Goal: Information Seeking & Learning: Learn about a topic

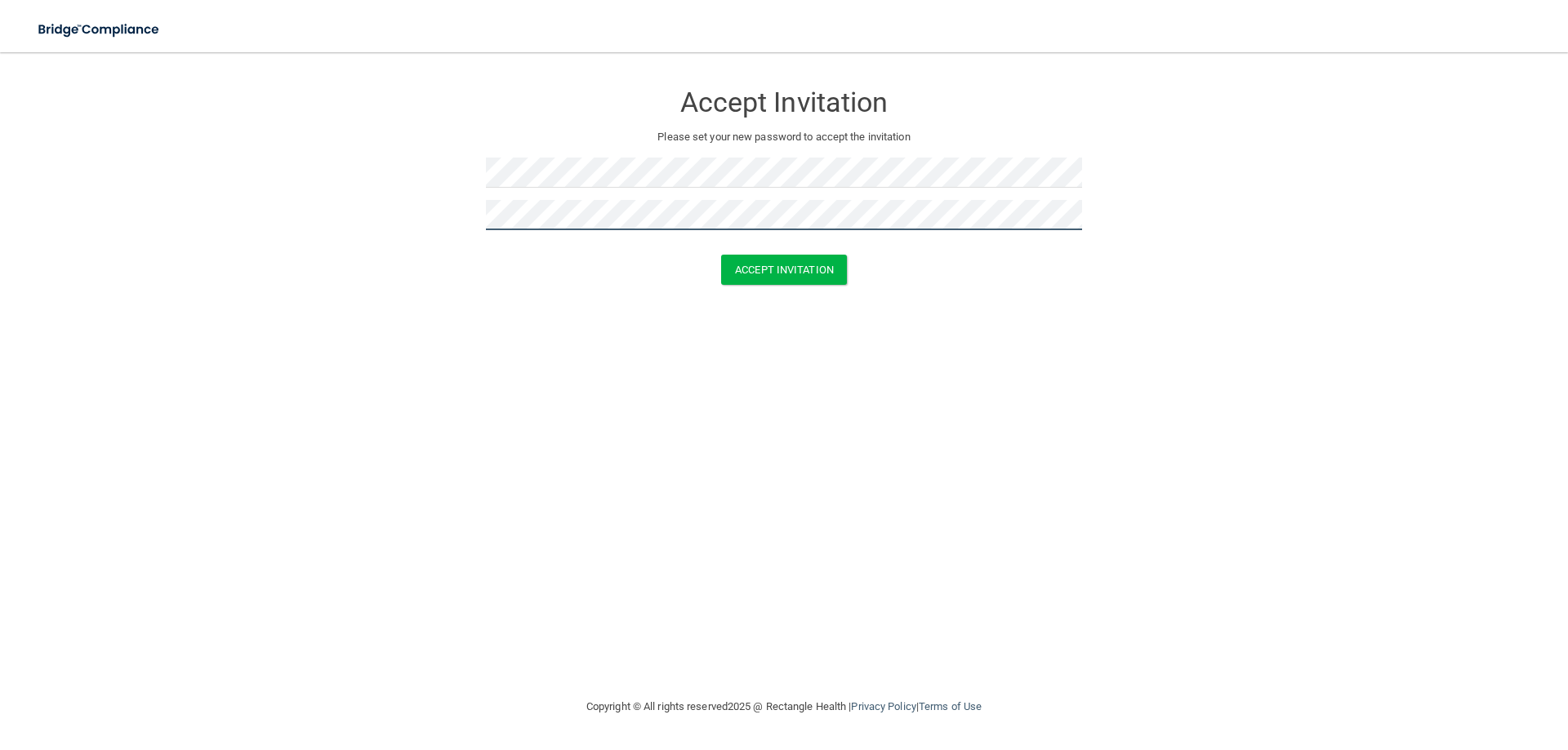
click at [721, 255] on button "Accept Invitation" at bounding box center [784, 270] width 126 height 30
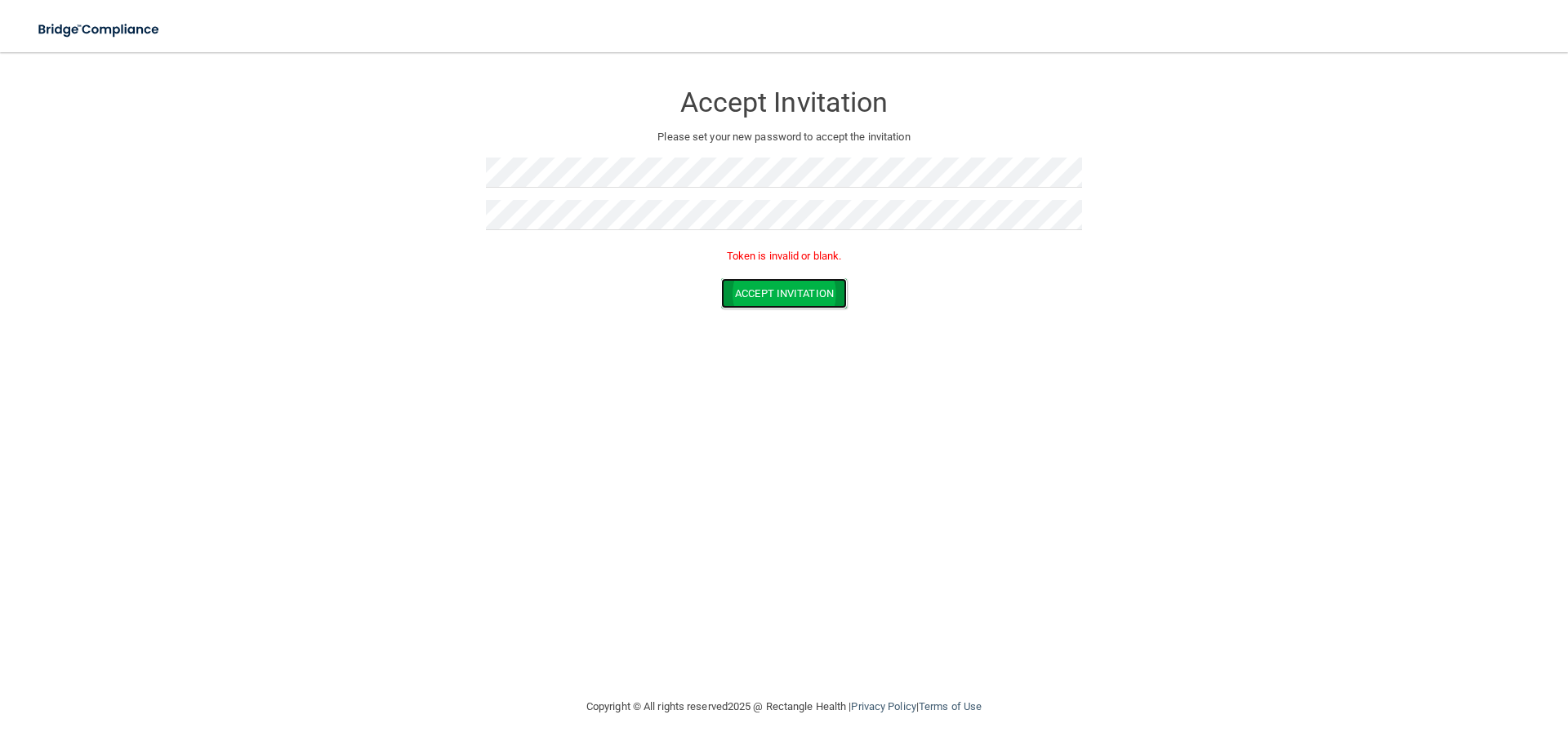
click at [770, 298] on button "Accept Invitation" at bounding box center [784, 294] width 126 height 30
click at [219, 167] on form "Accept Invitation Please set your new password to accept the invitation Token i…" at bounding box center [784, 198] width 1503 height 260
click at [721, 279] on button "Accept Invitation" at bounding box center [784, 294] width 126 height 30
click at [812, 299] on button "Accept Invitation" at bounding box center [784, 294] width 126 height 30
click at [721, 279] on button "Accept Invitation" at bounding box center [784, 294] width 126 height 30
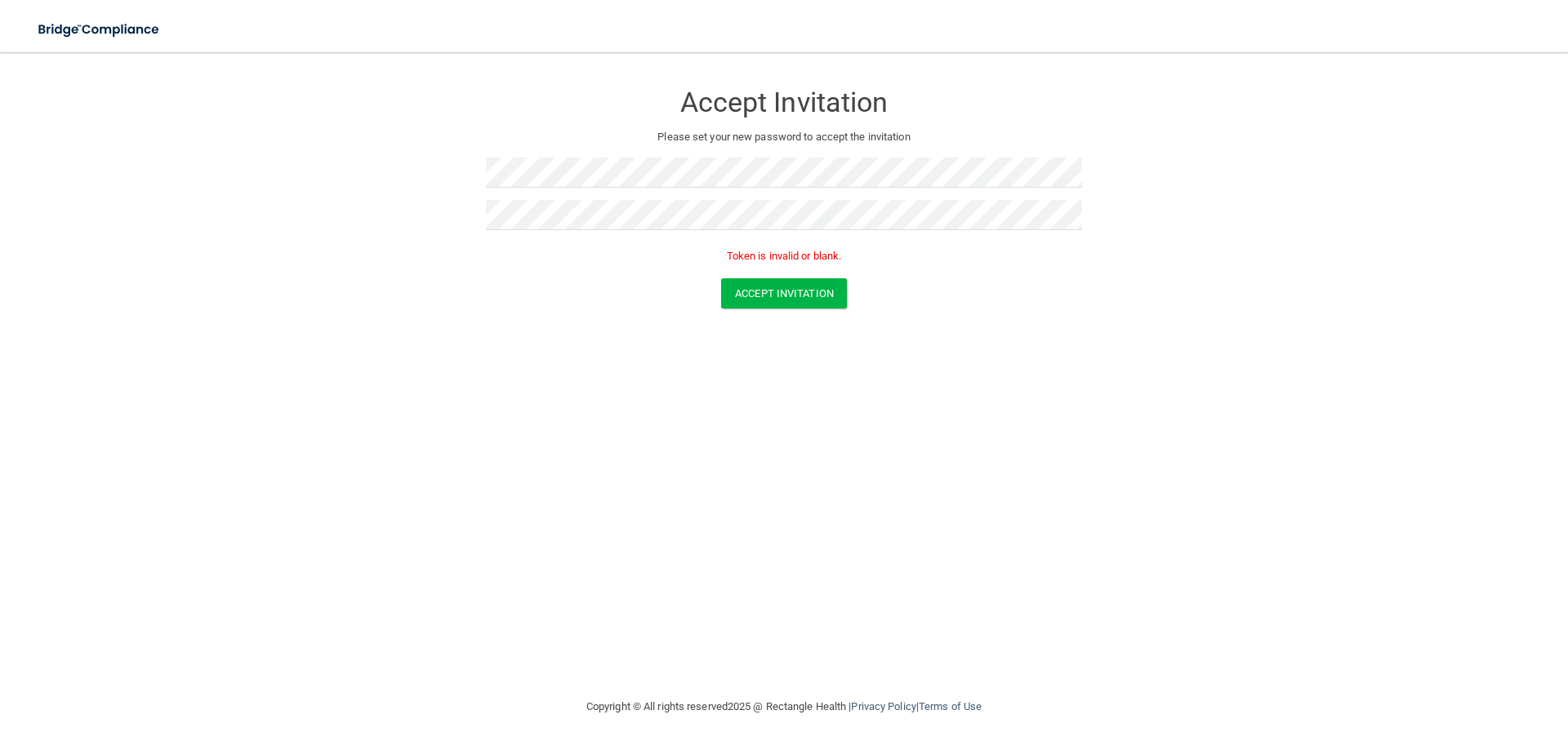
click at [765, 309] on form "Accept Invitation Please set your new password to accept the invitation Token i…" at bounding box center [784, 198] width 1503 height 260
click at [766, 292] on button "Accept Invitation" at bounding box center [784, 294] width 126 height 30
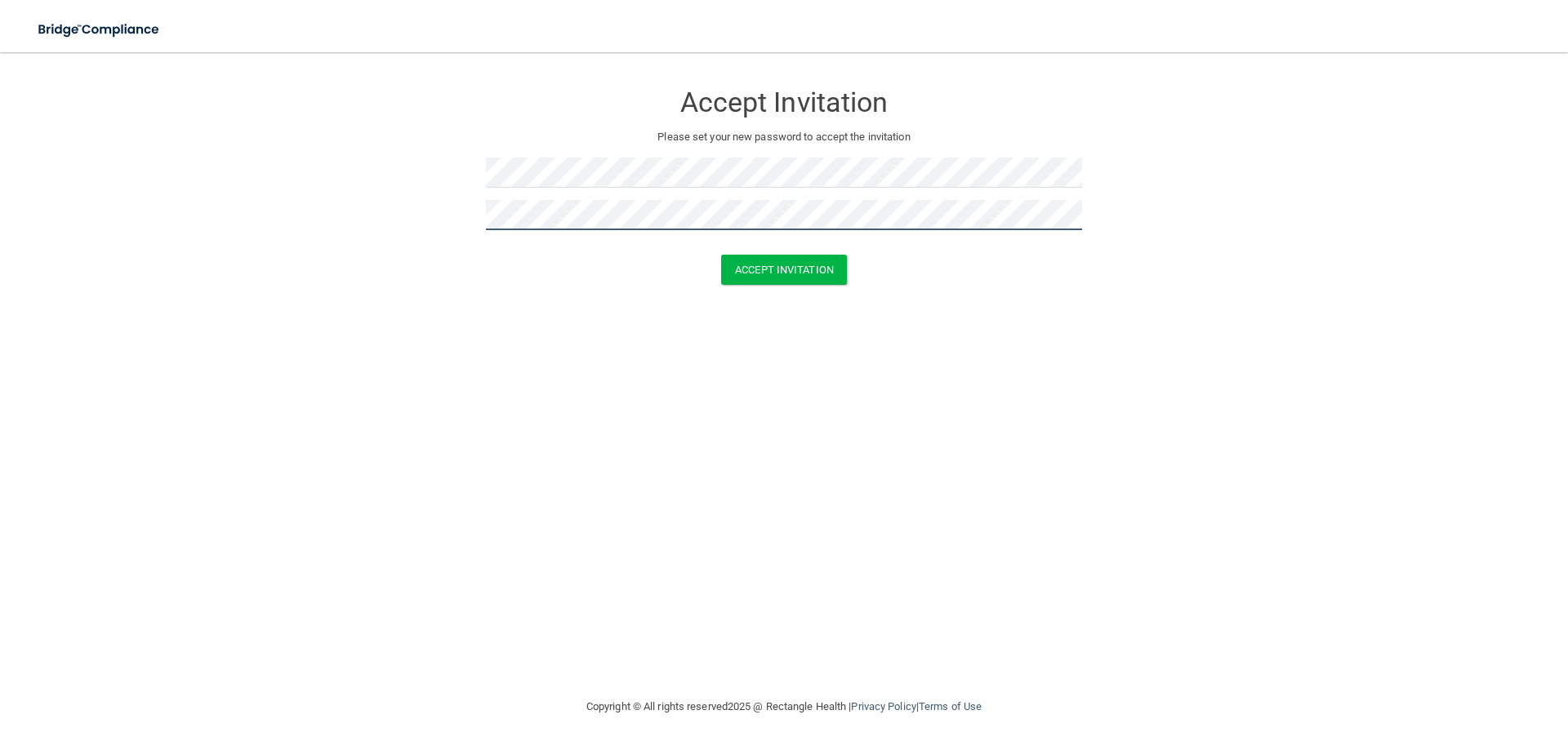
click at [721, 255] on button "Accept Invitation" at bounding box center [784, 270] width 126 height 30
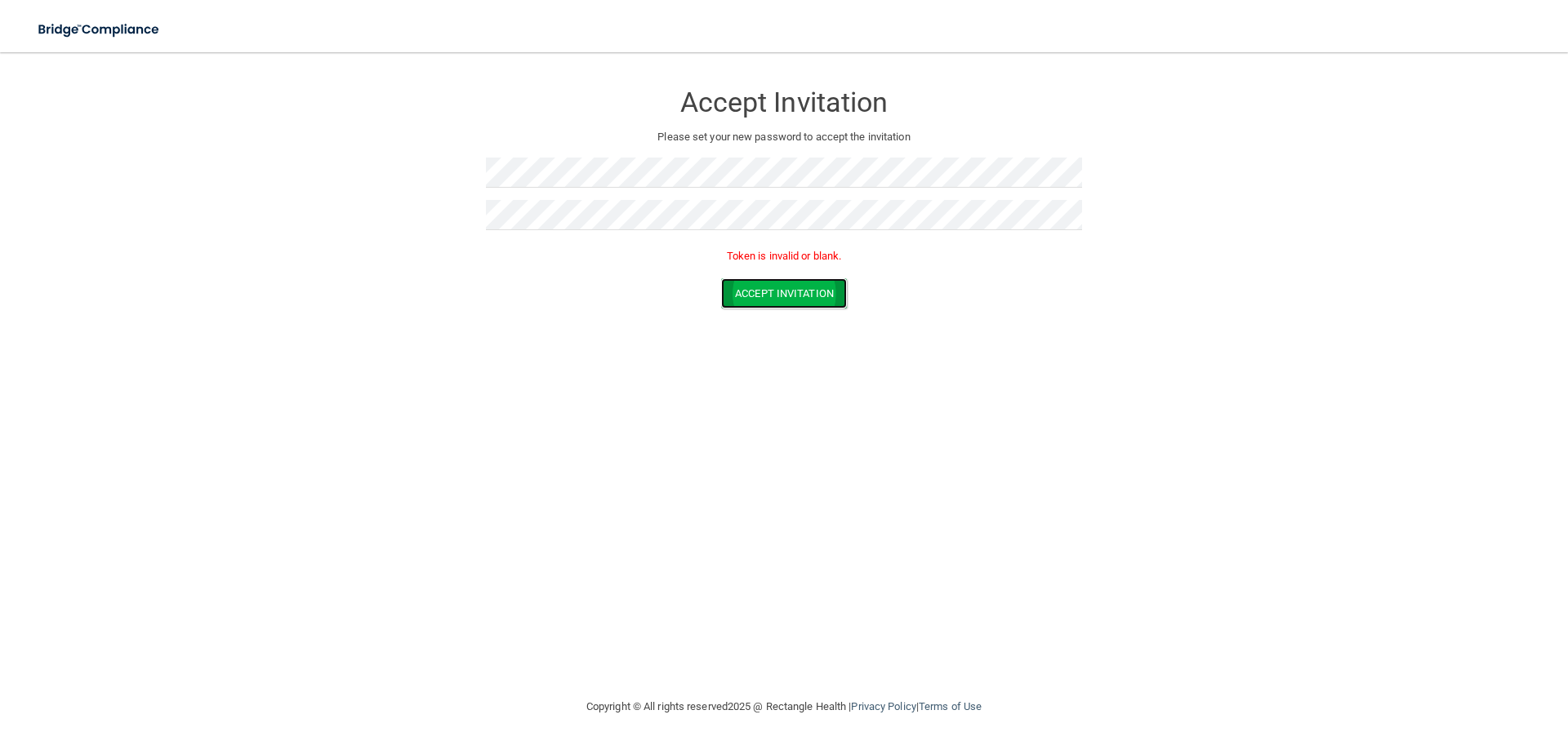
click at [778, 298] on button "Accept Invitation" at bounding box center [784, 294] width 126 height 30
click at [903, 453] on div "Accept Invitation Please set your new password to accept the invitation Accept …" at bounding box center [784, 375] width 1503 height 612
click at [805, 262] on button "Accept Invitation" at bounding box center [784, 270] width 126 height 30
click at [83, 23] on img at bounding box center [99, 30] width 150 height 34
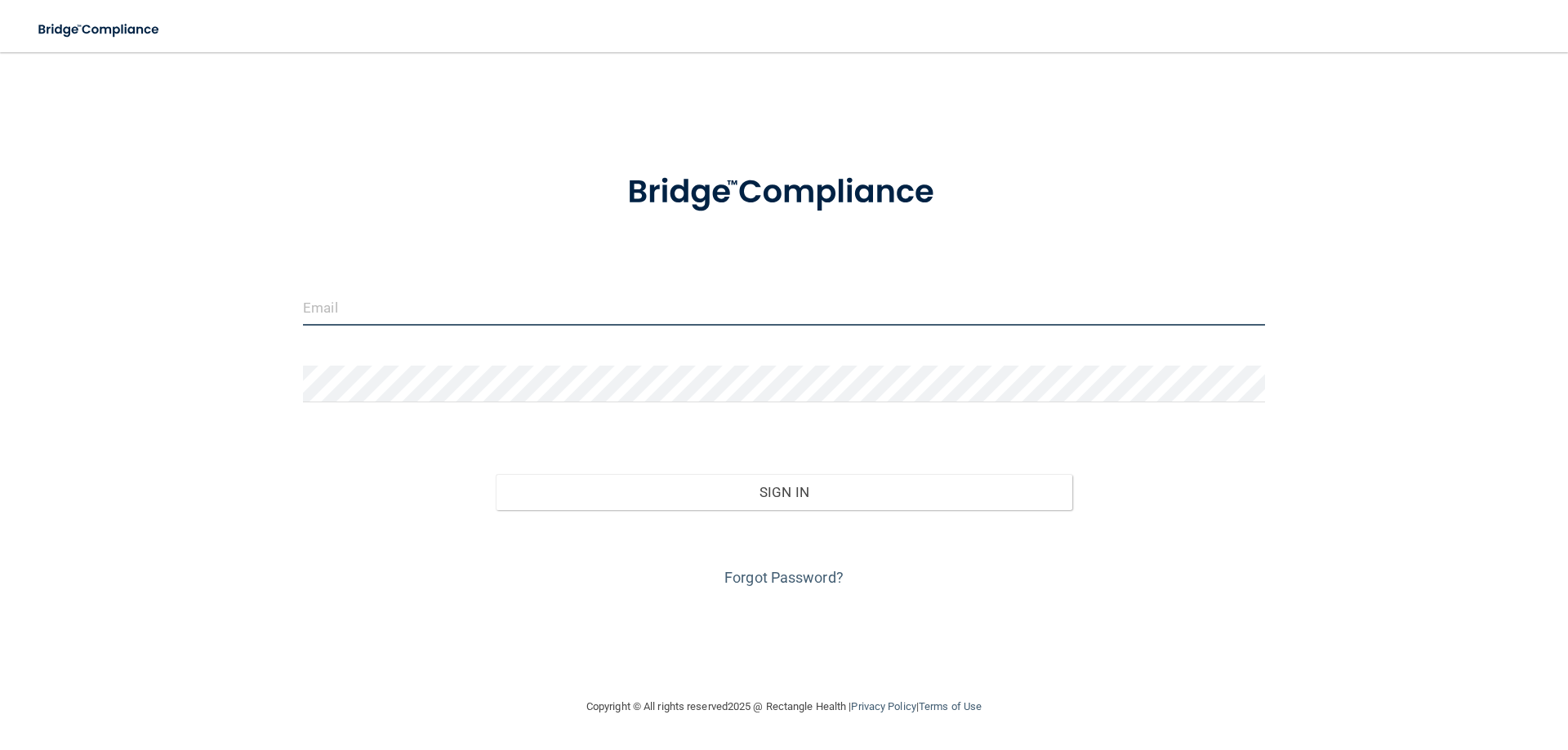
drag, startPoint x: 83, startPoint y: 23, endPoint x: 848, endPoint y: 322, distance: 821.4
click at [848, 322] on input "email" at bounding box center [784, 307] width 962 height 36
type input "[EMAIL_ADDRESS][DOMAIN_NAME]"
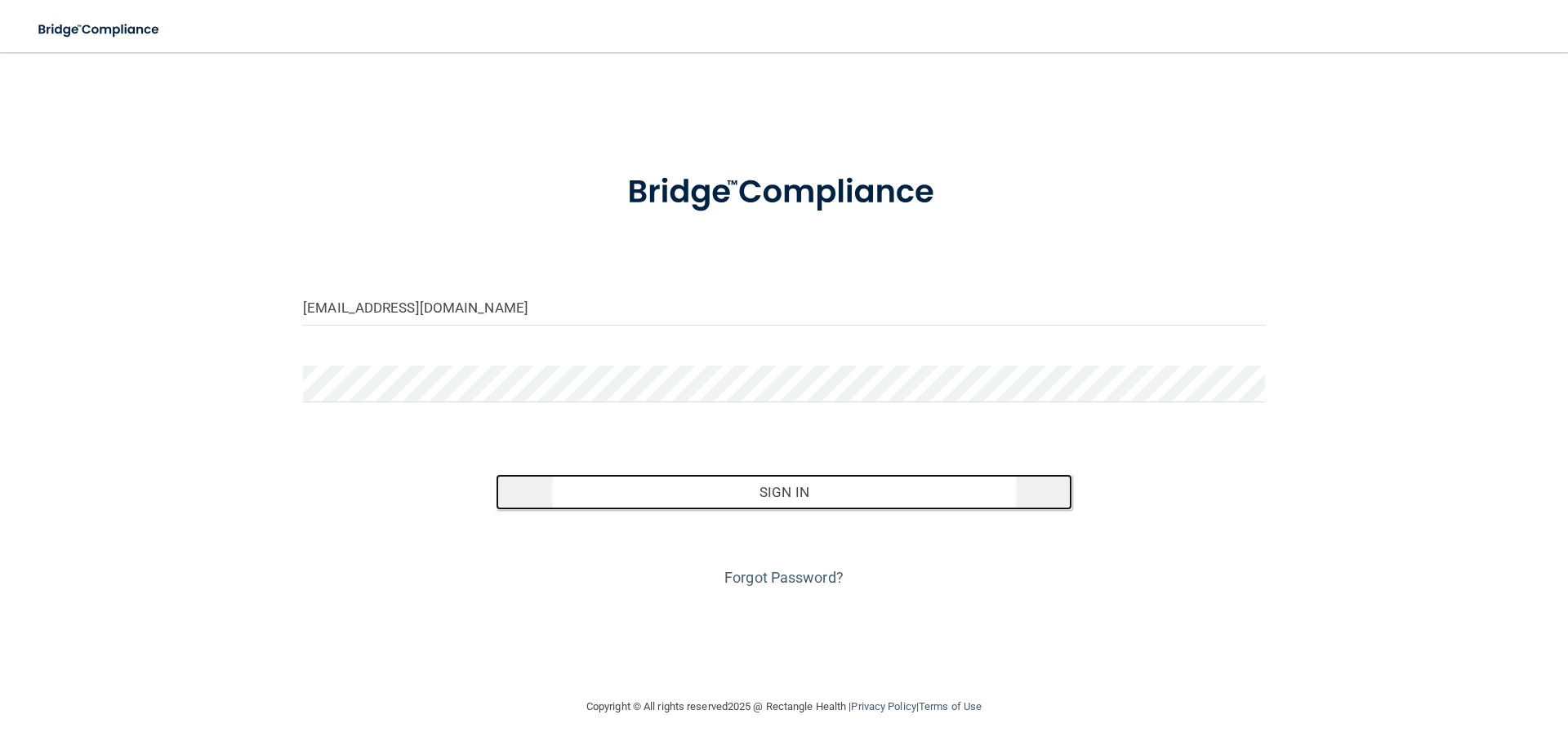
click at [836, 495] on button "Sign In" at bounding box center [784, 492] width 577 height 36
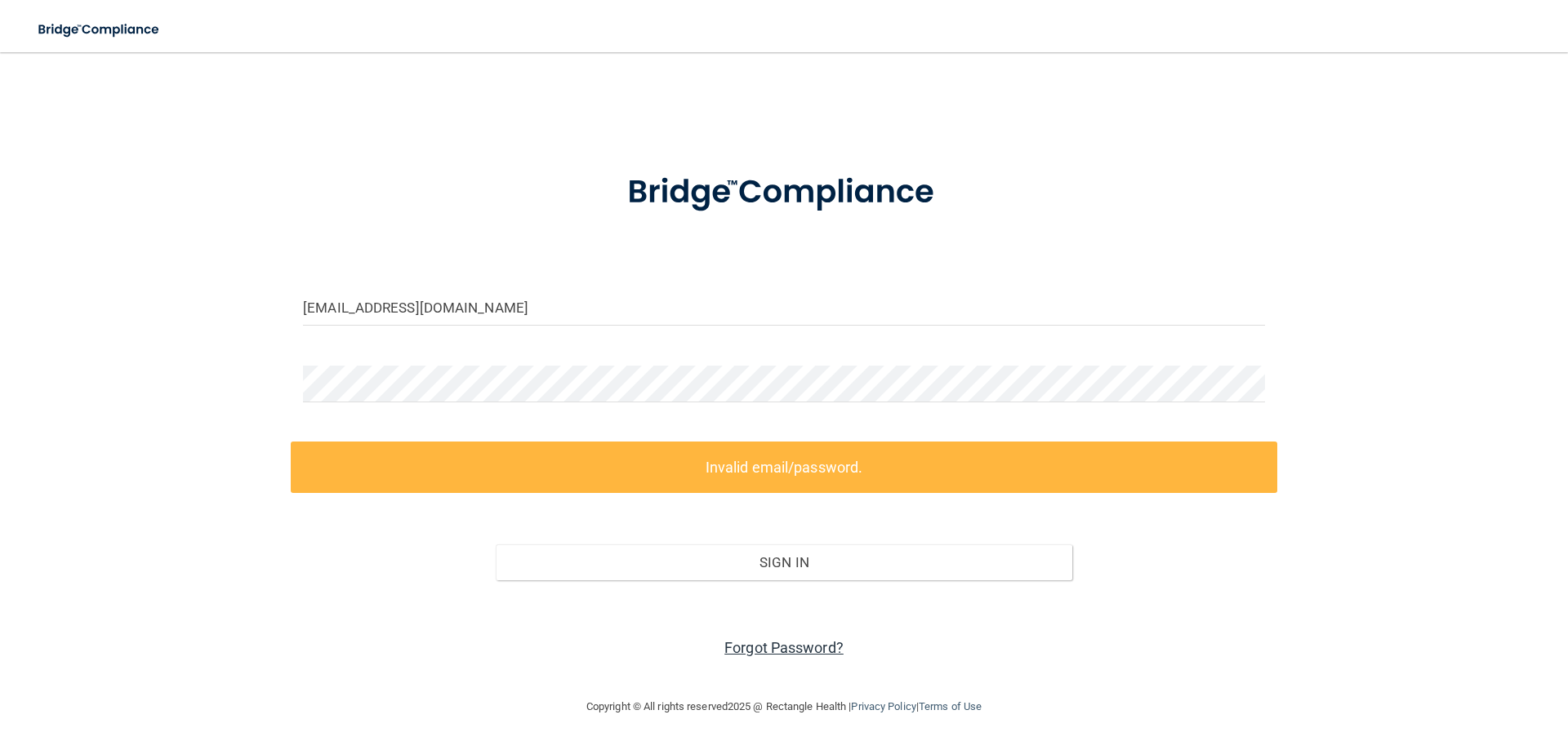
click at [785, 641] on link "Forgot Password?" at bounding box center [784, 647] width 119 height 17
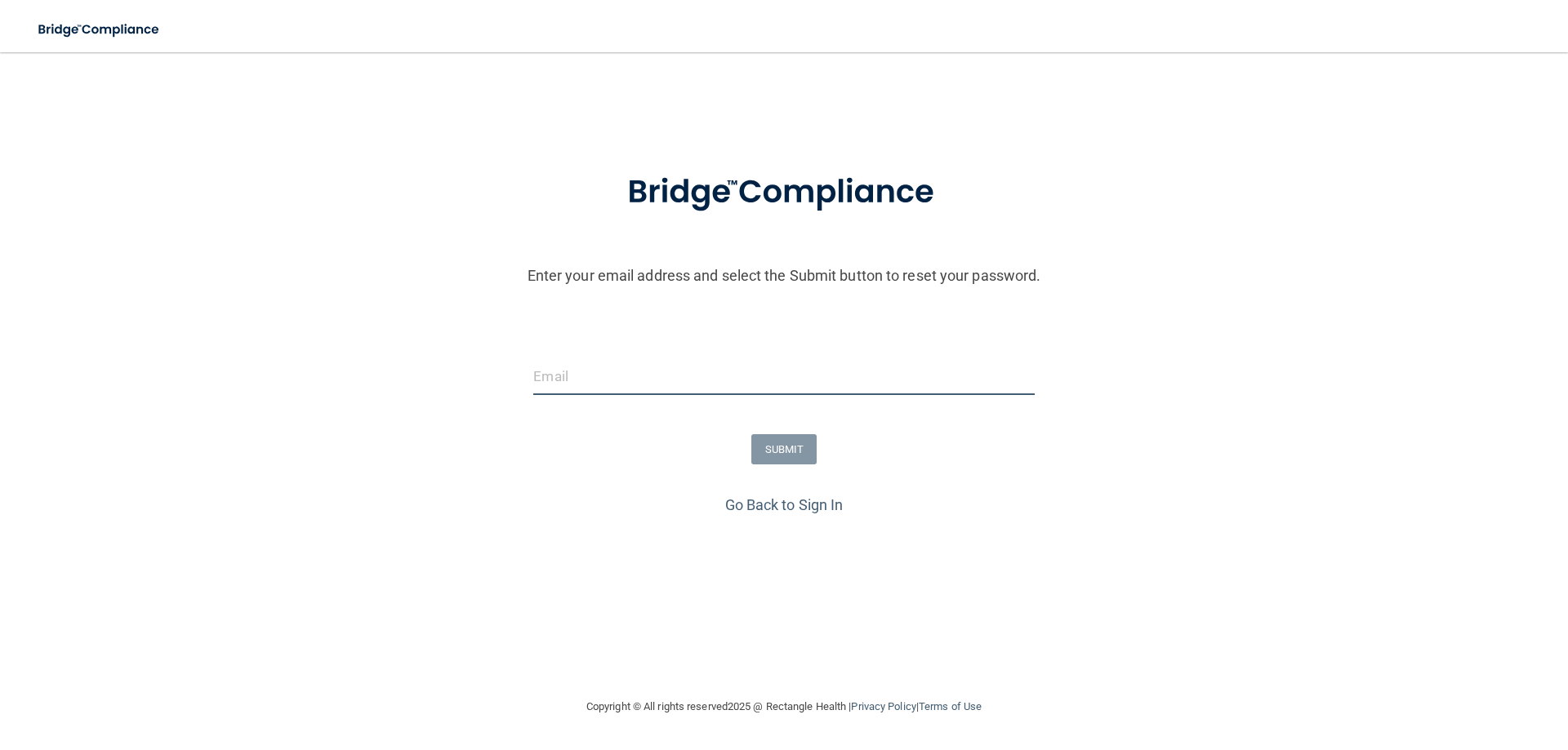
click at [605, 389] on input "email" at bounding box center [784, 376] width 501 height 36
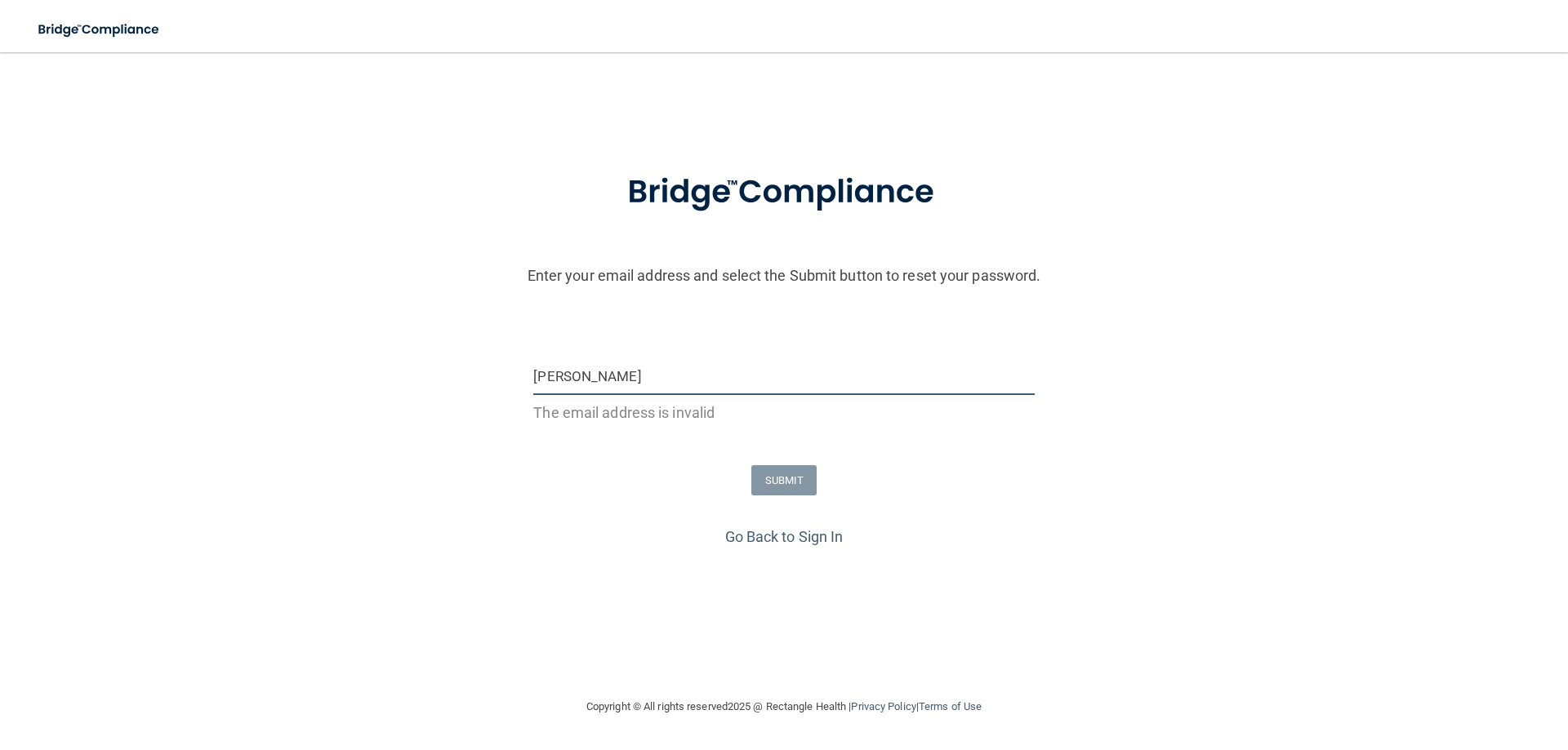
type input "[EMAIL_ADDRESS][DOMAIN_NAME]"
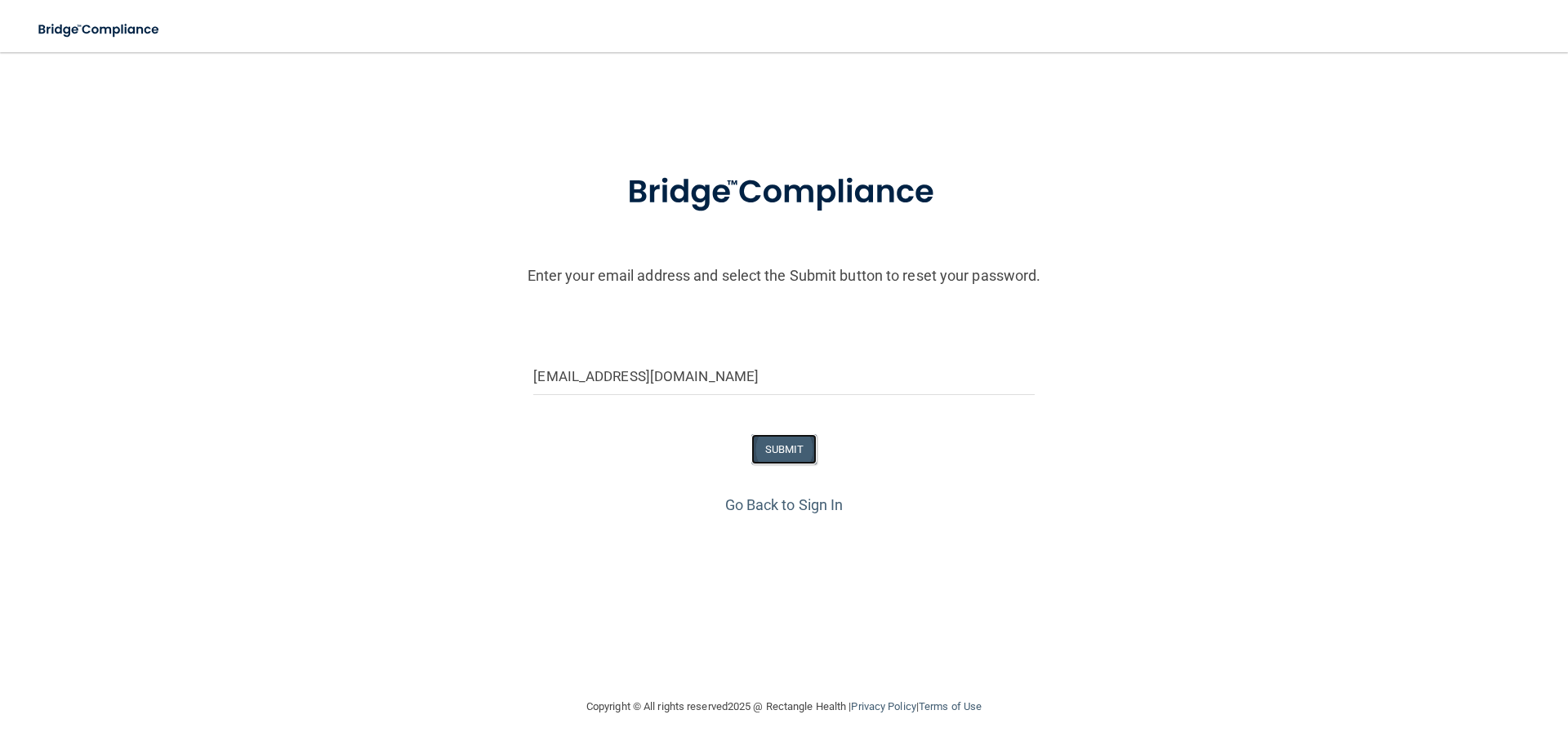
click at [767, 446] on button "SUBMIT" at bounding box center [784, 449] width 67 height 30
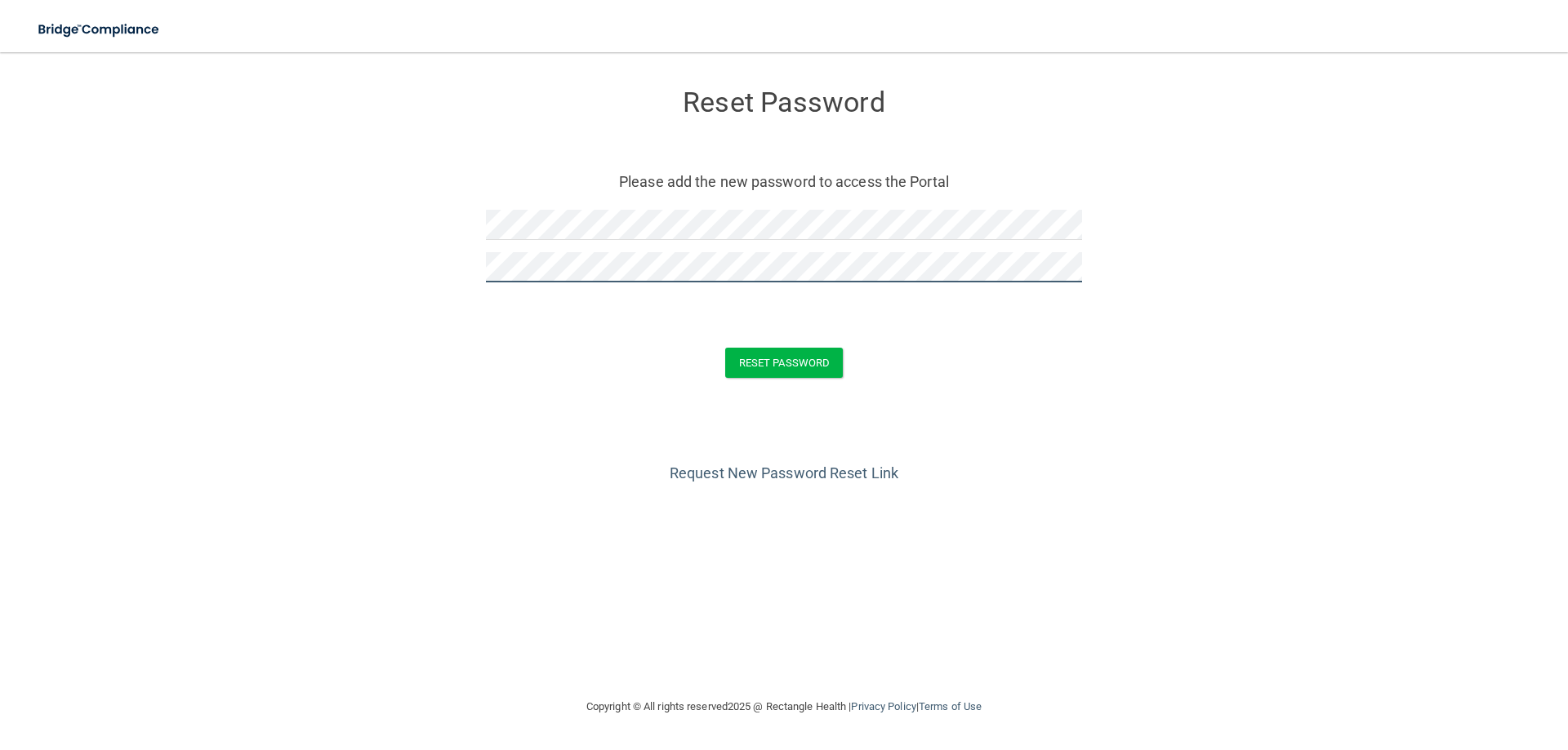
click at [725, 348] on button "Reset Password" at bounding box center [784, 363] width 117 height 30
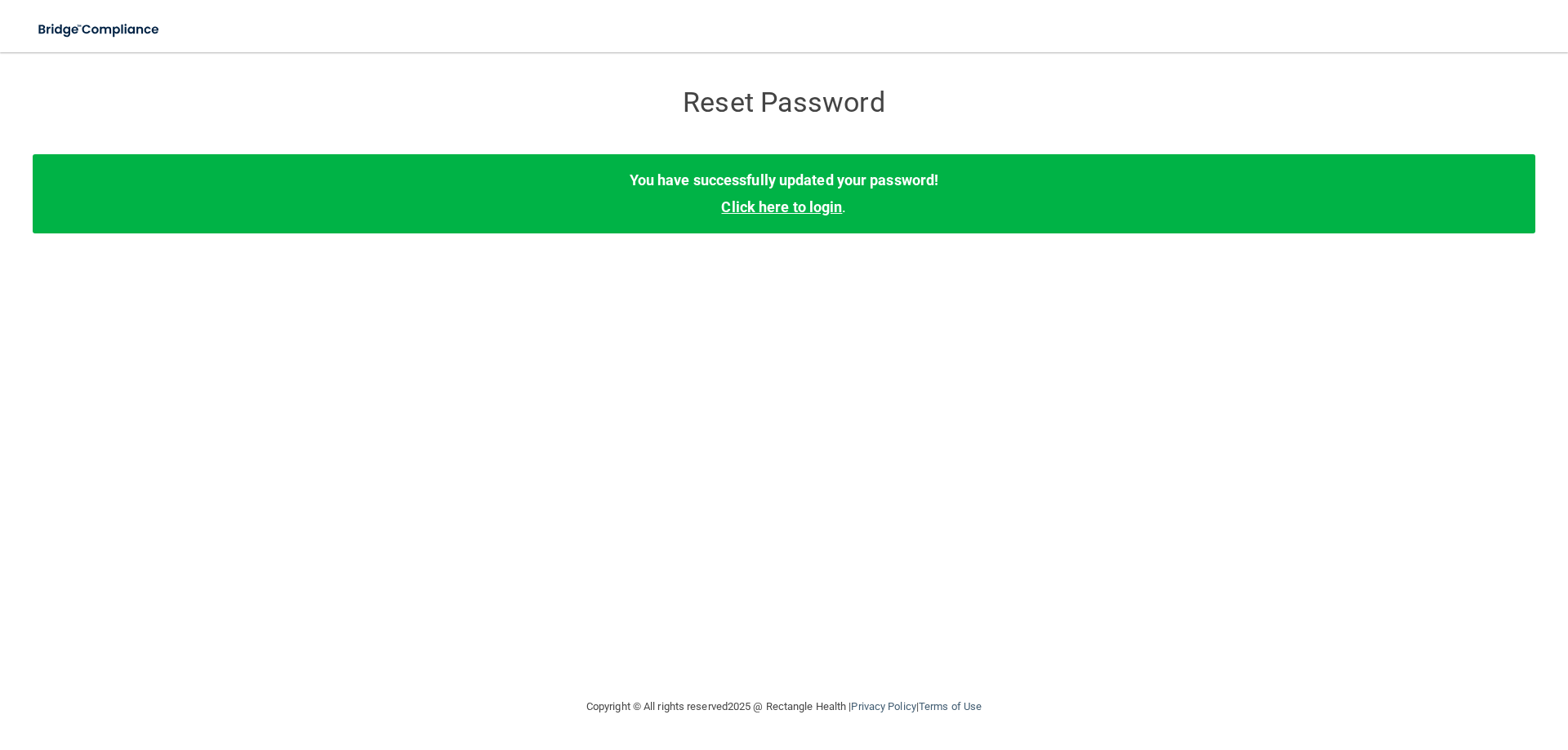
click at [799, 213] on link "Click here to login" at bounding box center [781, 207] width 121 height 17
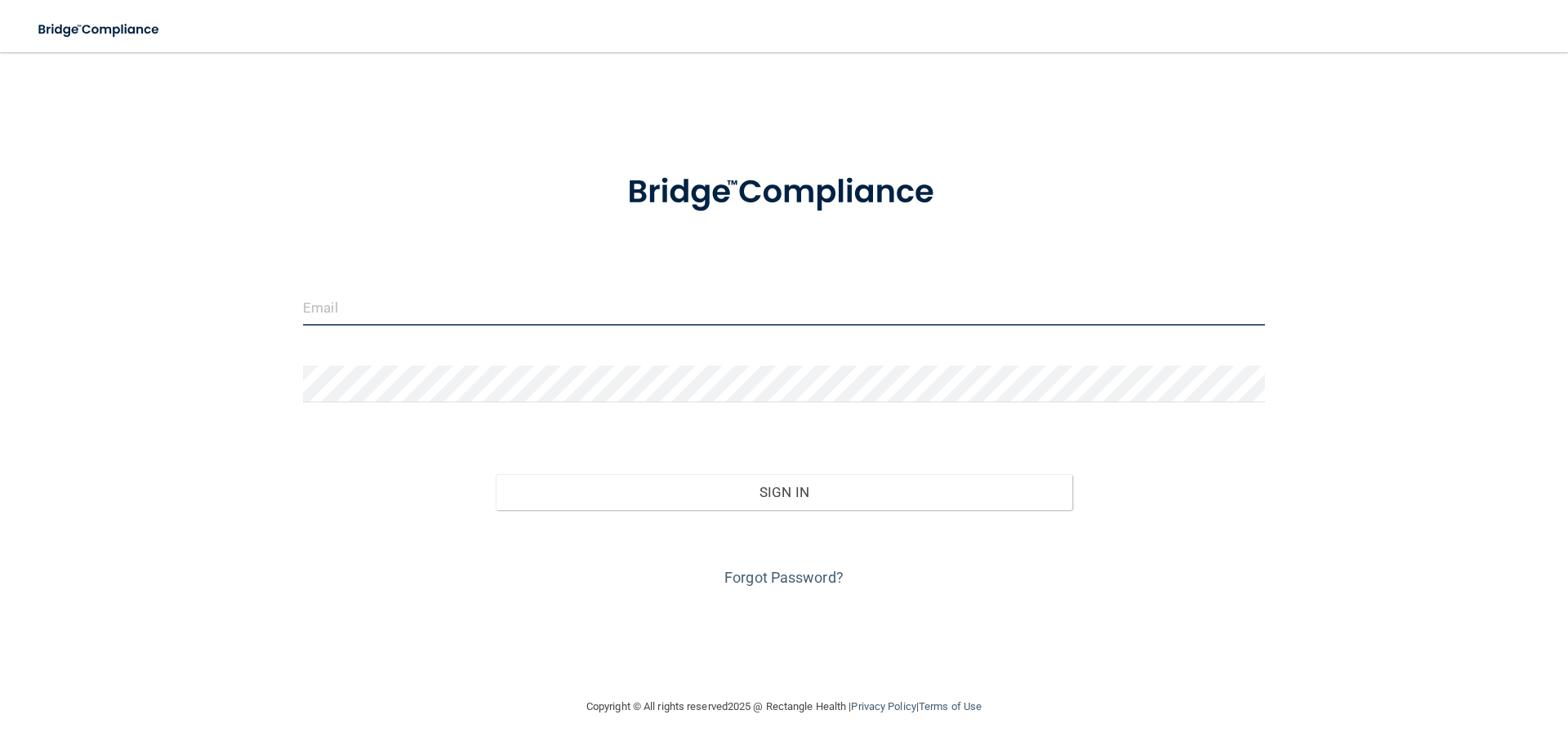
click at [472, 320] on input "email" at bounding box center [784, 307] width 962 height 36
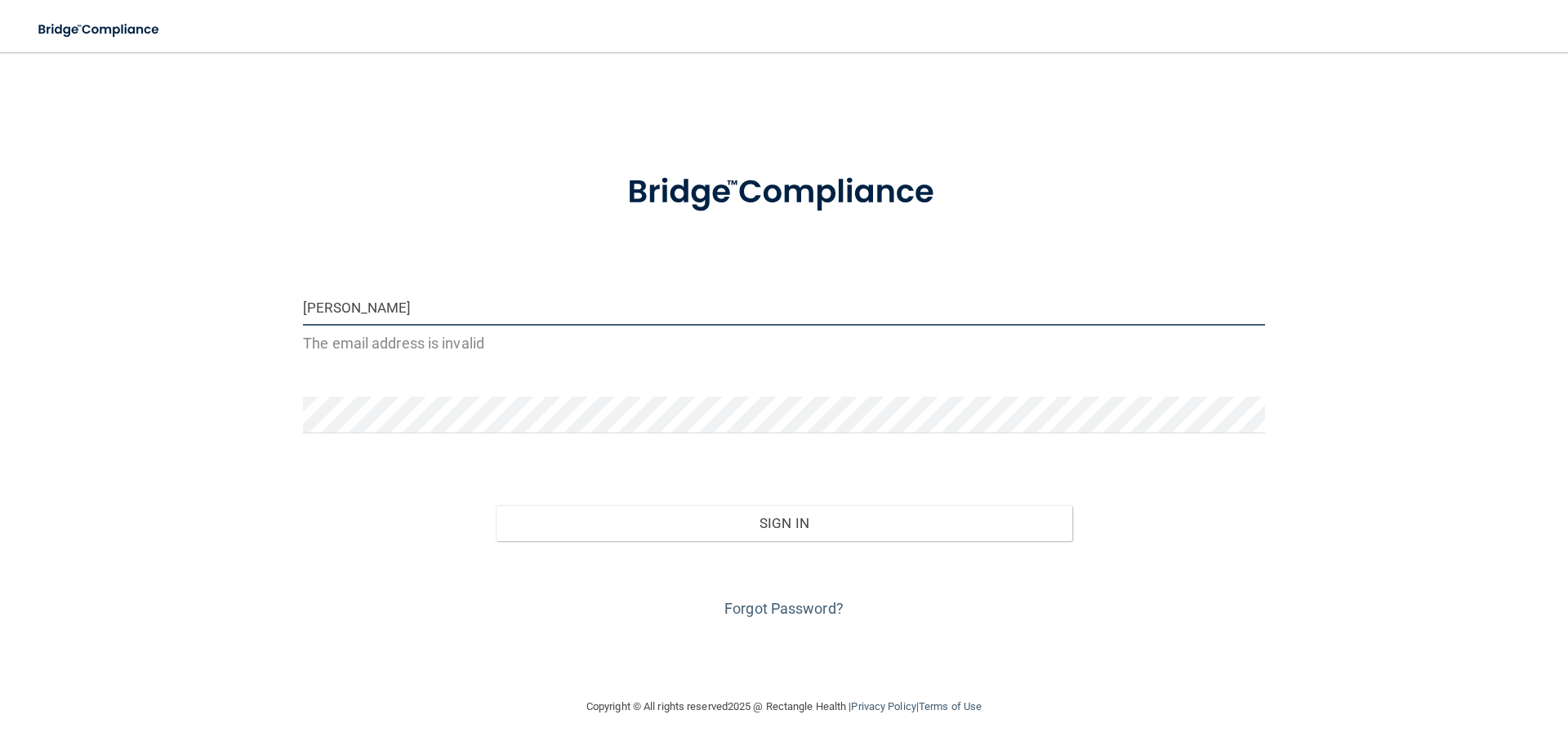
type input "[EMAIL_ADDRESS][DOMAIN_NAME]"
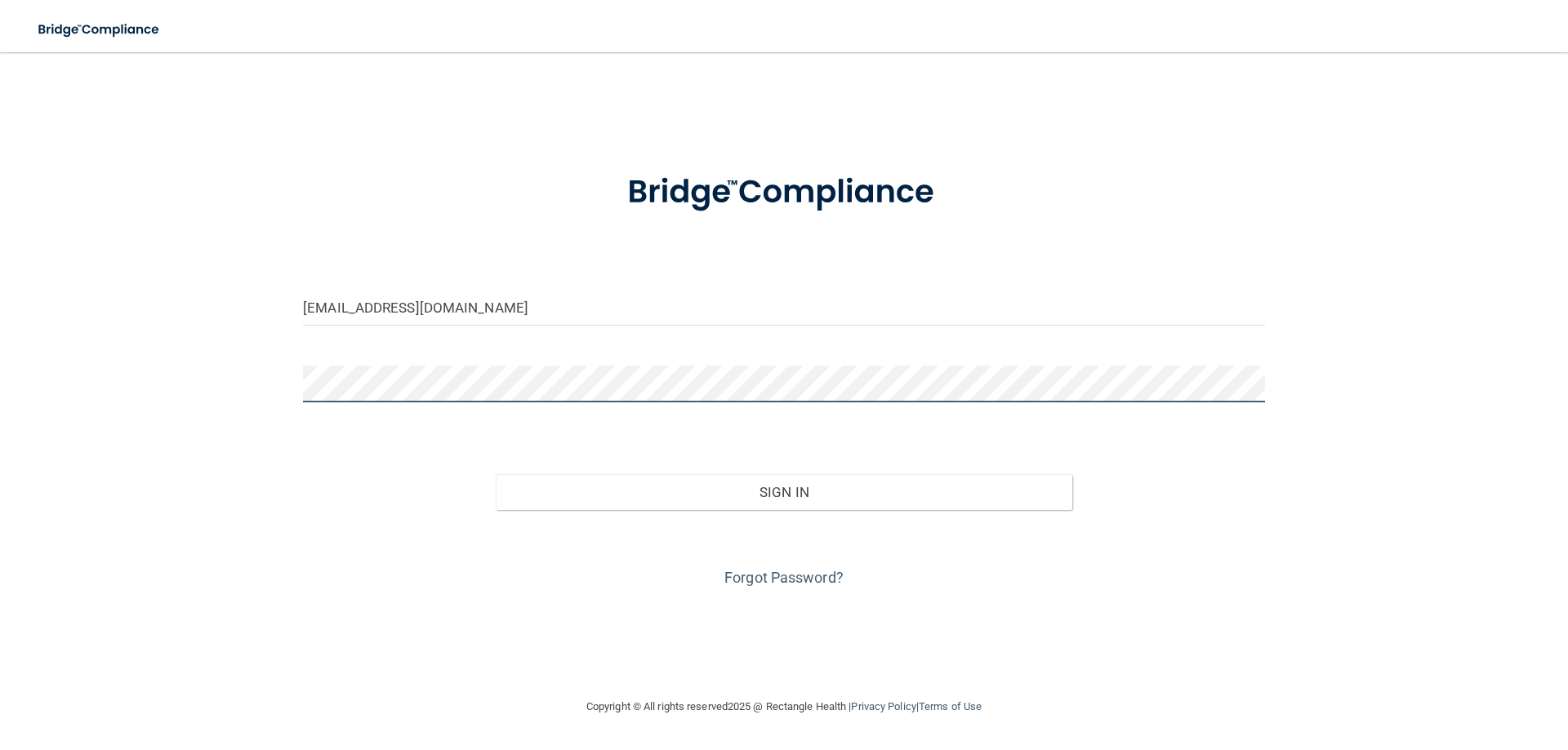
click at [495, 474] on button "Sign In" at bounding box center [784, 492] width 577 height 36
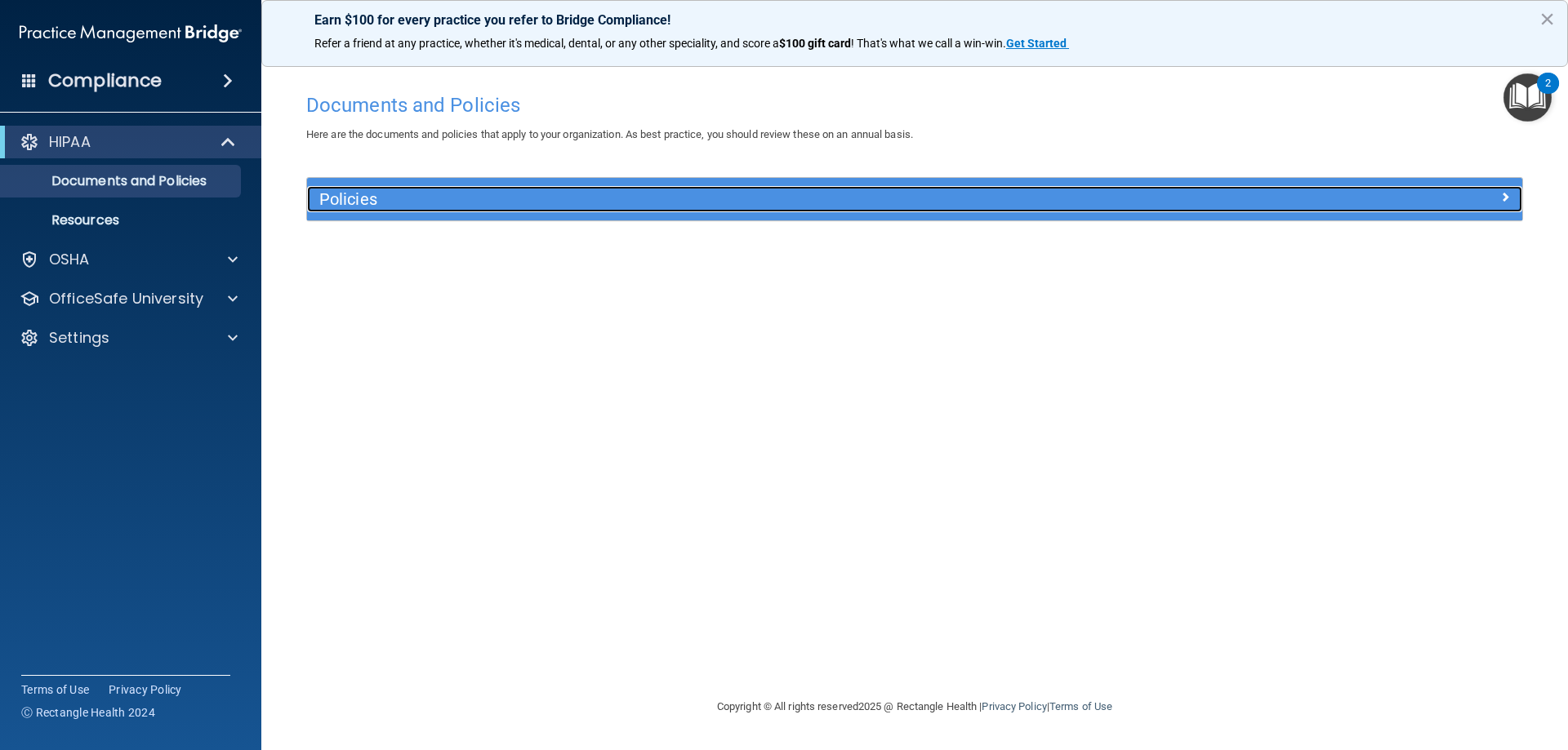
click at [511, 206] on h5 "Policies" at bounding box center [763, 199] width 887 height 18
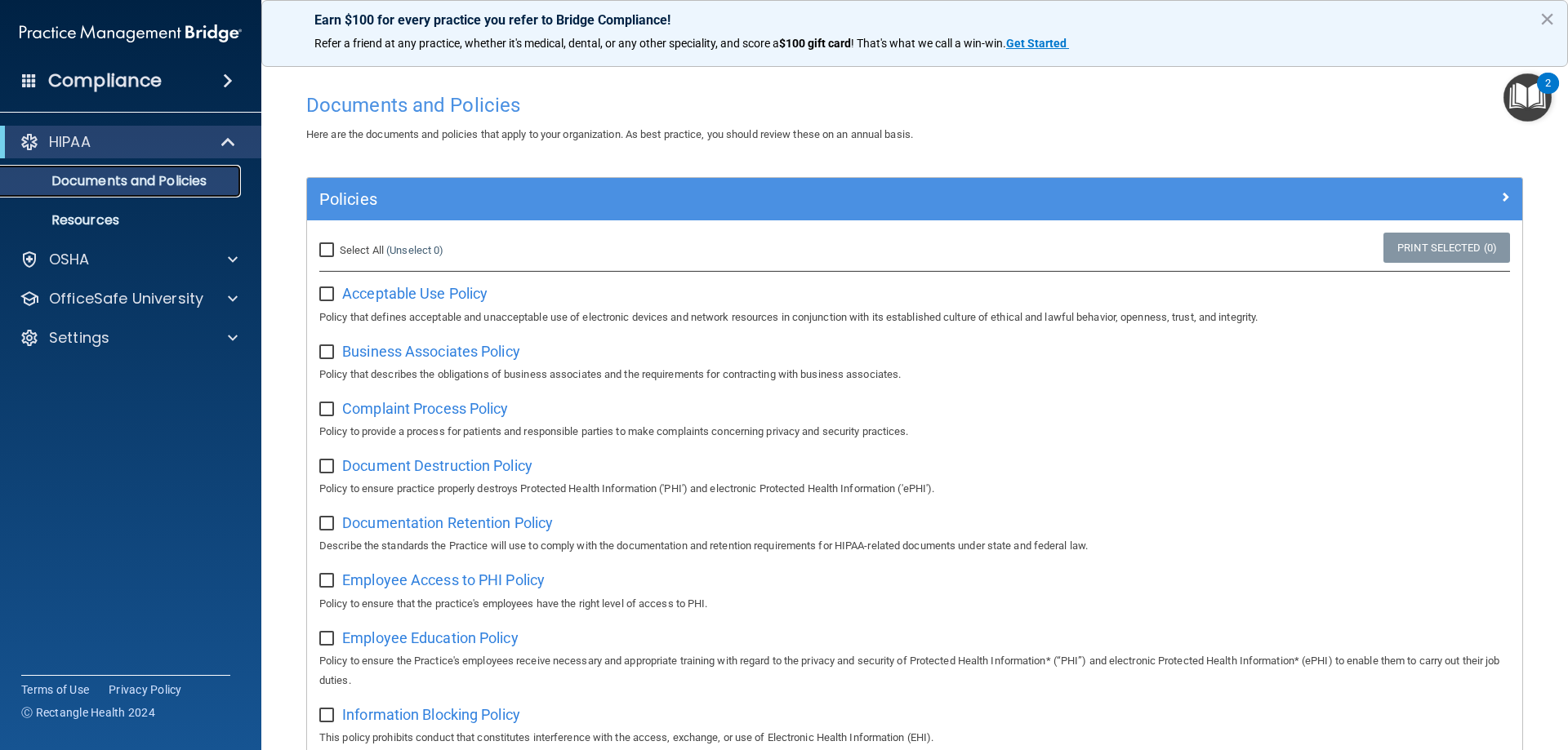
click at [170, 188] on p "Documents and Policies" at bounding box center [122, 181] width 223 height 16
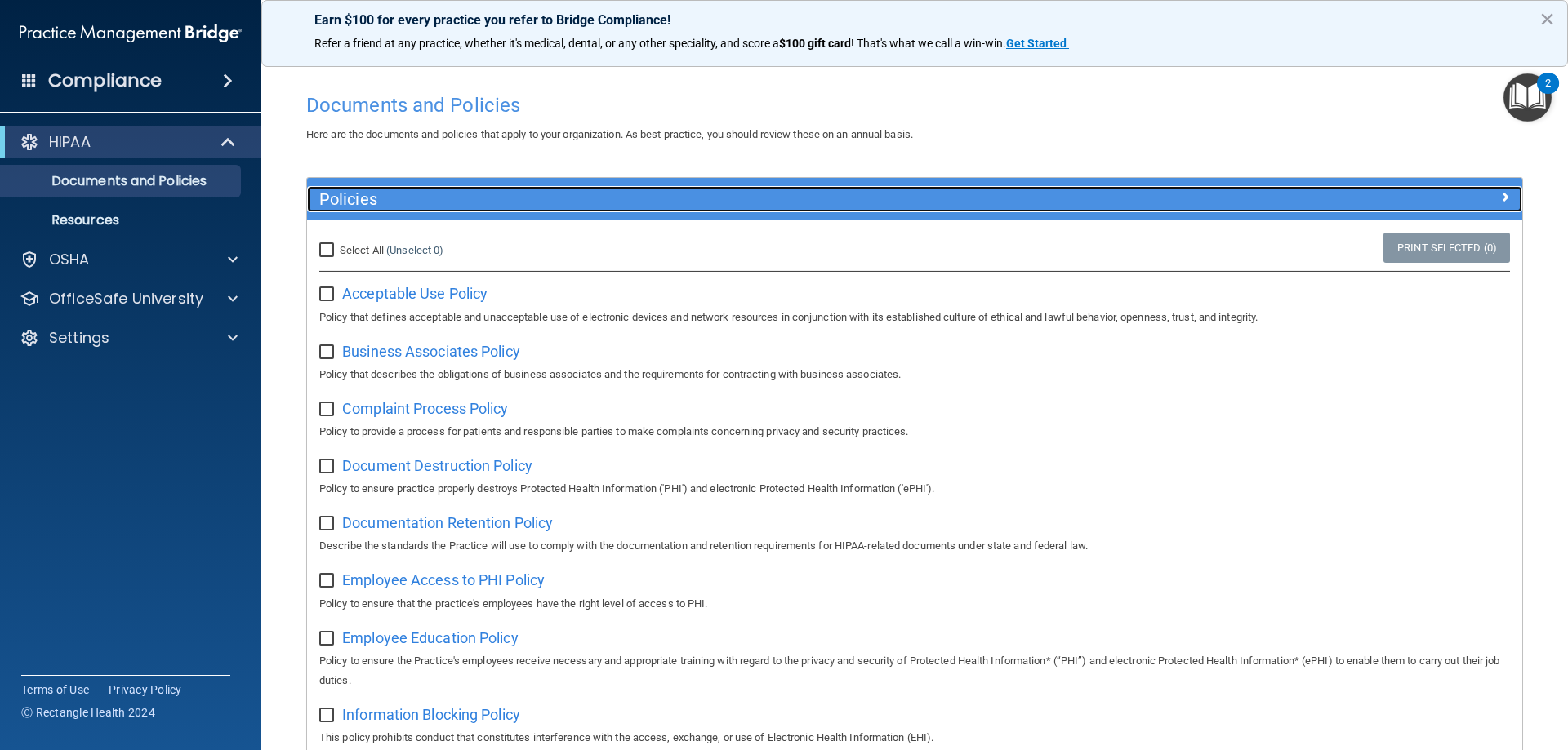
click at [563, 192] on h5 "Policies" at bounding box center [763, 199] width 887 height 18
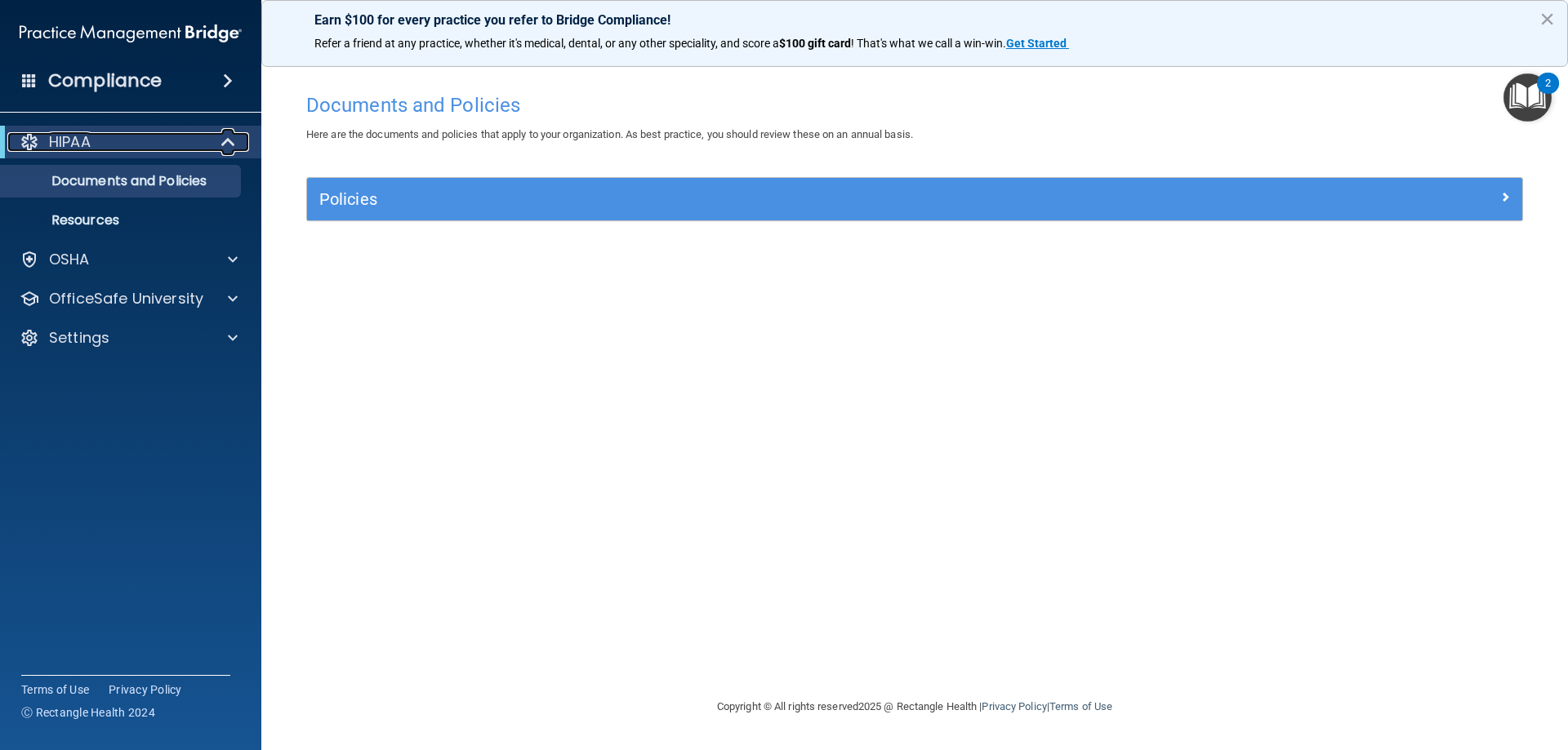
click at [97, 136] on div "HIPAA" at bounding box center [107, 142] width 202 height 20
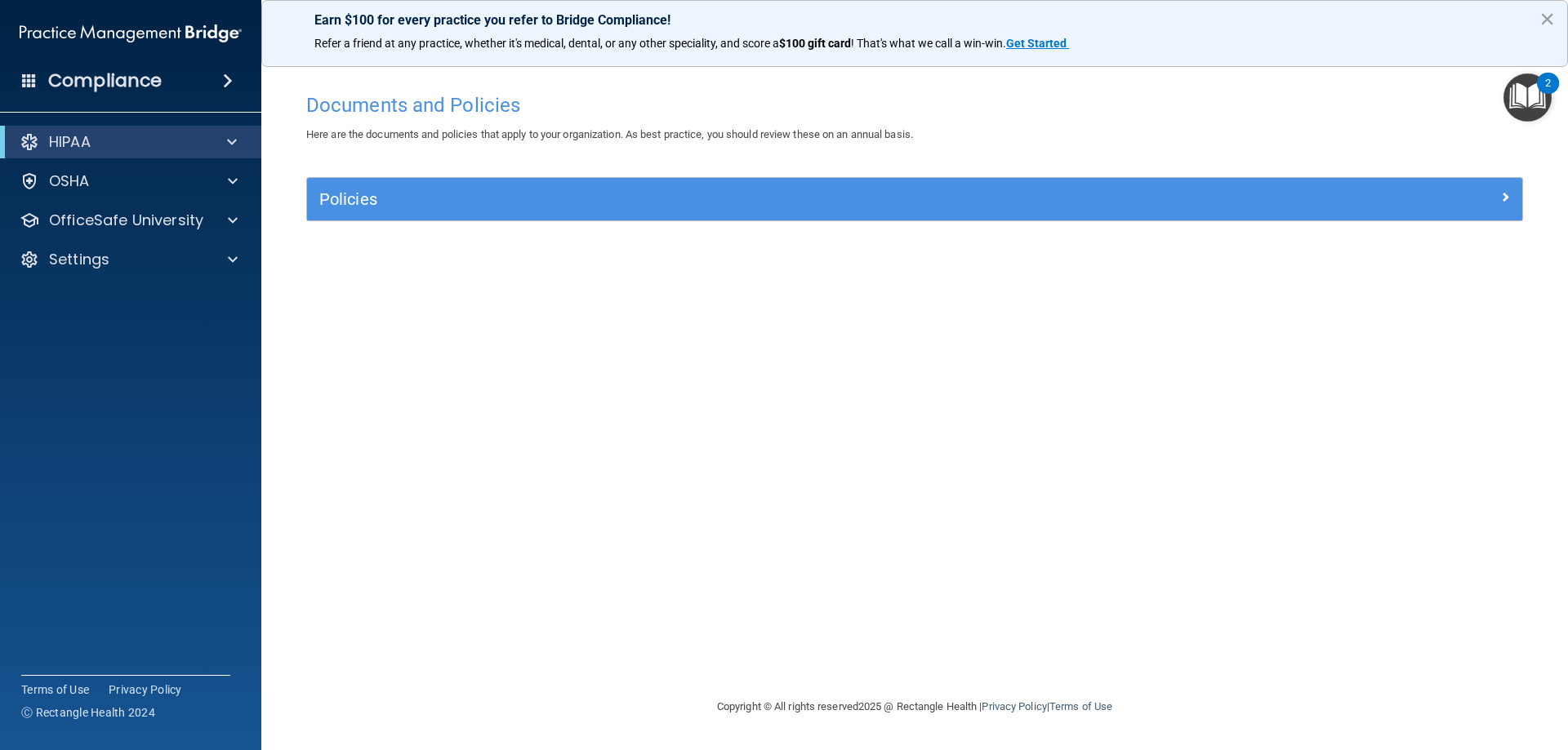
click at [115, 90] on h4 "Compliance" at bounding box center [105, 81] width 114 height 23
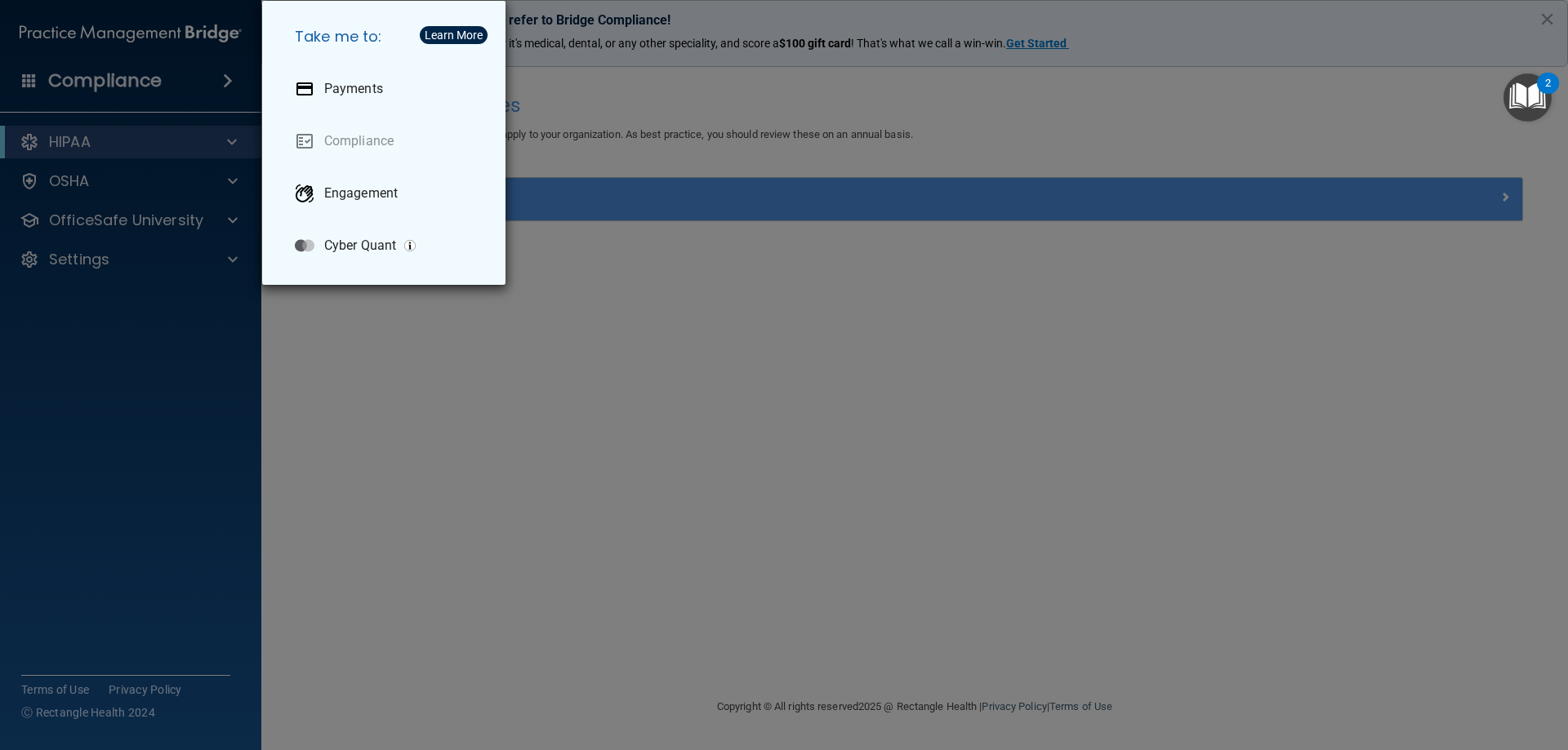
click at [115, 90] on div "Take me to: Payments Compliance Engagement Cyber Quant" at bounding box center [784, 375] width 1568 height 750
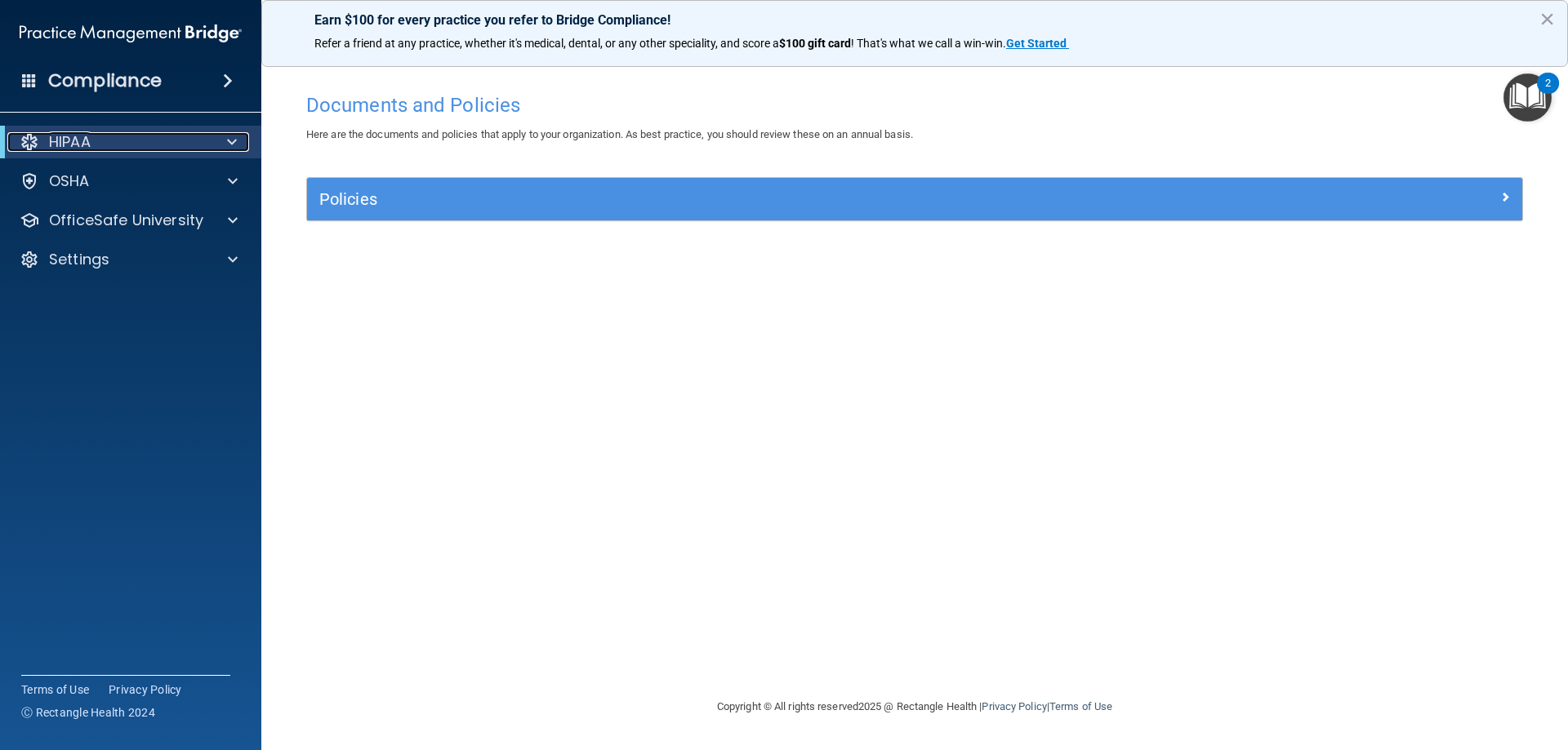
click at [96, 136] on div "HIPAA" at bounding box center [107, 142] width 202 height 20
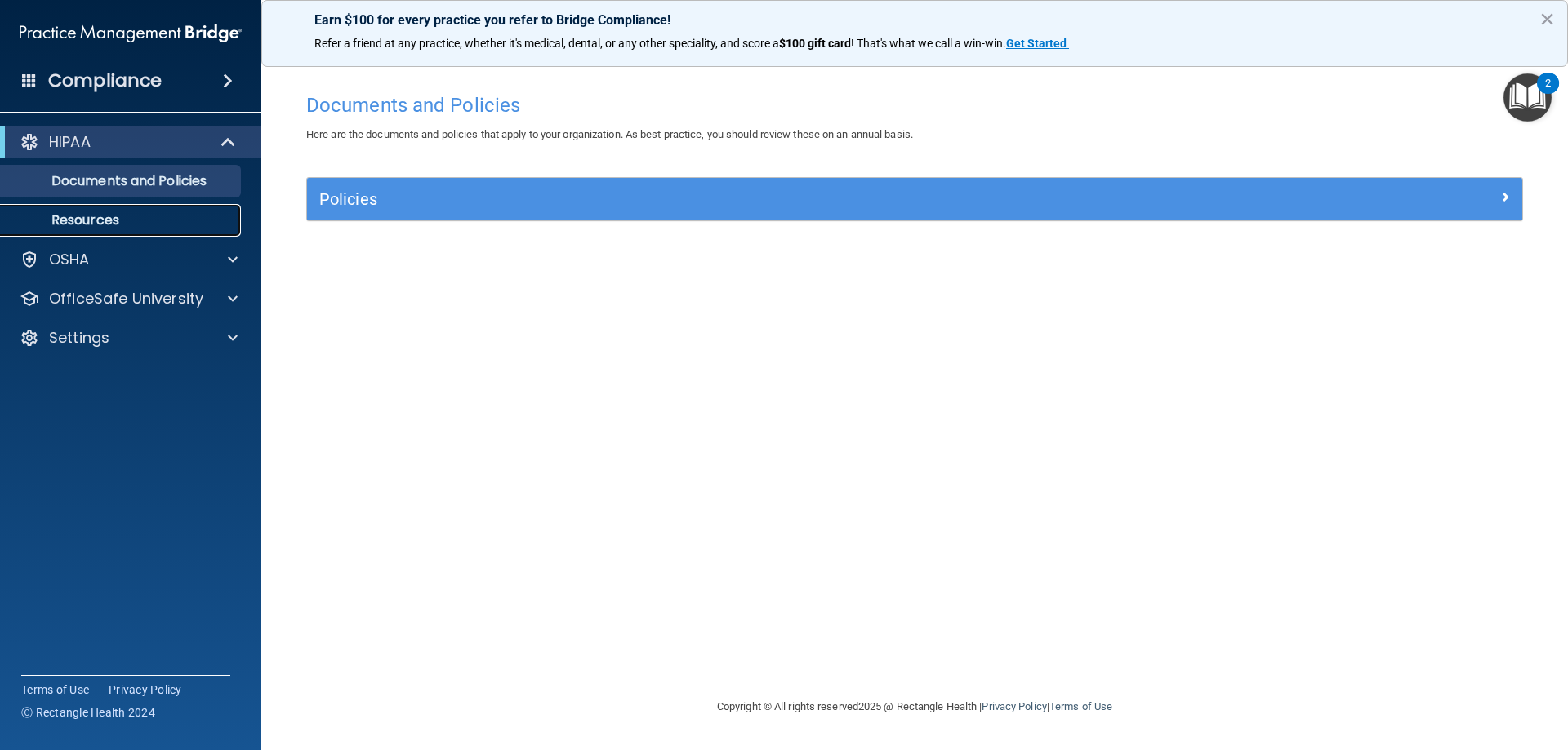
click at [81, 217] on p "Resources" at bounding box center [122, 220] width 223 height 16
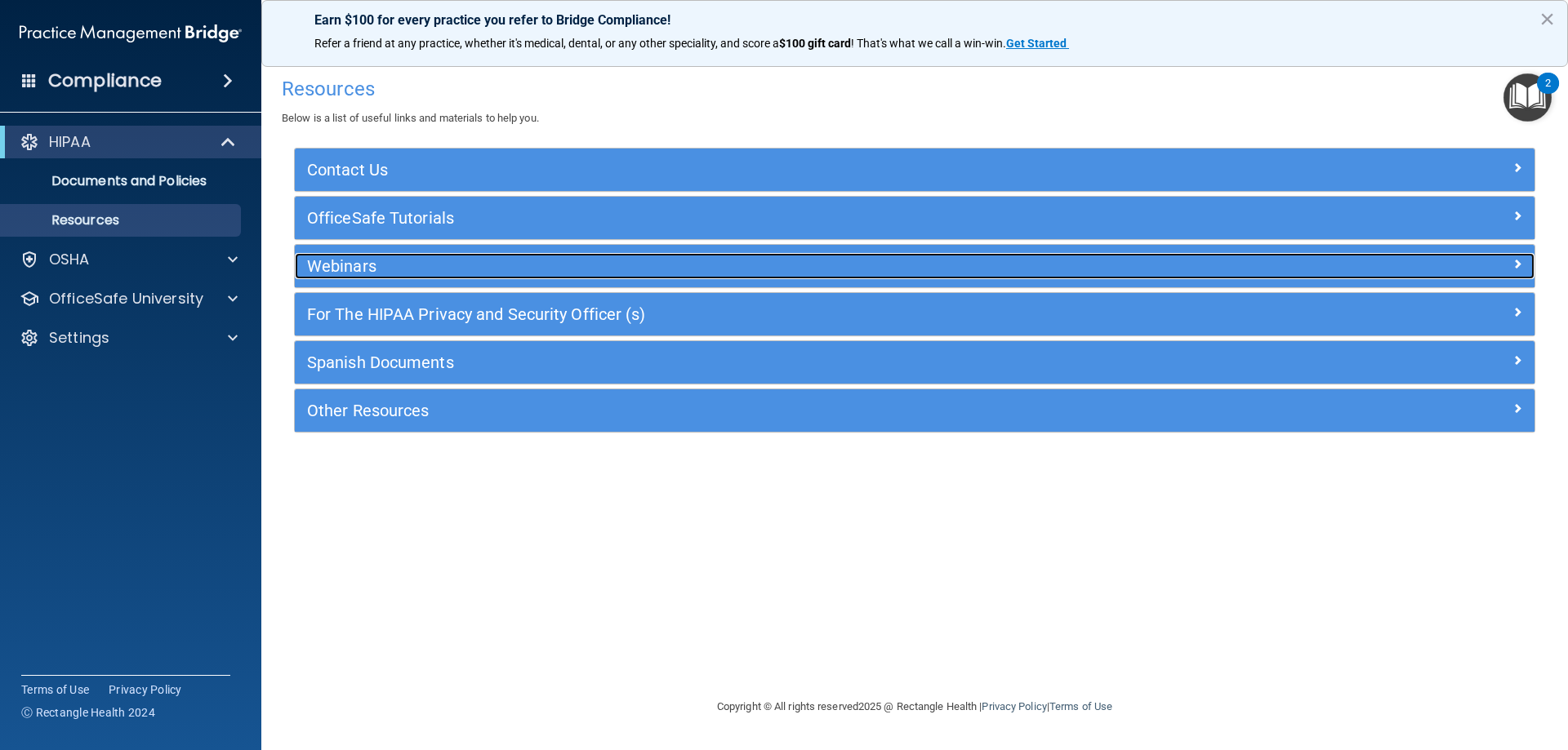
click at [505, 257] on h5 "Webinars" at bounding box center [760, 266] width 906 height 18
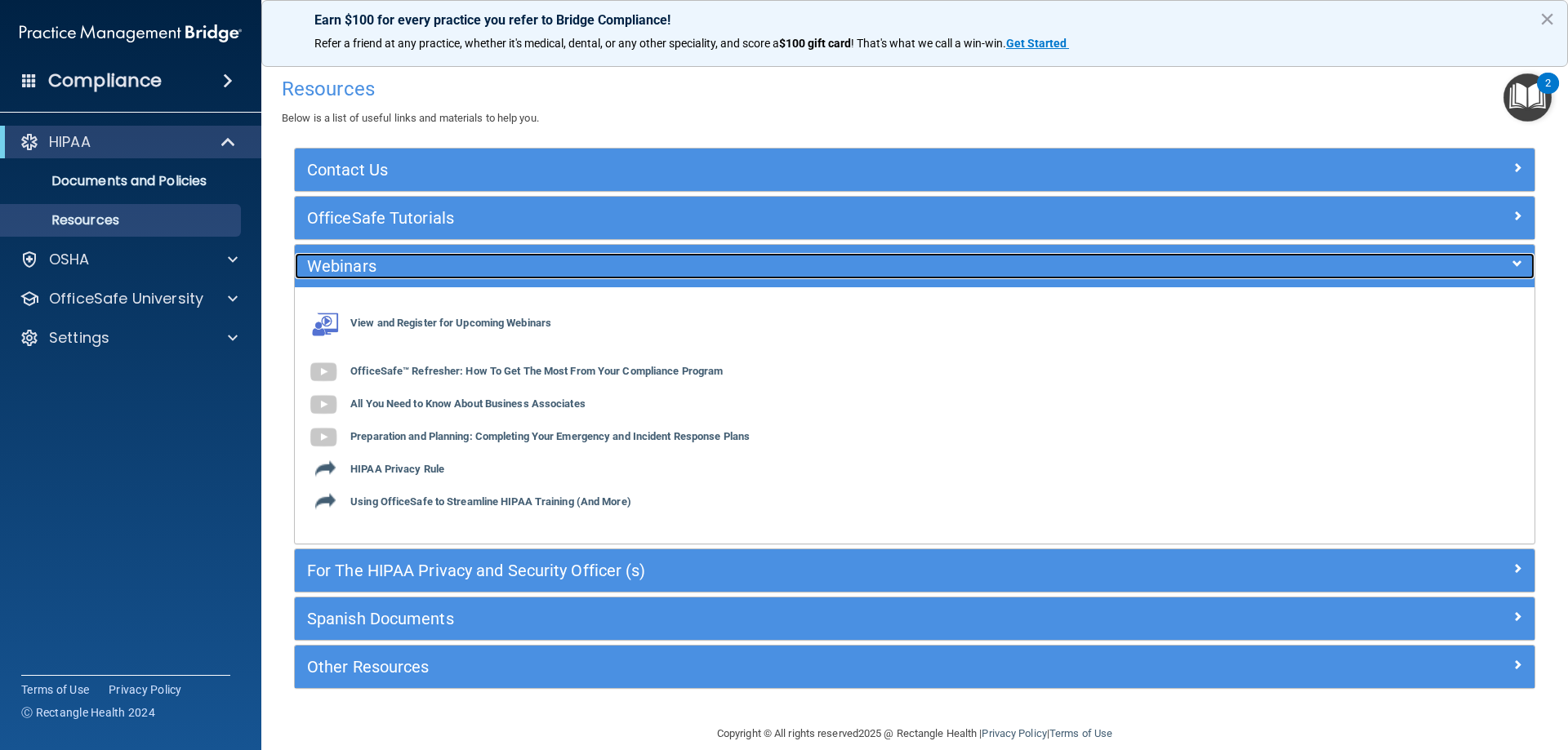
click at [505, 257] on h5 "Webinars" at bounding box center [760, 266] width 906 height 18
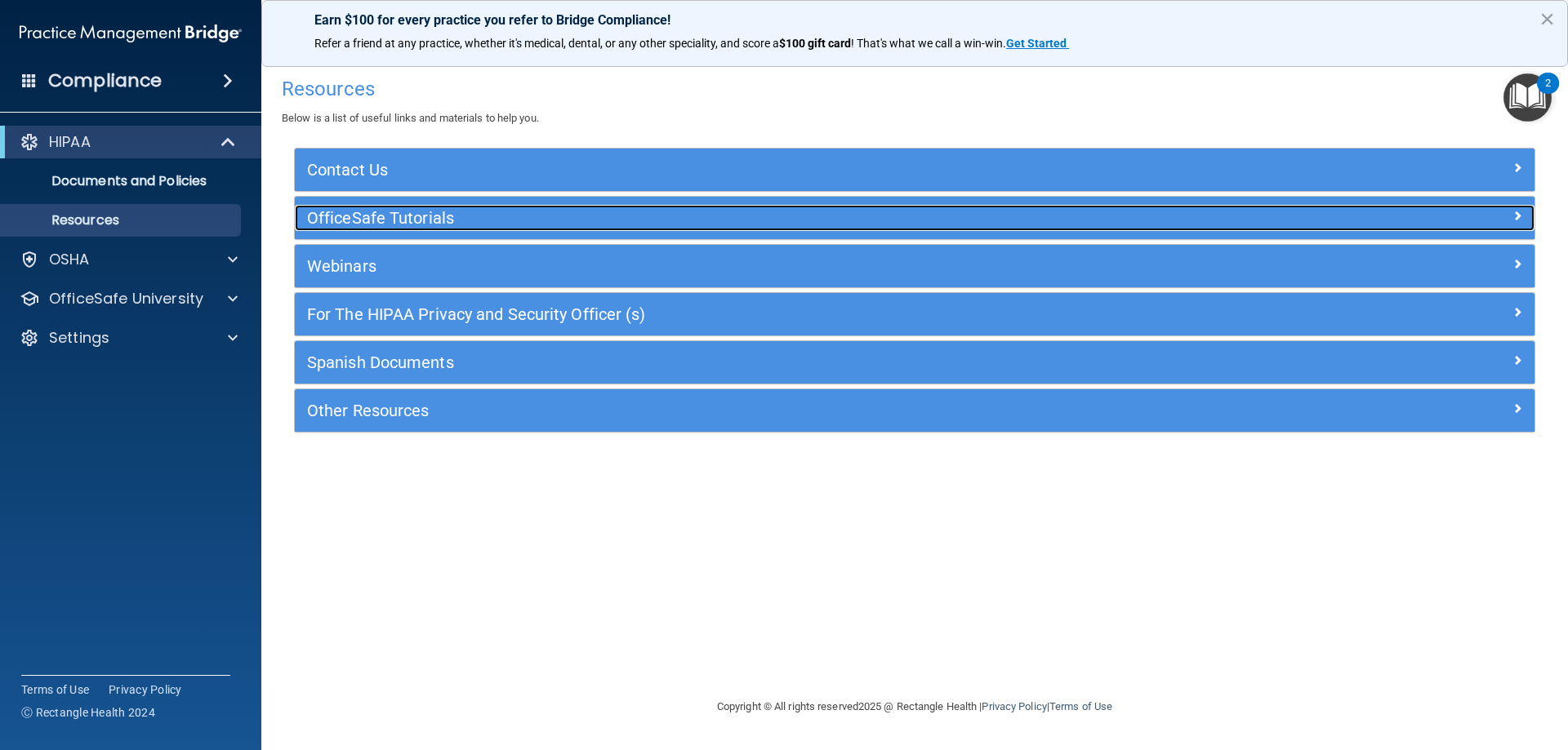
click at [501, 224] on h5 "OfficeSafe Tutorials" at bounding box center [760, 217] width 906 height 18
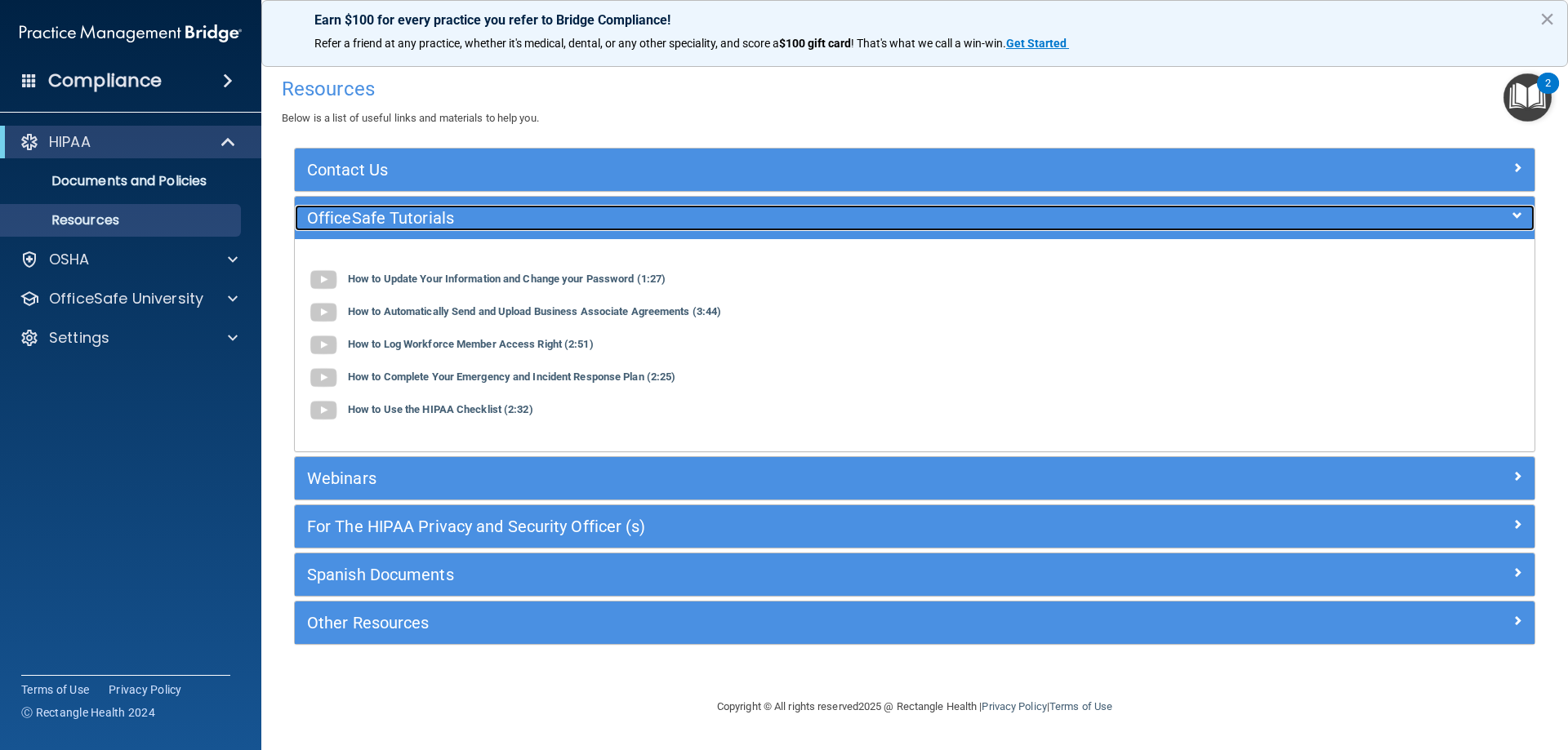
click at [501, 224] on h5 "OfficeSafe Tutorials" at bounding box center [760, 217] width 906 height 18
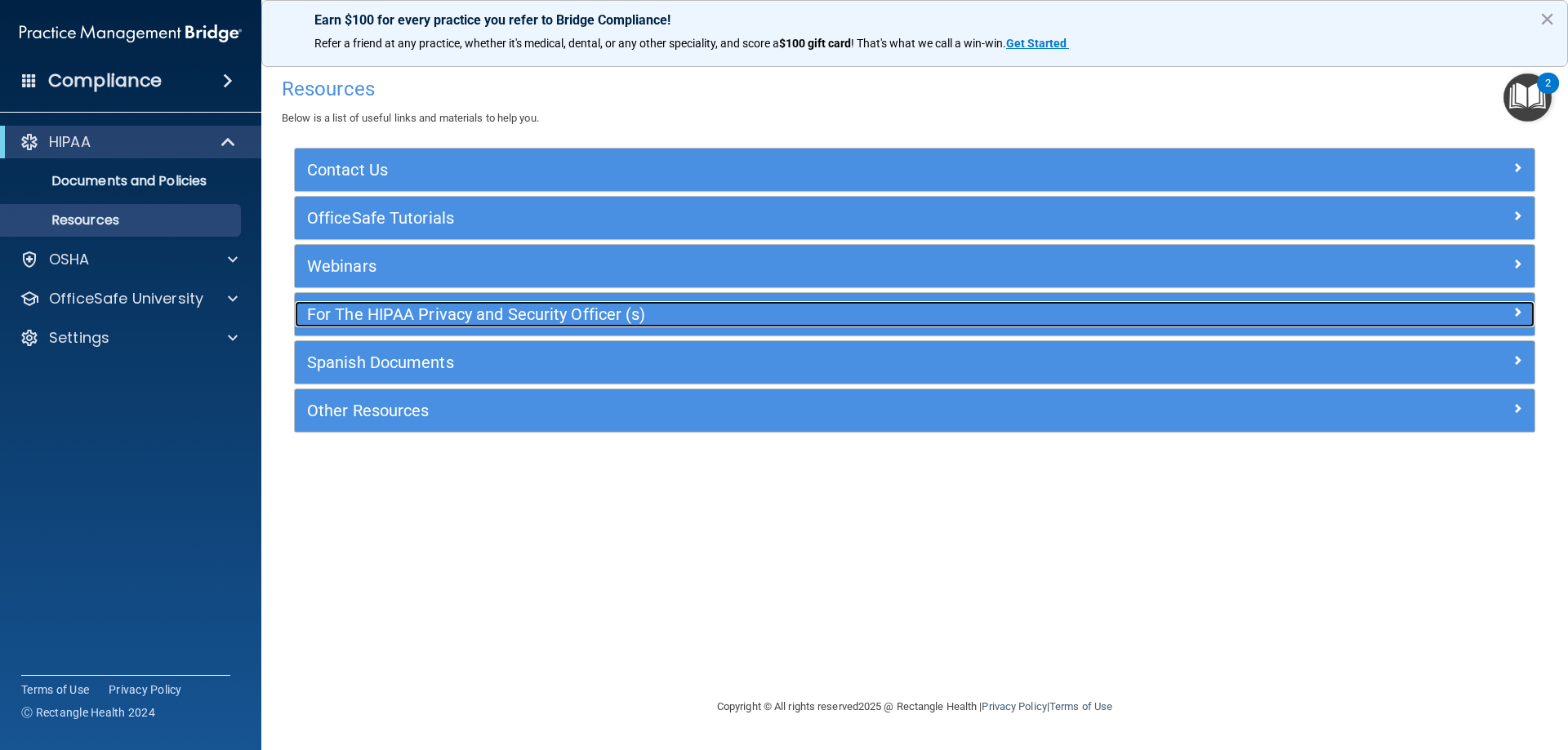
click at [372, 308] on h5 "For The HIPAA Privacy and Security Officer (s)" at bounding box center [760, 314] width 906 height 18
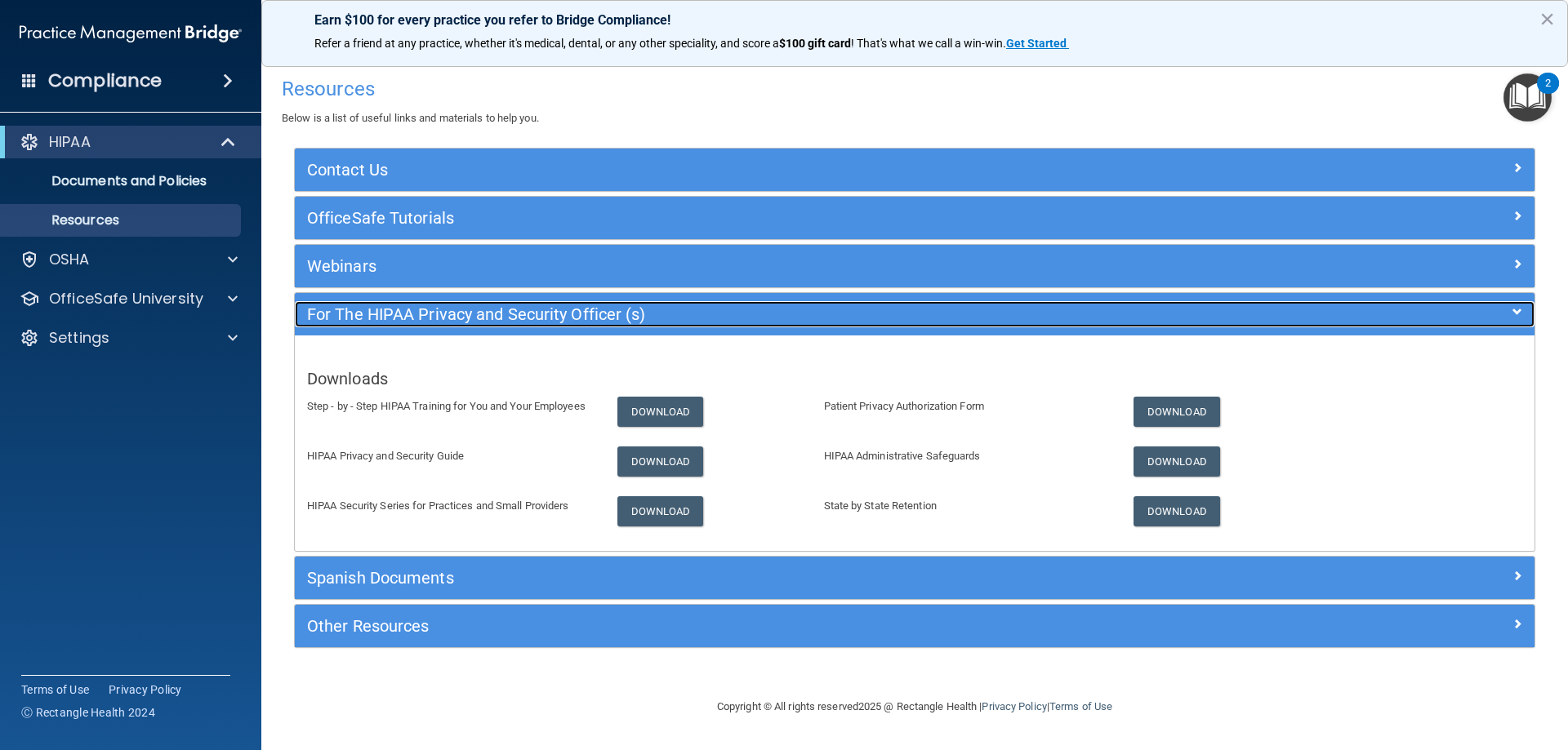
click at [372, 308] on h5 "For The HIPAA Privacy and Security Officer (s)" at bounding box center [760, 314] width 906 height 18
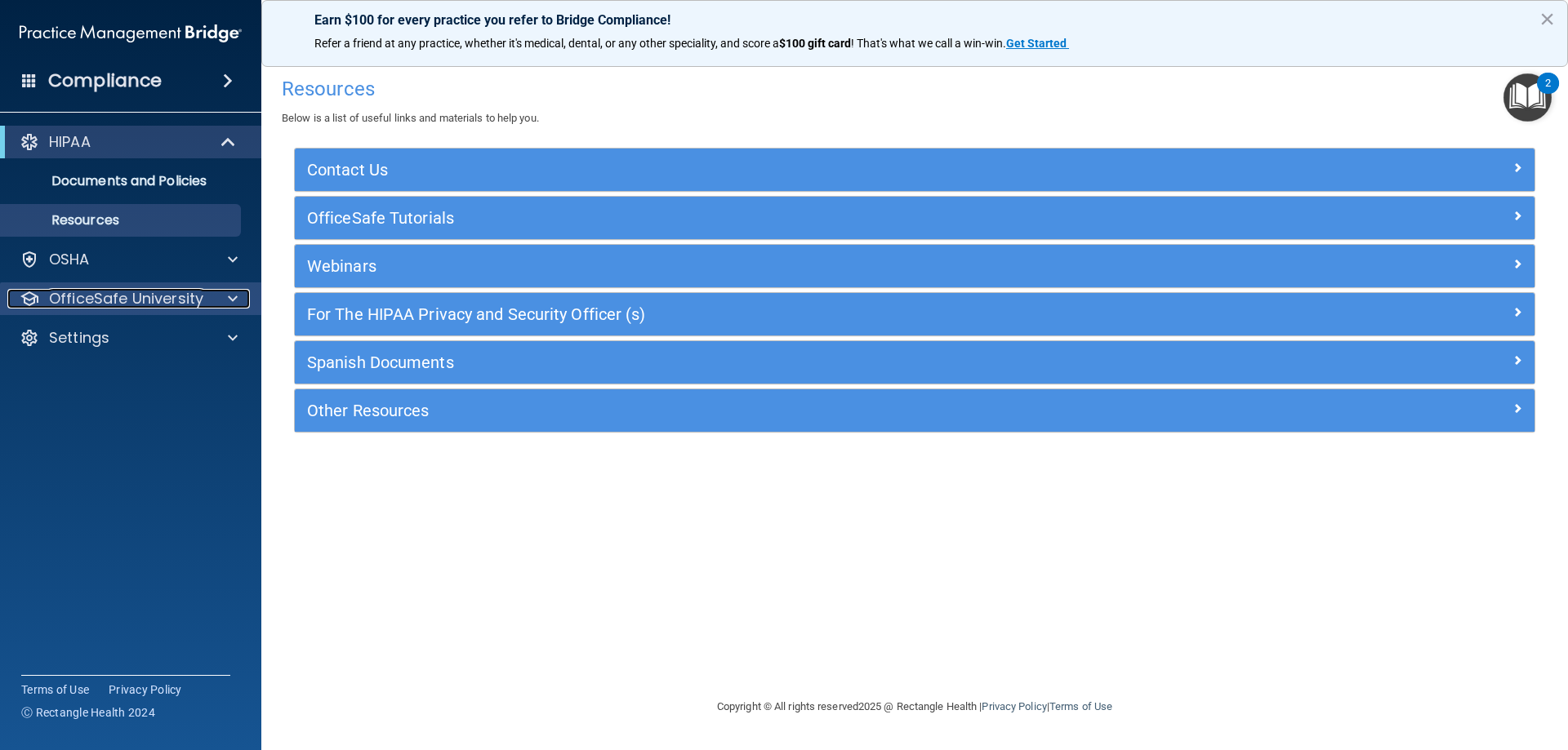
click at [240, 295] on div at bounding box center [230, 299] width 41 height 20
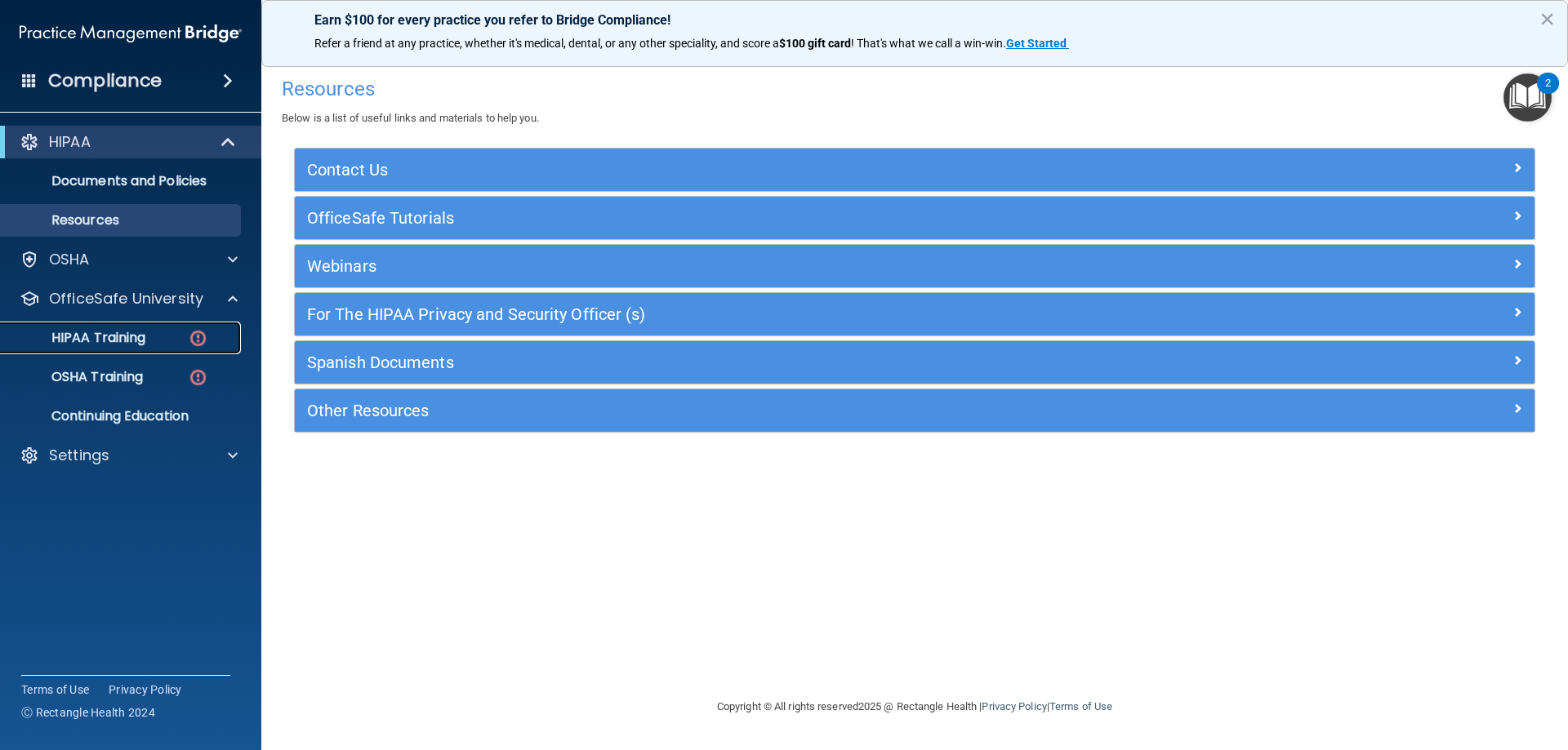
click at [156, 344] on div "HIPAA Training" at bounding box center [122, 338] width 223 height 16
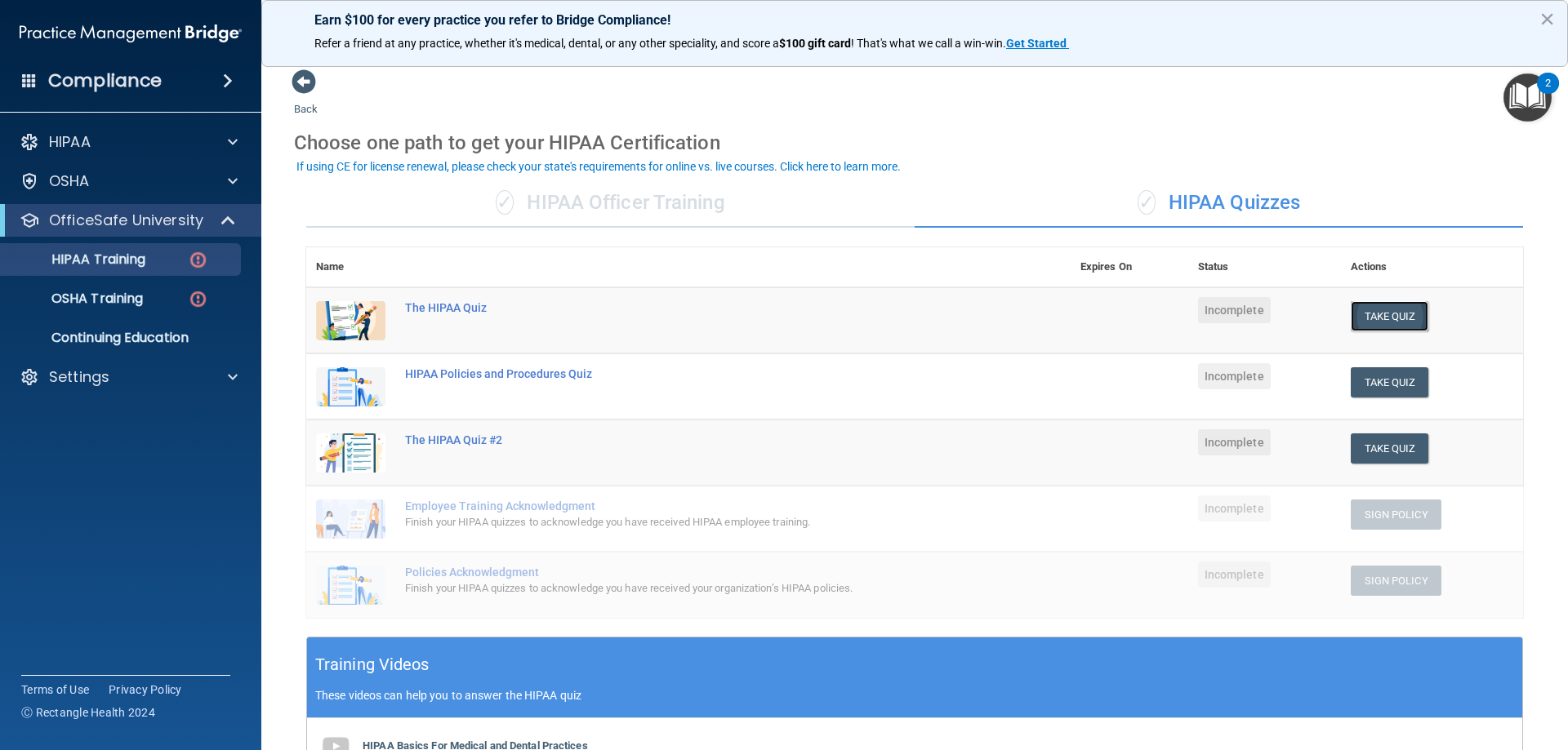
click at [1409, 314] on button "Take Quiz" at bounding box center [1390, 316] width 78 height 30
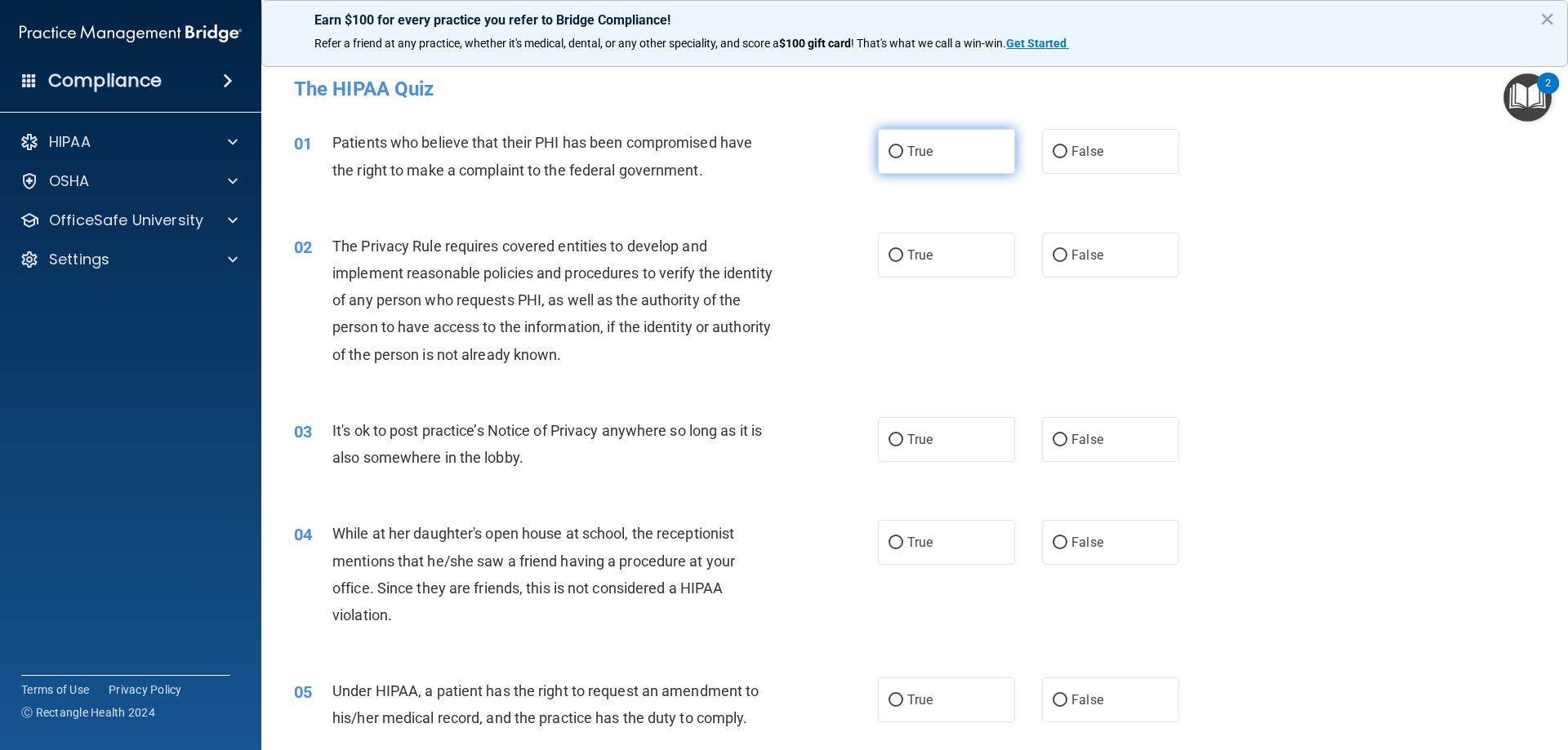
click at [883, 162] on label "True" at bounding box center [946, 151] width 138 height 45
click at [889, 158] on input "True" at bounding box center [896, 153] width 15 height 12
radio input "true"
click at [880, 250] on label "True" at bounding box center [946, 255] width 138 height 45
click at [889, 250] on input "True" at bounding box center [896, 256] width 15 height 12
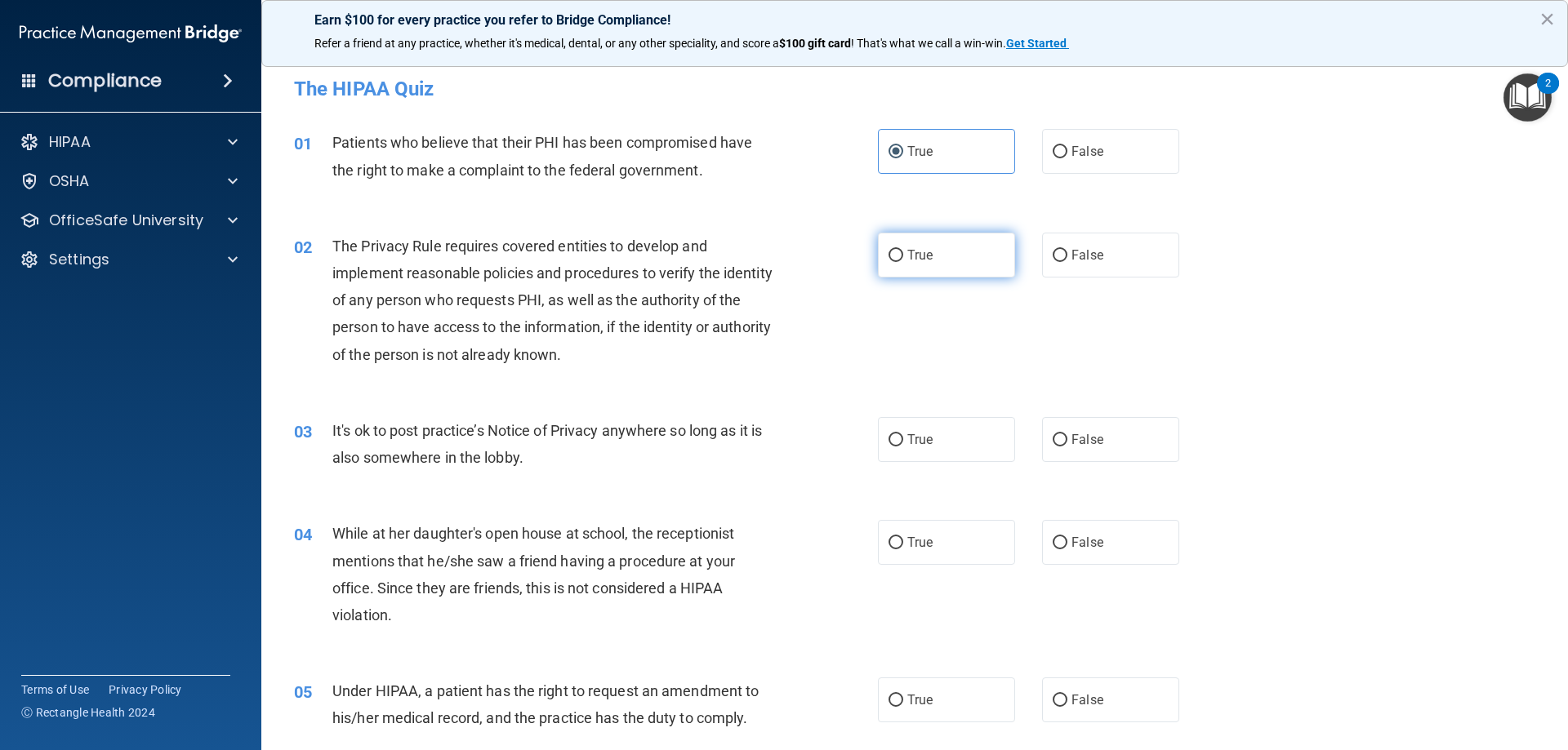
radio input "true"
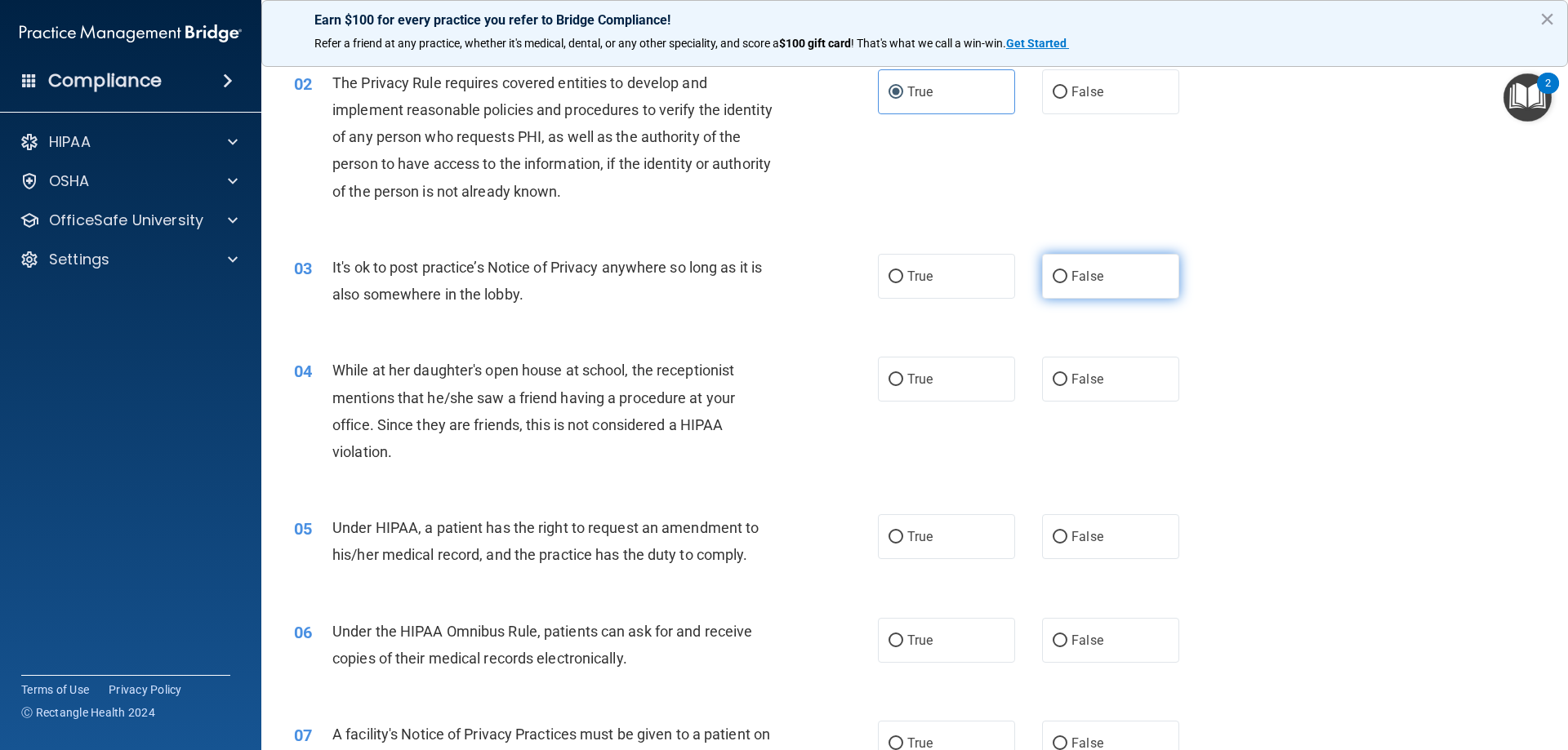
click at [1100, 275] on label "False" at bounding box center [1111, 276] width 138 height 45
click at [1067, 275] on input "False" at bounding box center [1060, 277] width 15 height 12
radio input "true"
click at [1100, 378] on label "False" at bounding box center [1111, 379] width 138 height 45
click at [1067, 378] on input "False" at bounding box center [1060, 380] width 15 height 12
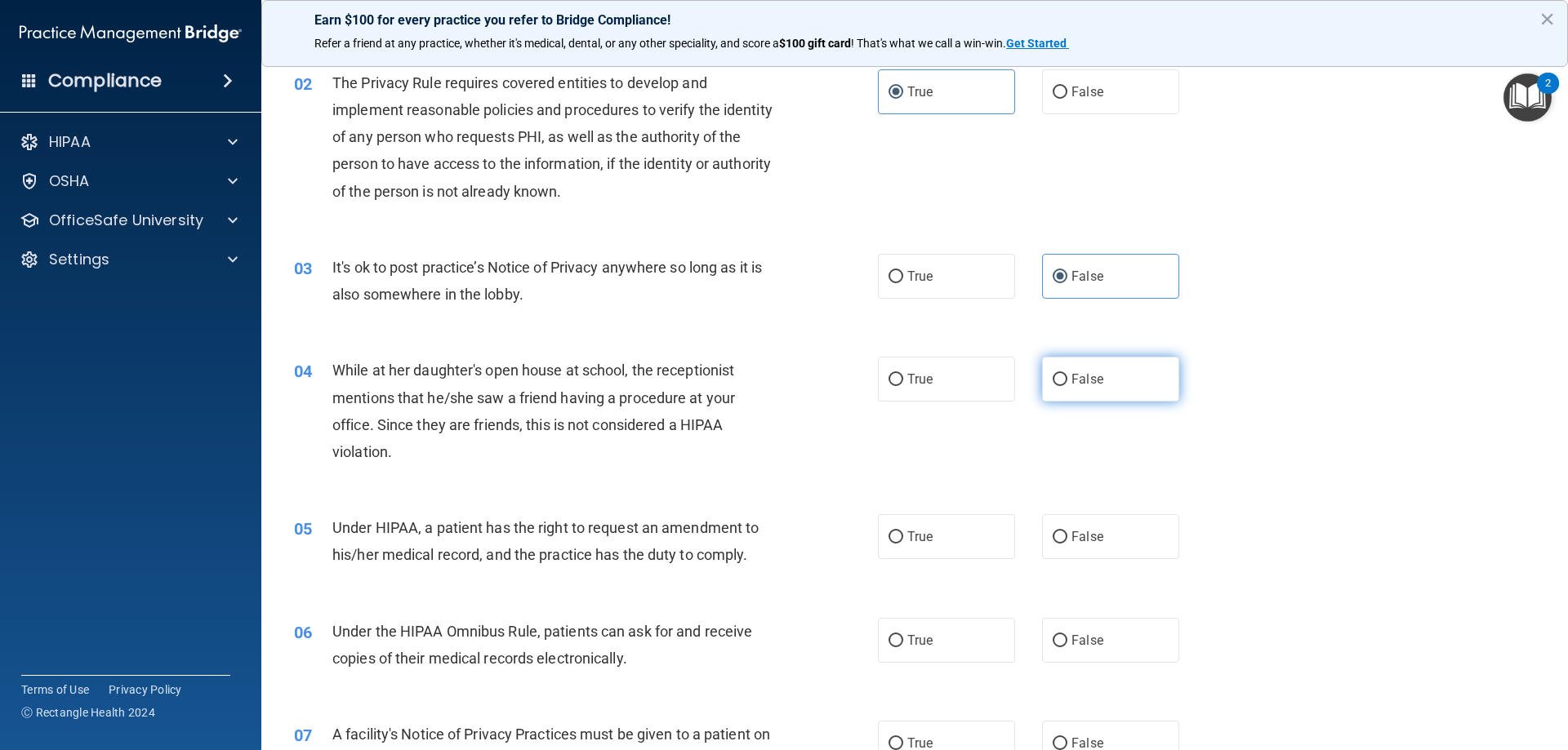
radio input "true"
click at [1344, 369] on div "04 While at her daughter's open house at school, the receptionist mentions that…" at bounding box center [915, 415] width 1266 height 158
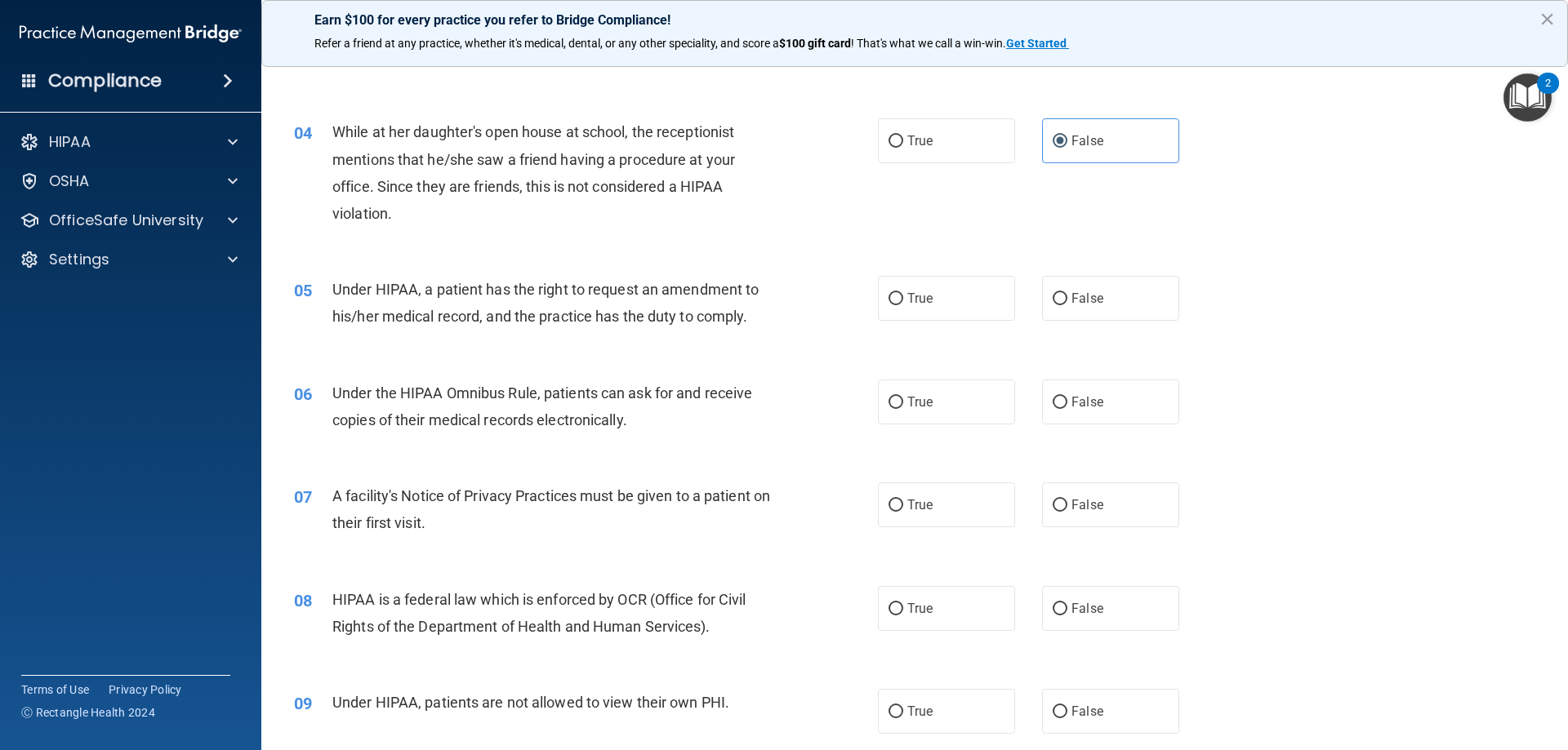
scroll to position [408, 0]
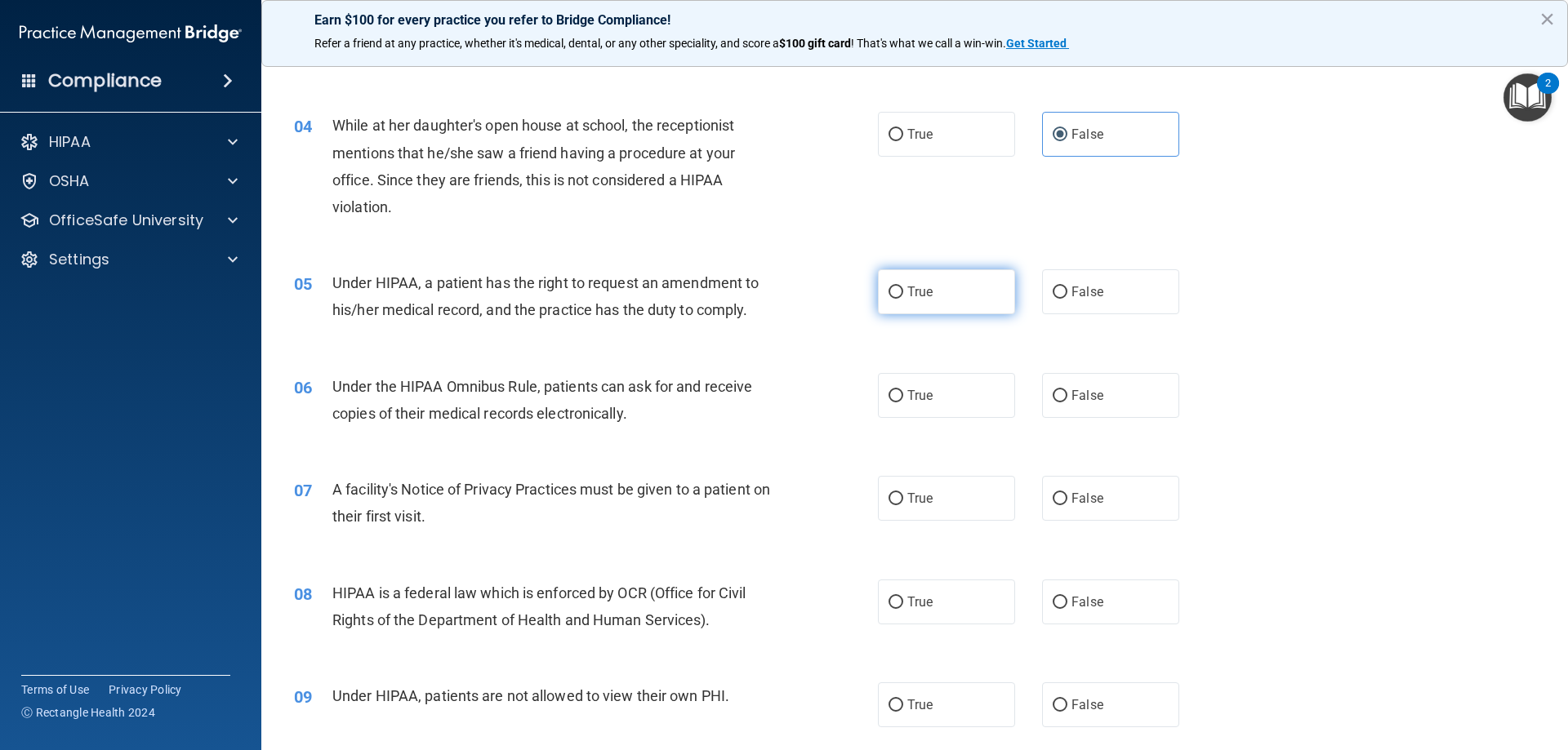
click at [936, 280] on label "True" at bounding box center [946, 292] width 138 height 45
click at [903, 287] on input "True" at bounding box center [896, 293] width 15 height 12
radio input "true"
click at [918, 388] on span "True" at bounding box center [920, 395] width 26 height 15
click at [903, 391] on input "True" at bounding box center [896, 397] width 15 height 12
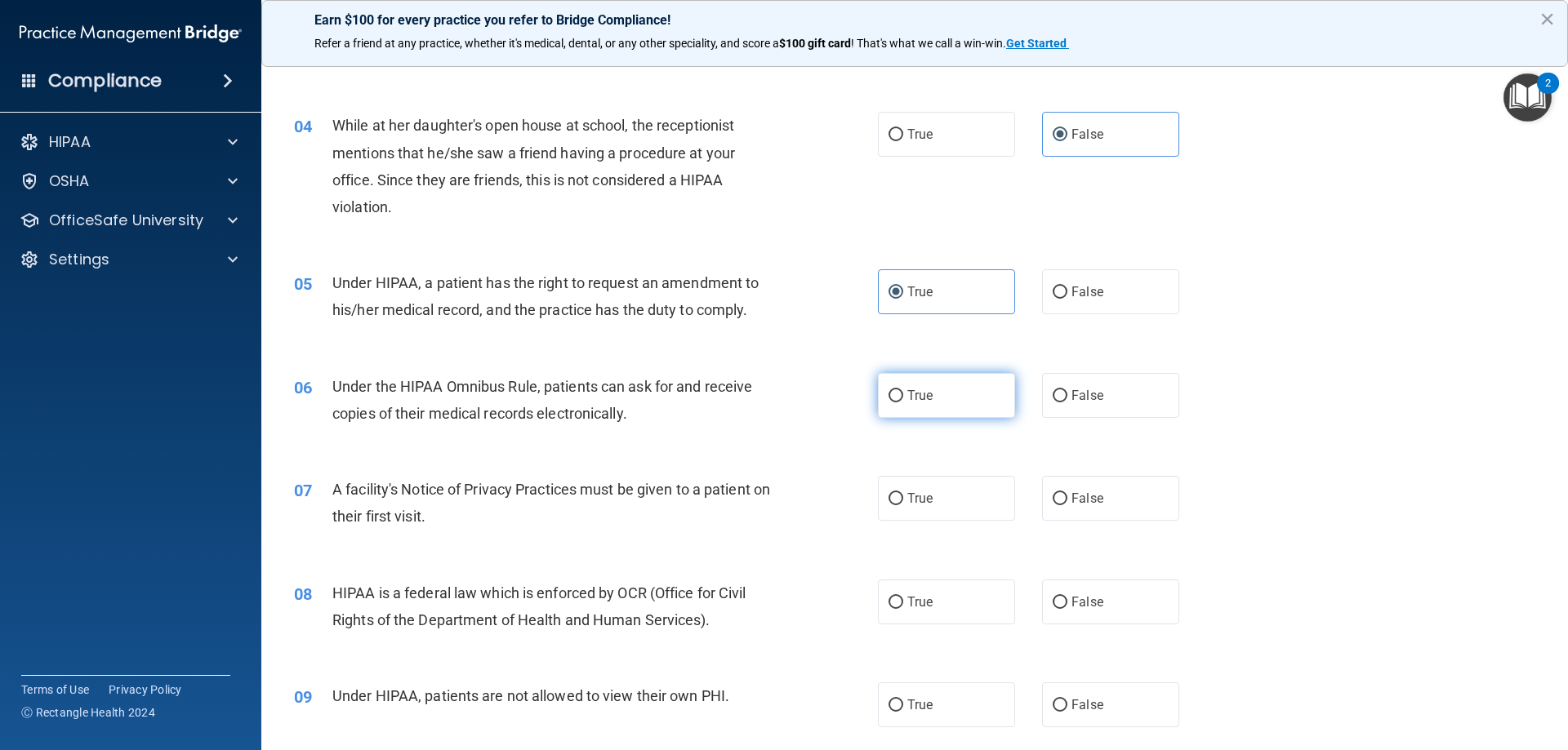
radio input "true"
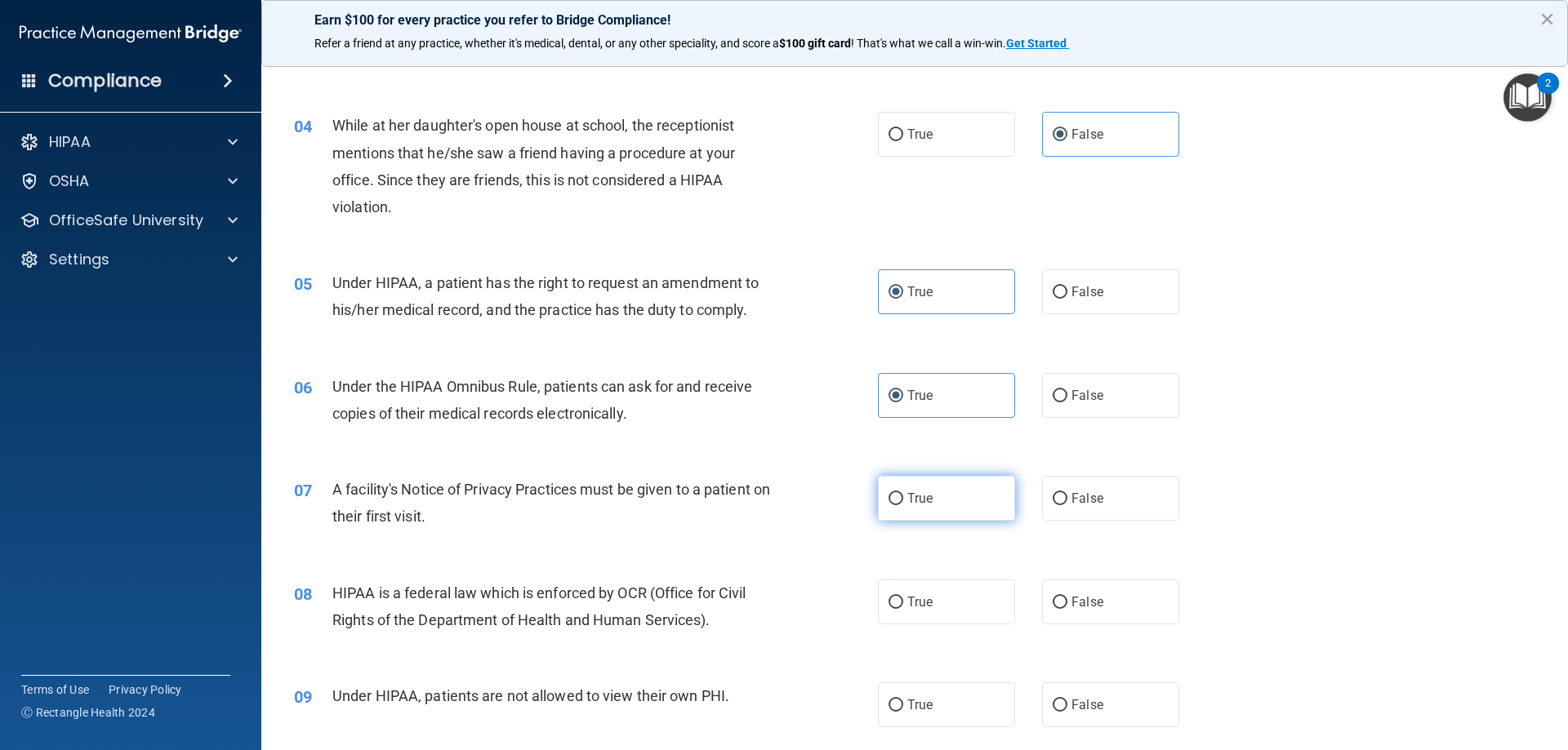
click at [907, 498] on span "True" at bounding box center [920, 498] width 26 height 15
click at [903, 498] on input "True" at bounding box center [896, 500] width 15 height 12
radio input "true"
click at [1260, 478] on div "07 A facility's Notice of Privacy Practices must be given to a patient on their…" at bounding box center [915, 507] width 1266 height 103
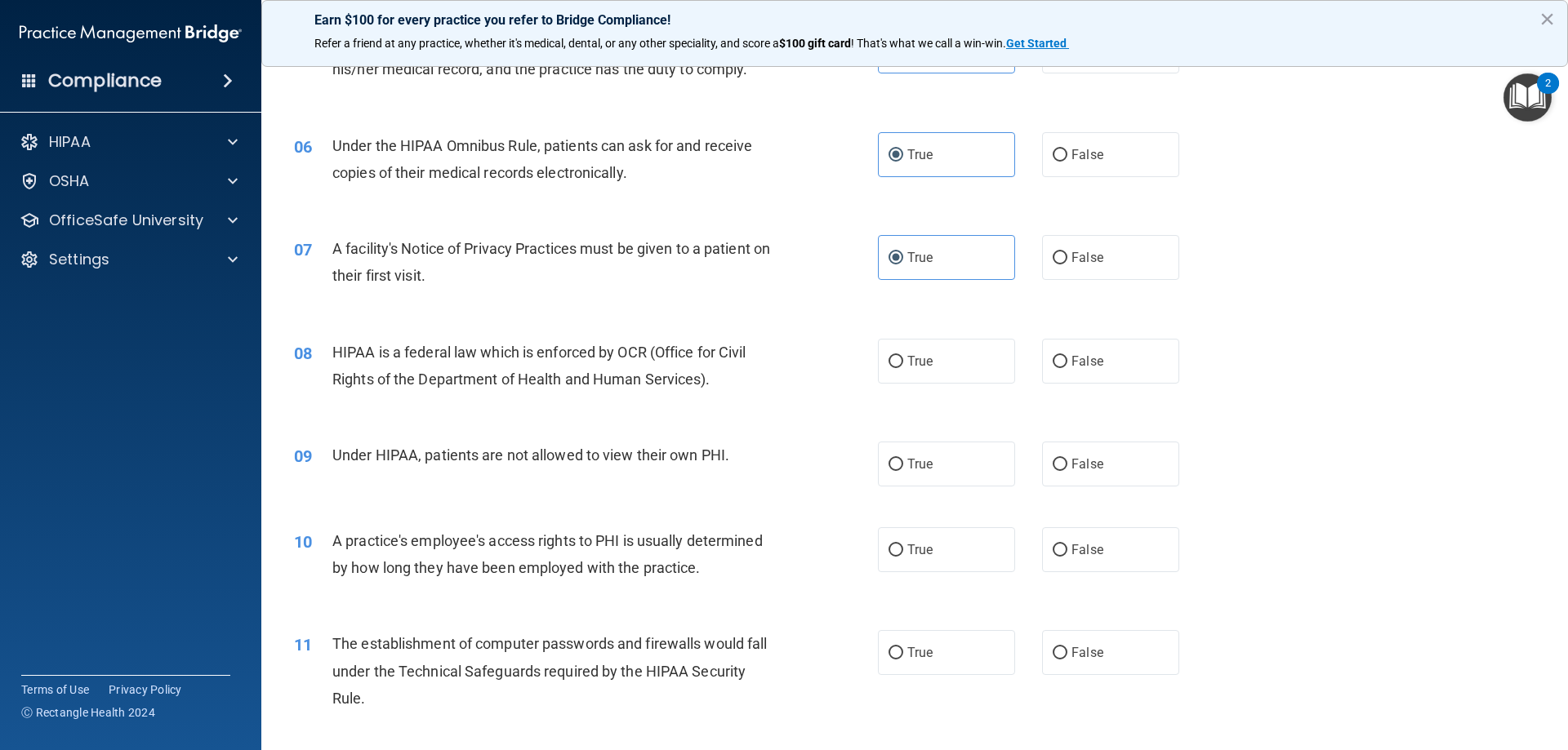
scroll to position [653, 0]
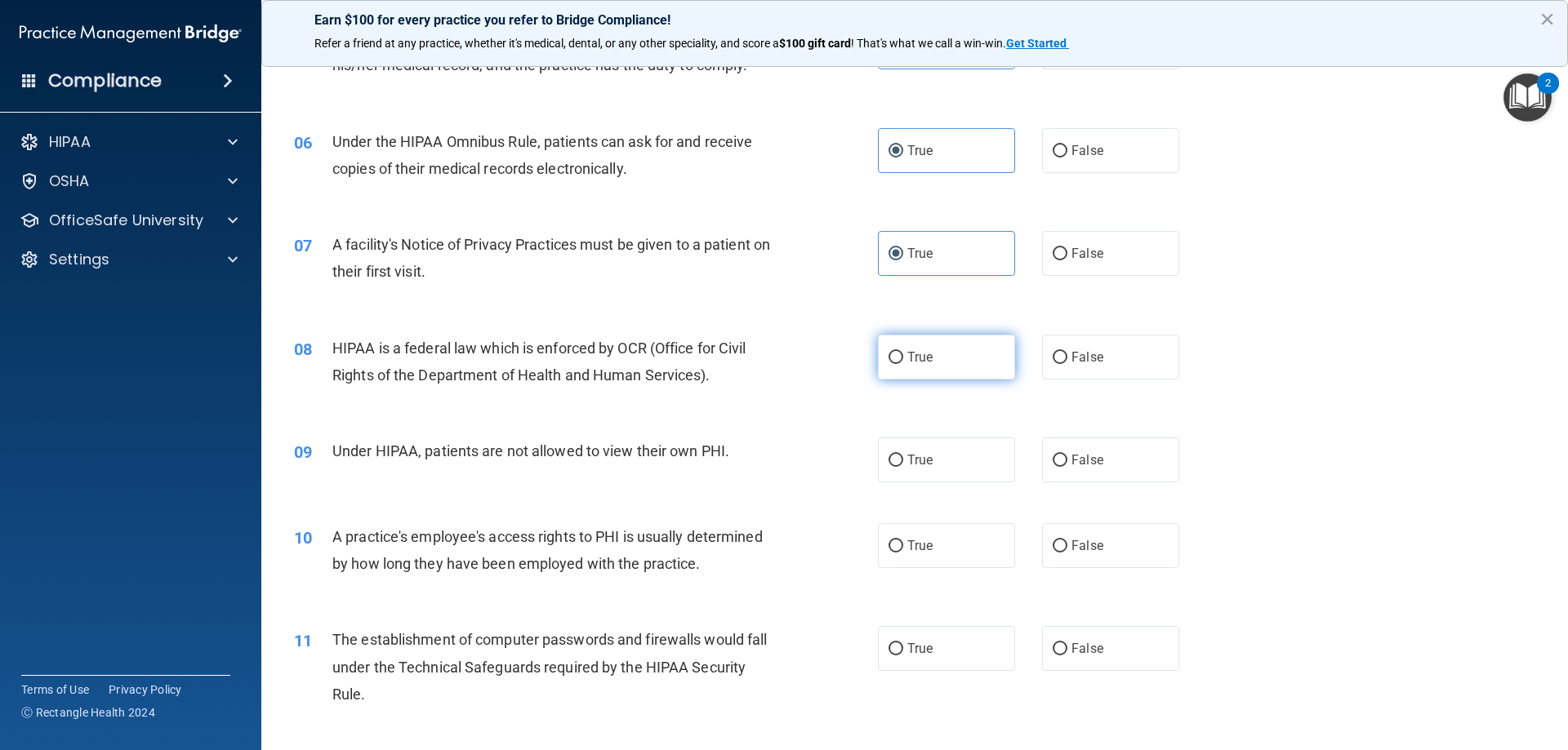
click at [926, 375] on label "True" at bounding box center [946, 357] width 138 height 45
click at [903, 364] on input "True" at bounding box center [896, 358] width 15 height 12
radio input "true"
click at [1073, 470] on label "False" at bounding box center [1111, 460] width 138 height 45
click at [1067, 467] on input "False" at bounding box center [1060, 461] width 15 height 12
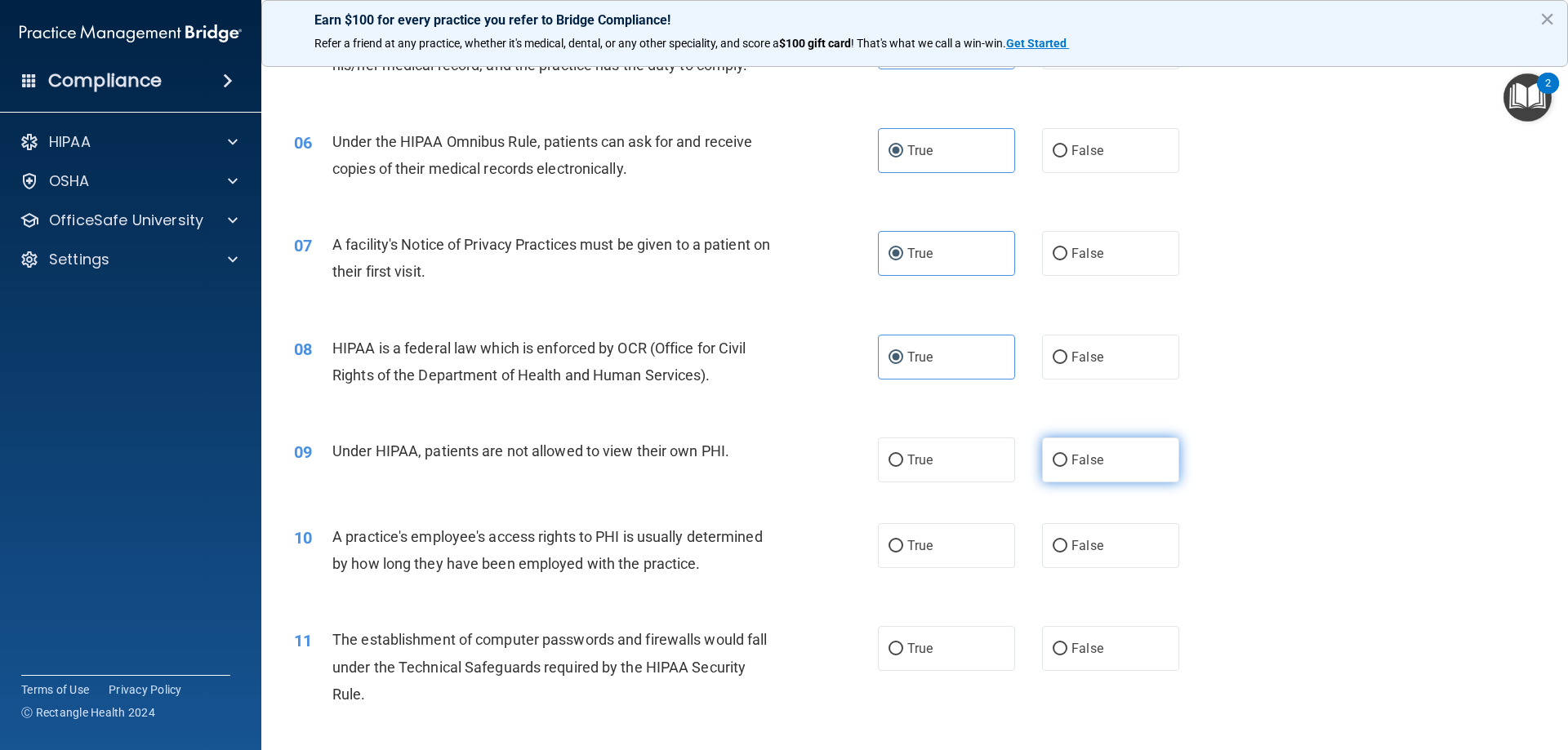
radio input "true"
click at [1231, 470] on div "09 Under HIPAA, patients are not allowed to view their own PHI. True False" at bounding box center [915, 460] width 1266 height 86
drag, startPoint x: 1231, startPoint y: 470, endPoint x: 1307, endPoint y: 548, distance: 108.9
click at [1307, 548] on div "10 A practice's employee's access rights to PHI is usually determined by how lo…" at bounding box center [915, 555] width 1266 height 103
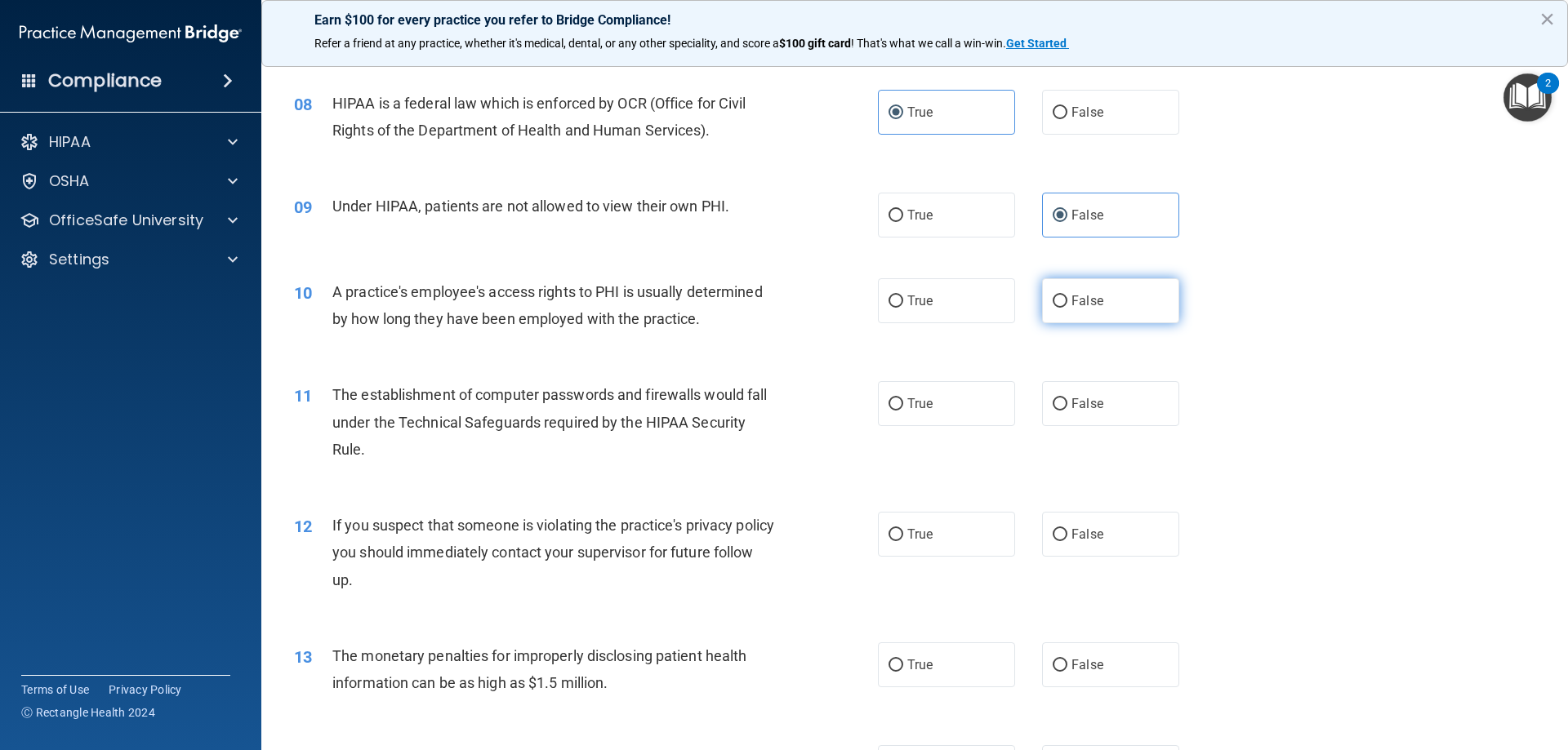
click at [1086, 300] on span "False" at bounding box center [1088, 300] width 32 height 15
click at [1067, 300] on input "False" at bounding box center [1060, 302] width 15 height 12
radio input "true"
click at [894, 403] on input "True" at bounding box center [896, 405] width 15 height 12
radio input "true"
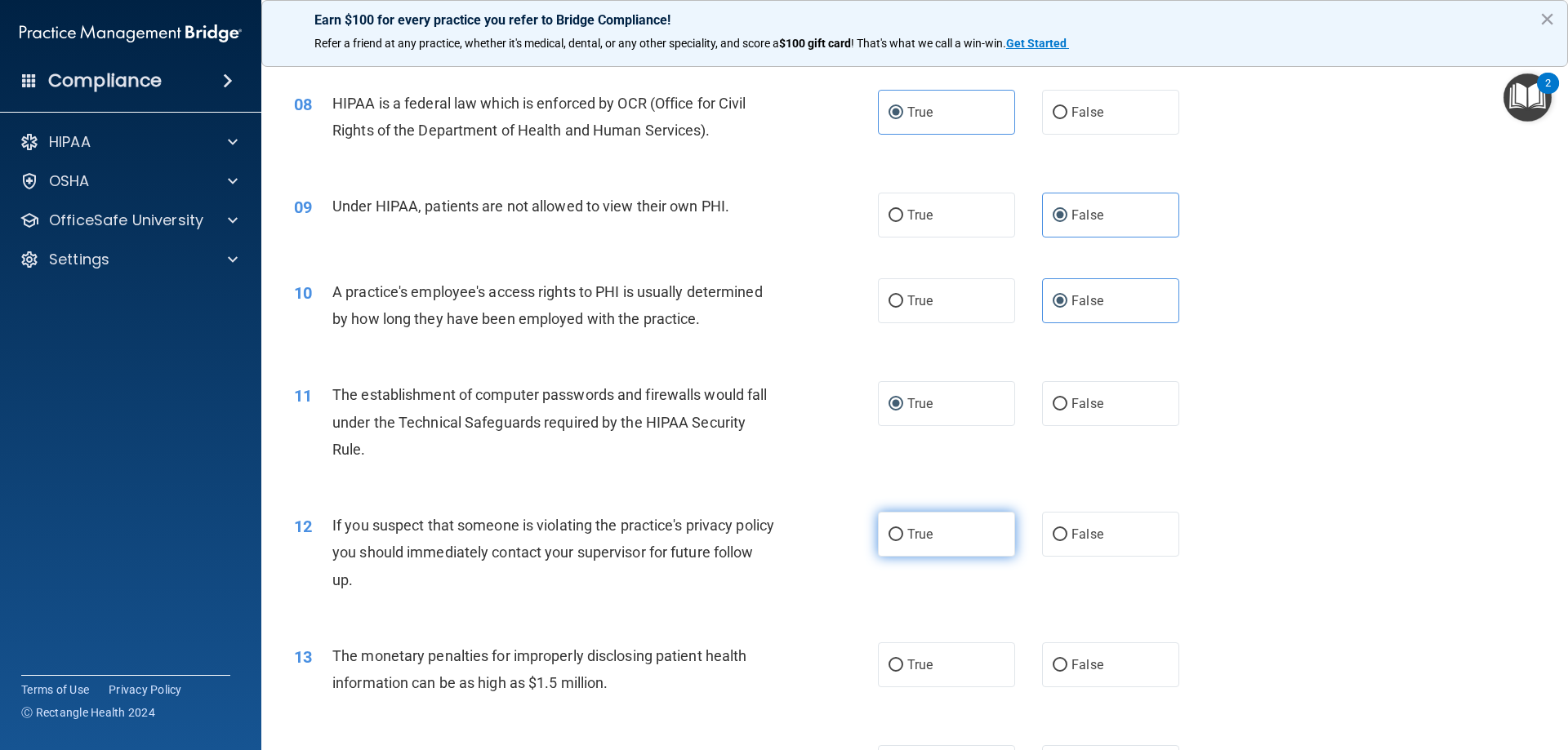
click at [914, 527] on span "True" at bounding box center [920, 533] width 26 height 15
click at [903, 529] on input "True" at bounding box center [896, 535] width 15 height 12
radio input "true"
click at [1277, 519] on div "12 If you suspect that someone is violating the practice's privacy policy you s…" at bounding box center [915, 557] width 1266 height 130
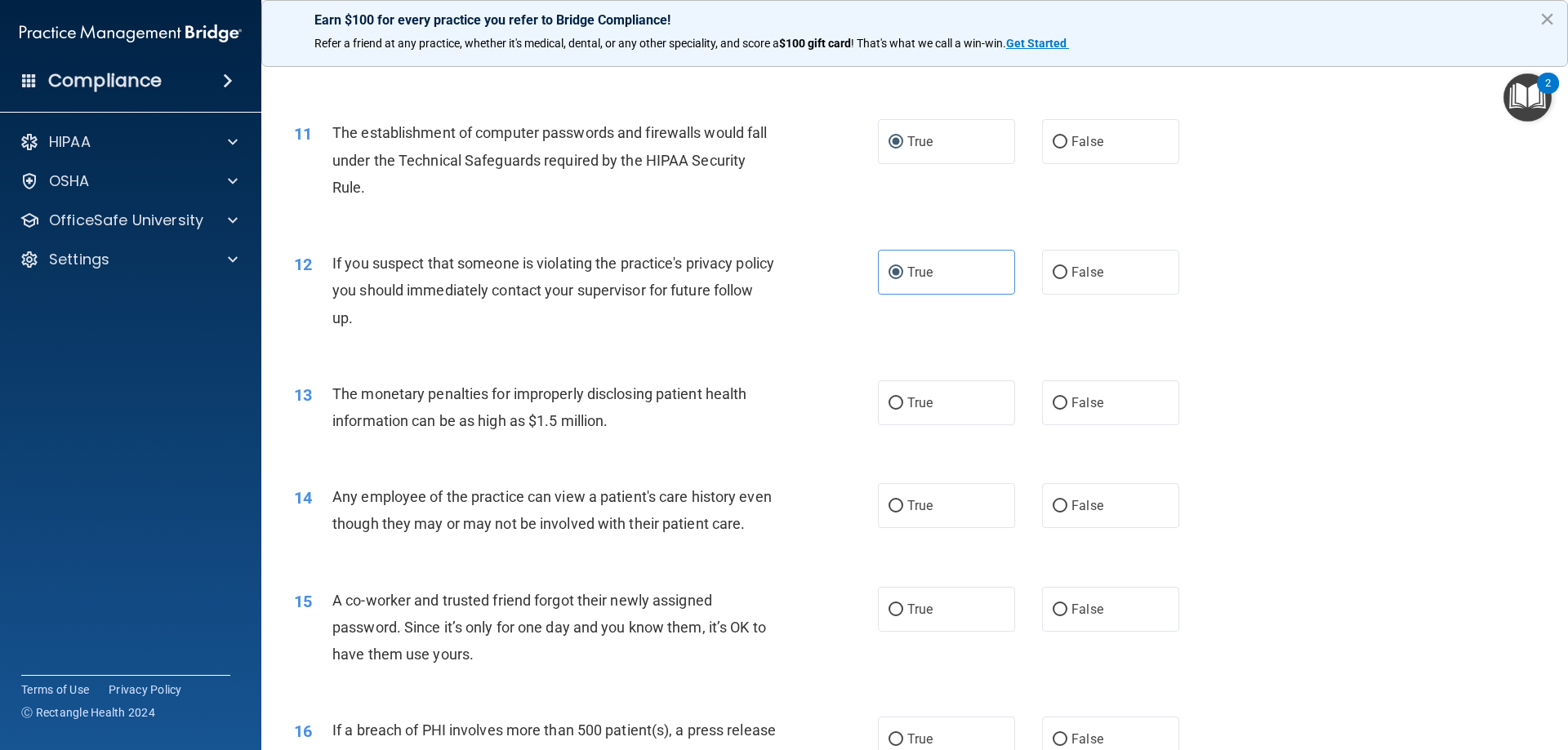
scroll to position [1225, 0]
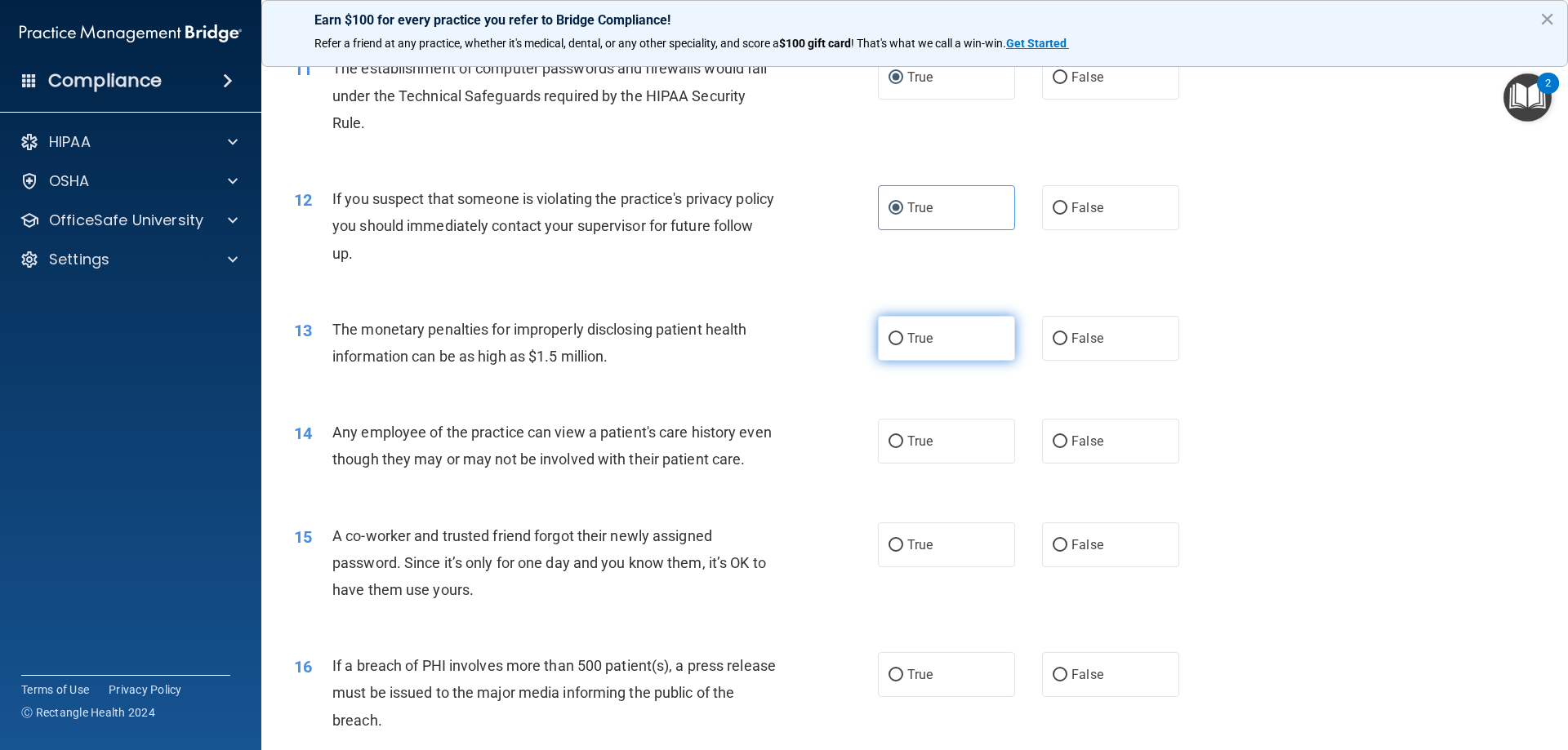
click at [923, 336] on span "True" at bounding box center [920, 338] width 26 height 15
click at [903, 336] on input "True" at bounding box center [896, 339] width 15 height 12
radio input "true"
click at [1081, 446] on span "False" at bounding box center [1088, 440] width 32 height 15
click at [1067, 446] on input "False" at bounding box center [1060, 442] width 15 height 12
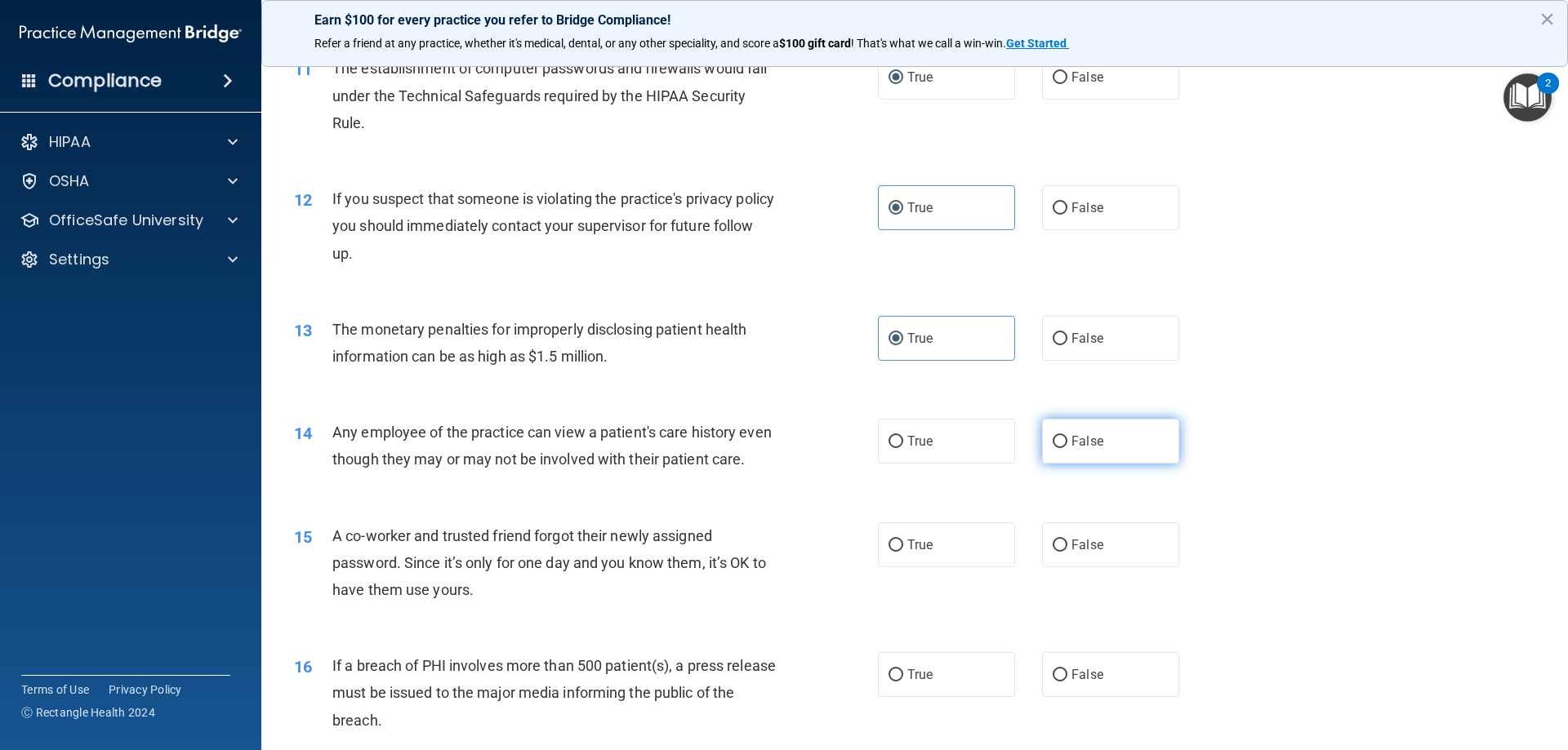
radio input "true"
click at [1432, 477] on div "14 Any employee of the practice can view a patient's care history even though t…" at bounding box center [915, 450] width 1266 height 103
click at [1072, 553] on span "False" at bounding box center [1088, 544] width 32 height 15
click at [1066, 552] on input "False" at bounding box center [1060, 546] width 15 height 12
radio input "true"
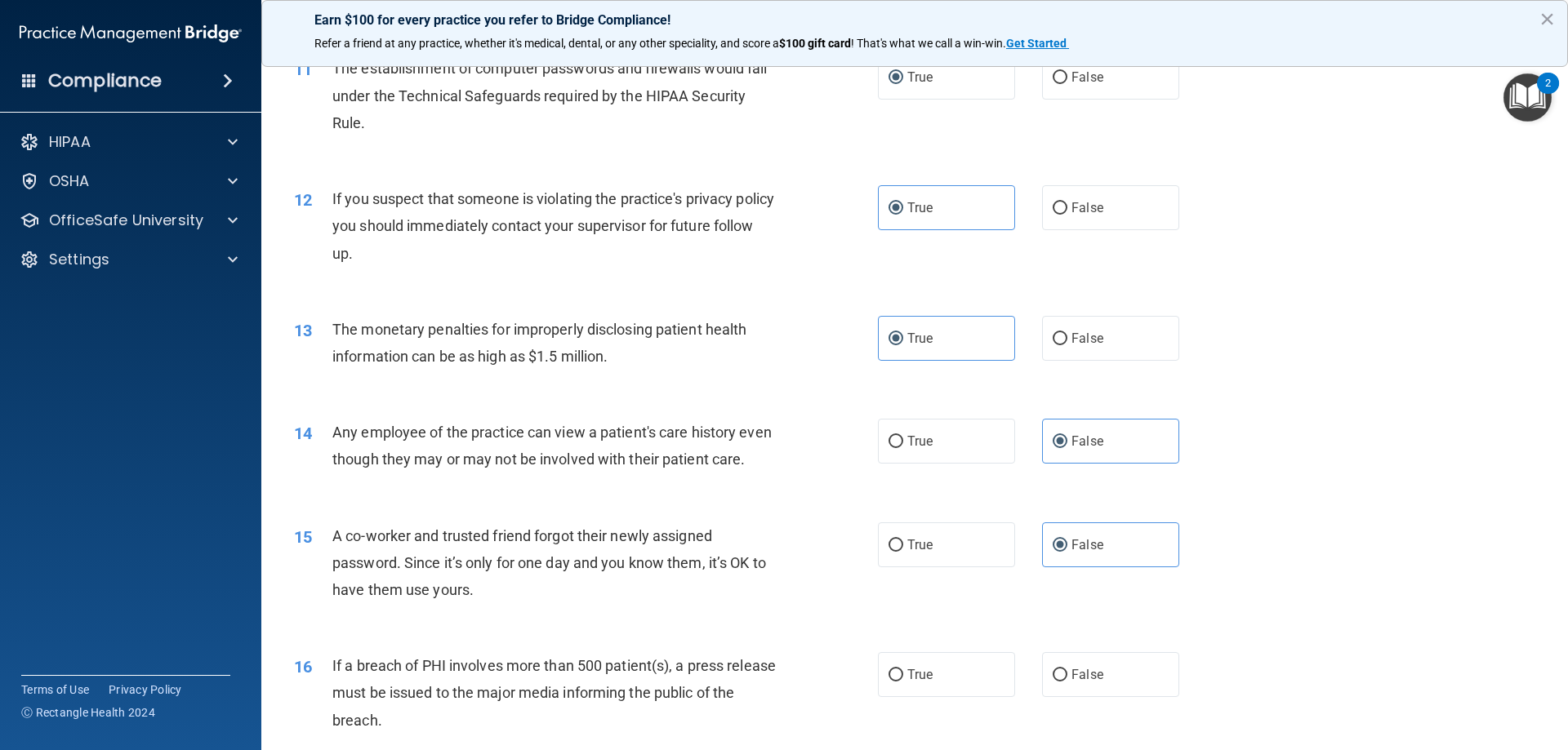
click at [1364, 535] on div "15 A co-worker and trusted friend forgot their newly assigned password. Since i…" at bounding box center [915, 567] width 1266 height 130
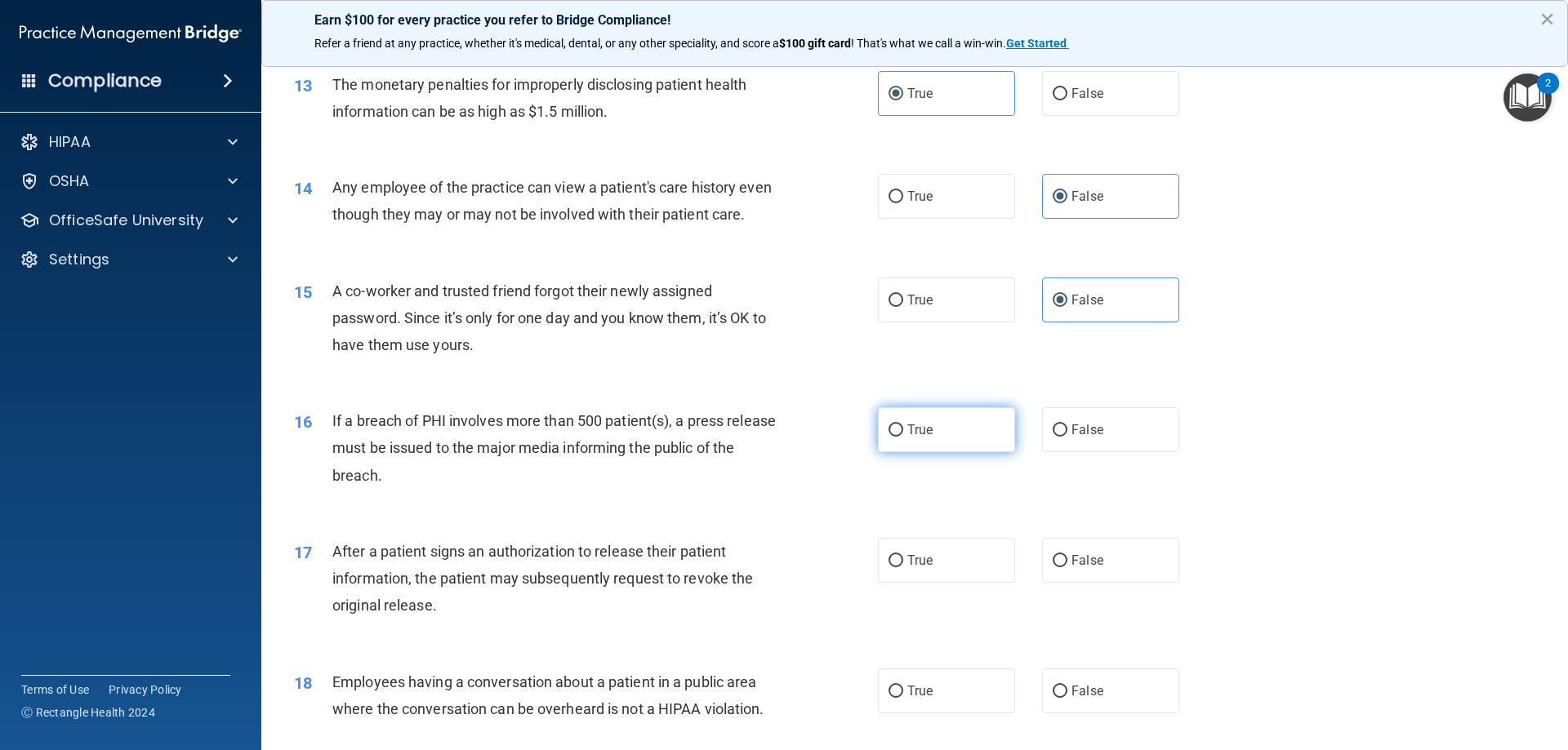
click at [907, 438] on span "True" at bounding box center [920, 430] width 26 height 15
click at [903, 437] on input "True" at bounding box center [896, 430] width 15 height 12
radio input "true"
click at [1358, 432] on div "16 If a breach of PHI involves more than 500 patient(s), a press release must b…" at bounding box center [915, 452] width 1266 height 130
click at [912, 573] on label "True" at bounding box center [946, 560] width 138 height 45
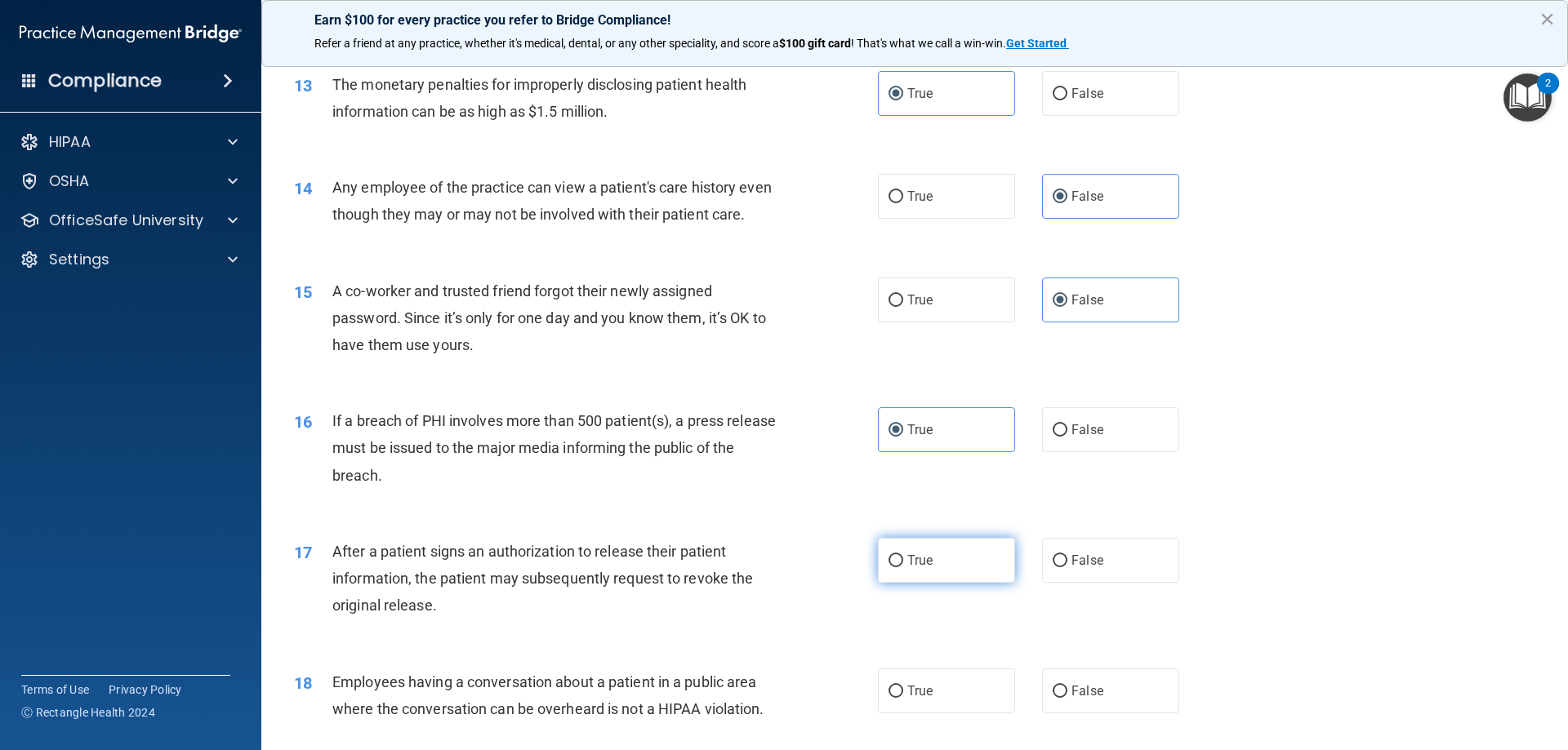
click at [903, 567] on input "True" at bounding box center [896, 562] width 15 height 12
radio input "true"
click at [1076, 568] on span "False" at bounding box center [1088, 560] width 32 height 15
click at [1067, 567] on input "False" at bounding box center [1060, 562] width 15 height 12
radio input "true"
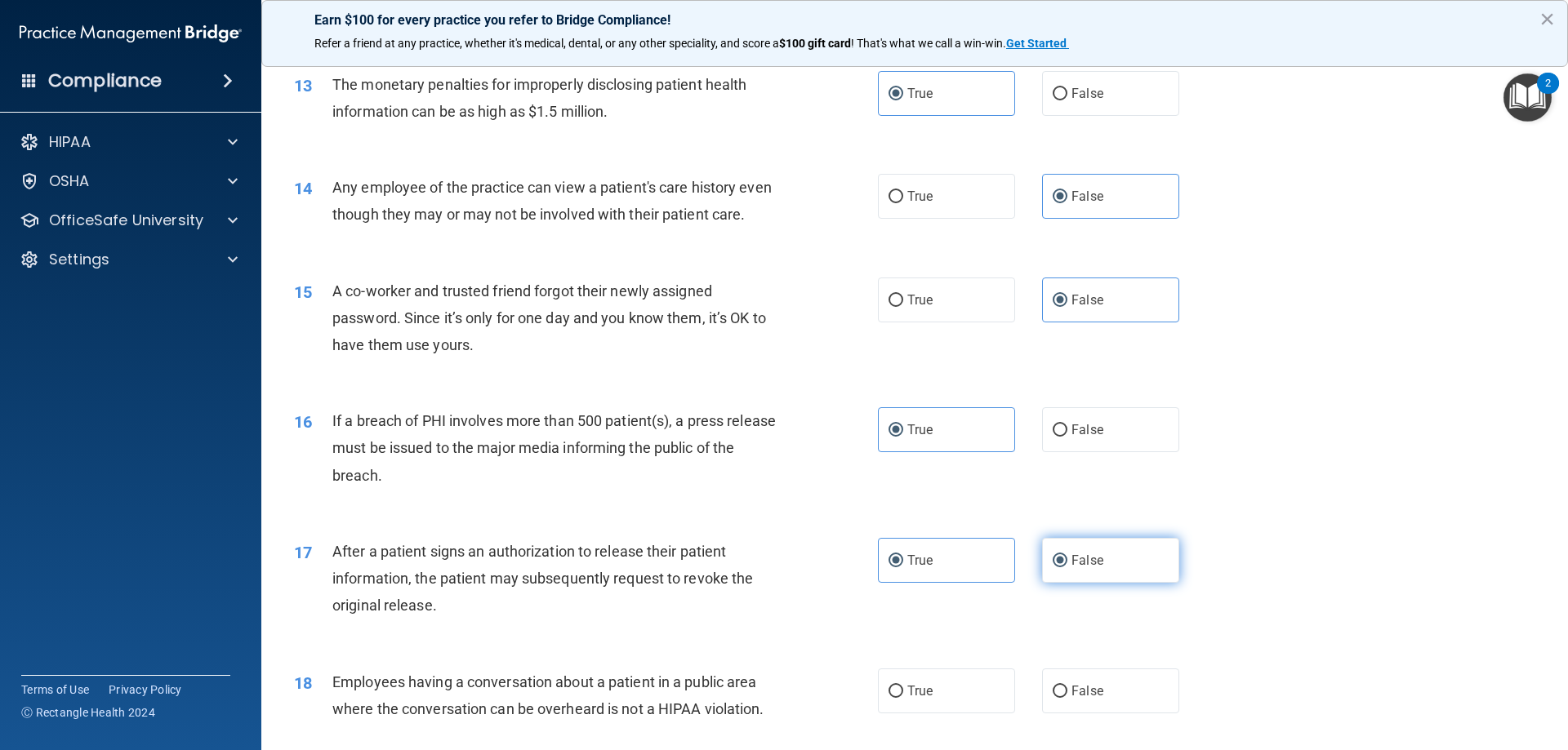
radio input "false"
click at [1418, 557] on div "17 After a patient signs an authorization to release their patient information,…" at bounding box center [915, 582] width 1266 height 130
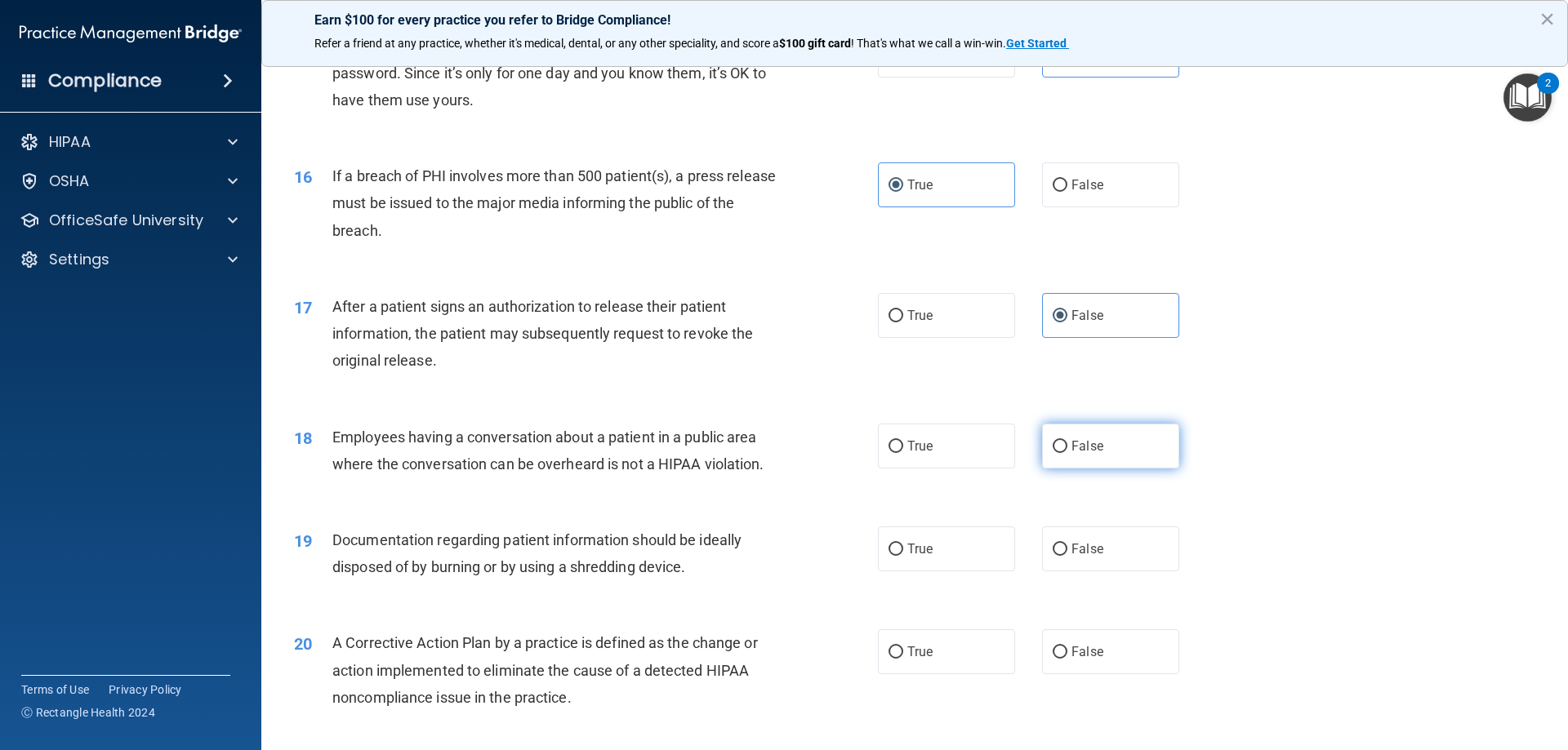
click at [1109, 469] on label "False" at bounding box center [1111, 446] width 138 height 45
click at [1067, 454] on input "False" at bounding box center [1060, 447] width 15 height 12
radio input "true"
click at [1382, 506] on div "18 Employees having a conversation about a patient in a public area where the c…" at bounding box center [915, 454] width 1266 height 103
click at [911, 566] on label "True" at bounding box center [946, 549] width 138 height 45
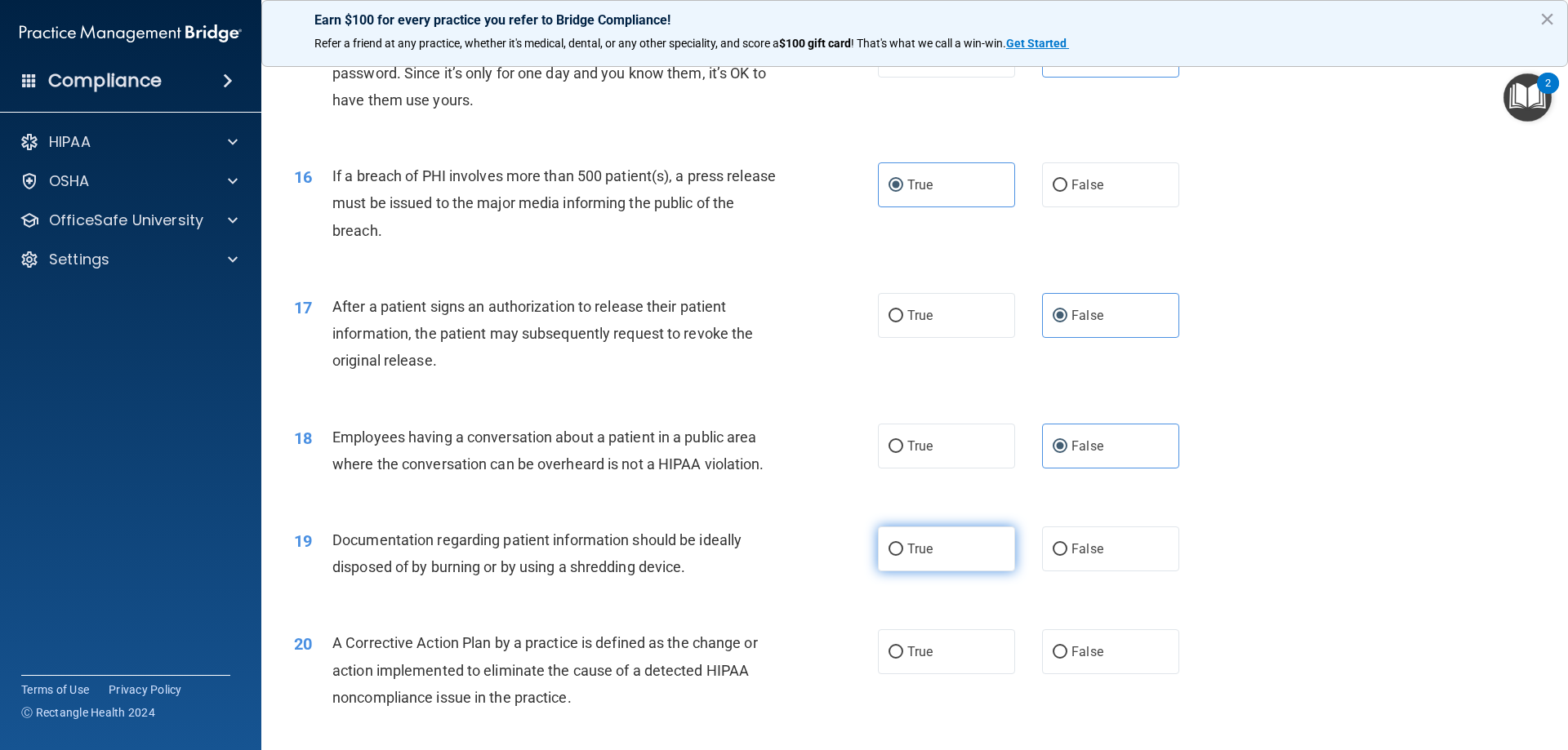
click at [903, 556] on input "True" at bounding box center [896, 550] width 15 height 12
radio input "true"
drag, startPoint x: 1231, startPoint y: 543, endPoint x: 1295, endPoint y: 525, distance: 66.5
click at [1261, 532] on div "01 Patients who believe that their PHI has been compromised have the right to m…" at bounding box center [915, 192] width 1266 height 3595
click at [1377, 506] on div "18 Employees having a conversation about a patient in a public area where the c…" at bounding box center [915, 454] width 1266 height 103
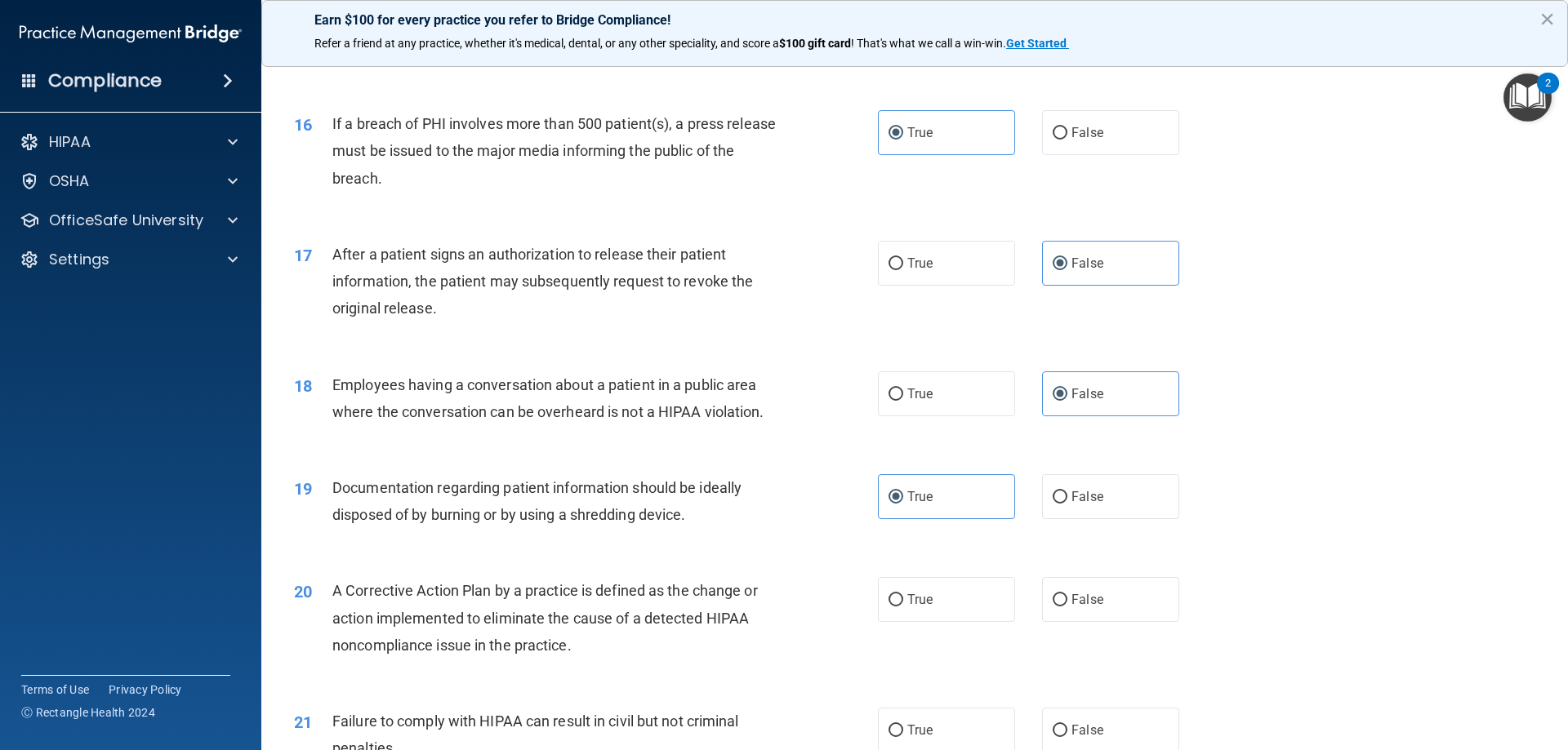
scroll to position [1796, 0]
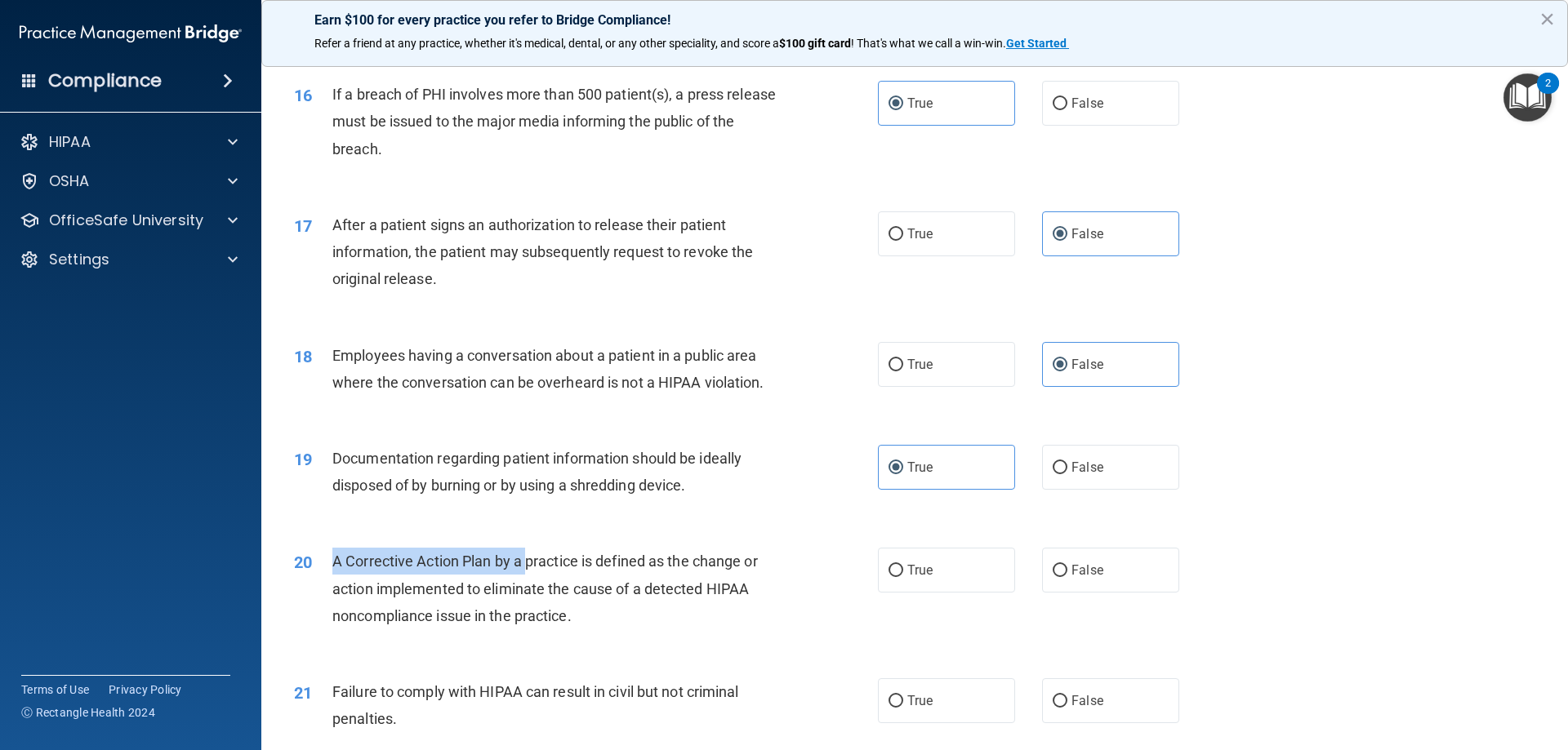
drag, startPoint x: 330, startPoint y: 591, endPoint x: 526, endPoint y: 602, distance: 196.3
click at [526, 602] on div "20 A Corrective Action Plan by a practice is defined as the change or action im…" at bounding box center [586, 592] width 633 height 90
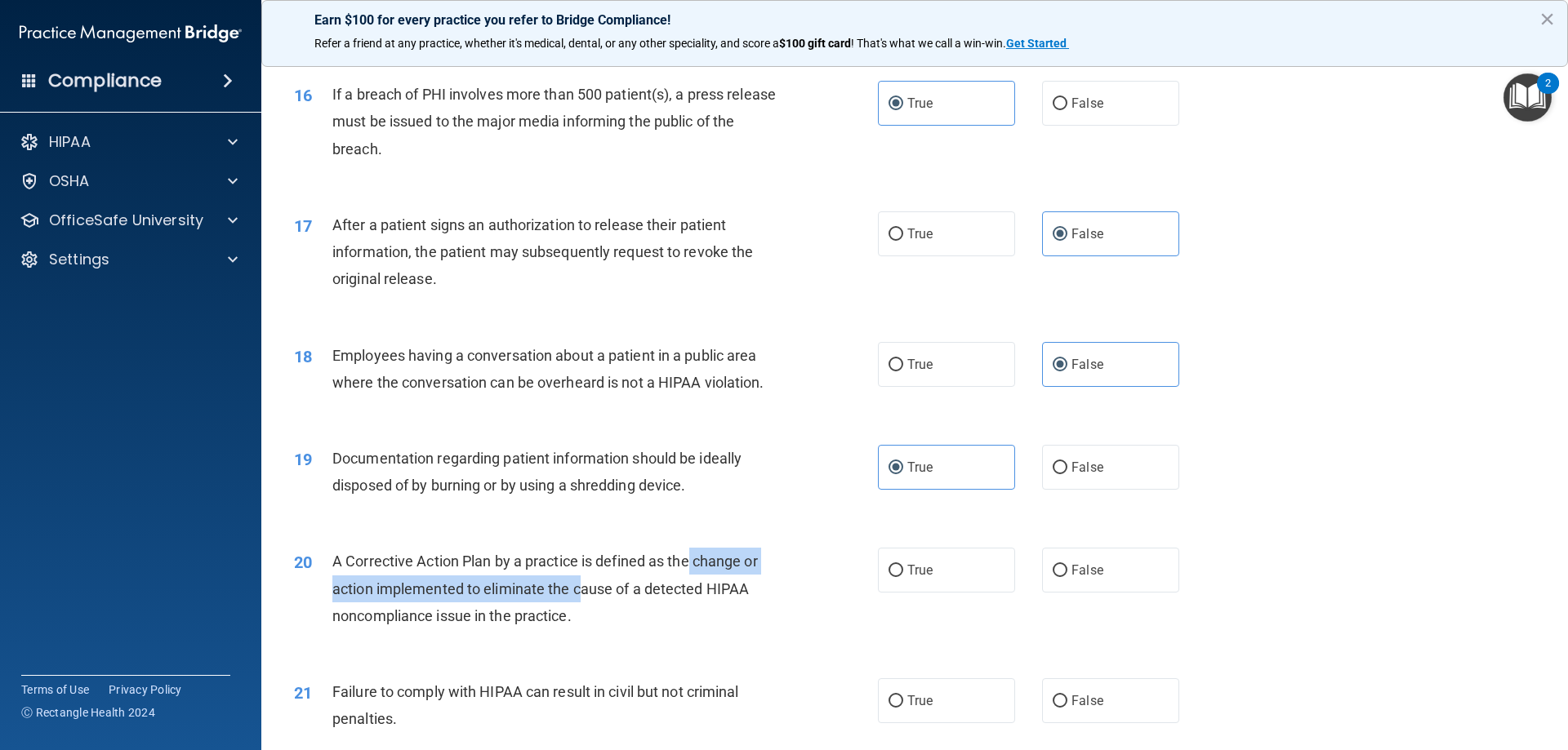
drag, startPoint x: 671, startPoint y: 617, endPoint x: 689, endPoint y: 579, distance: 42.0
click at [689, 579] on span "A Corrective Action Plan by a practice is defined as the change or action imple…" at bounding box center [544, 588] width 425 height 71
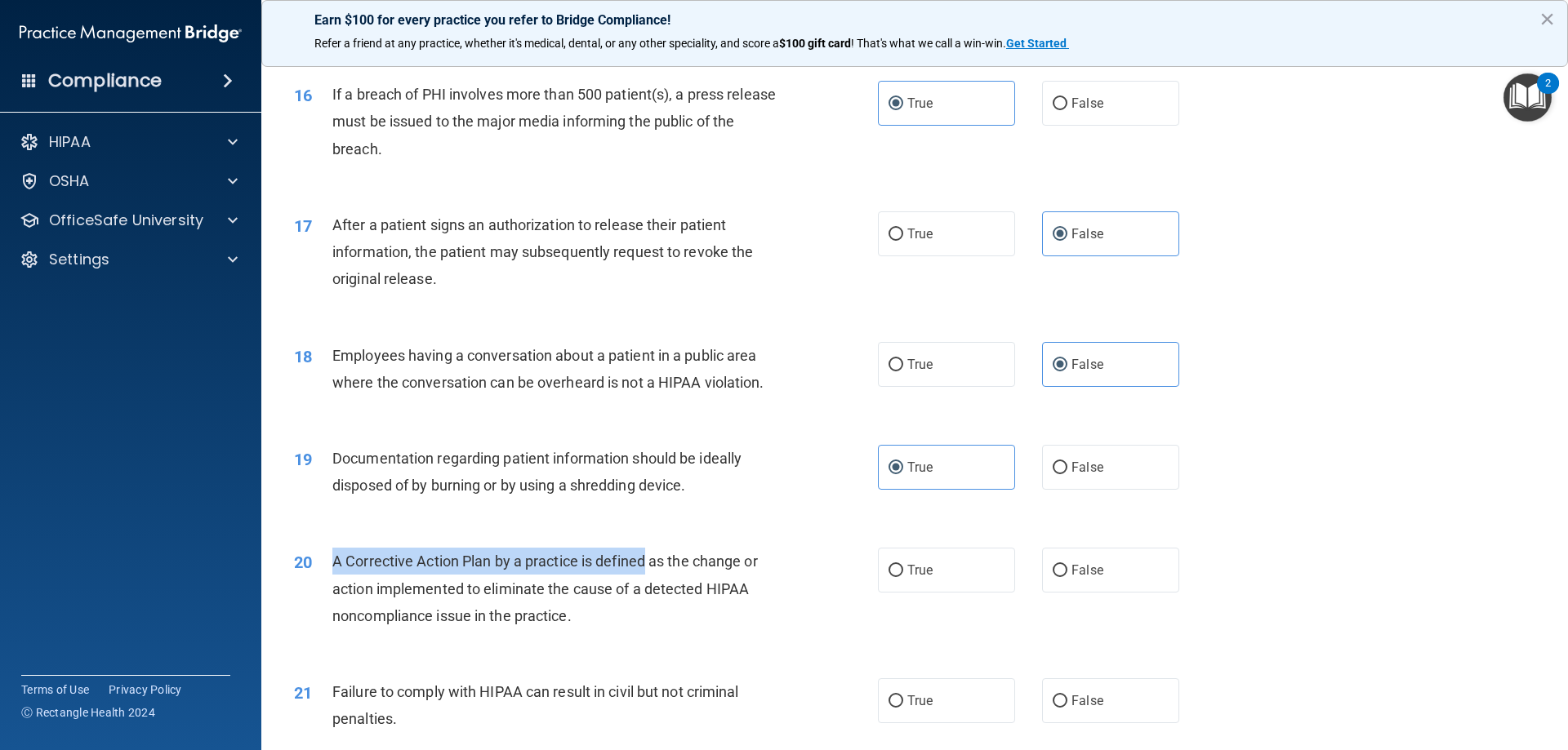
drag, startPoint x: 336, startPoint y: 586, endPoint x: 646, endPoint y: 580, distance: 310.1
click at [646, 580] on span "A Corrective Action Plan by a practice is defined as the change or action imple…" at bounding box center [544, 588] width 425 height 71
copy span "A Corrective Action Plan by a practice is defined"
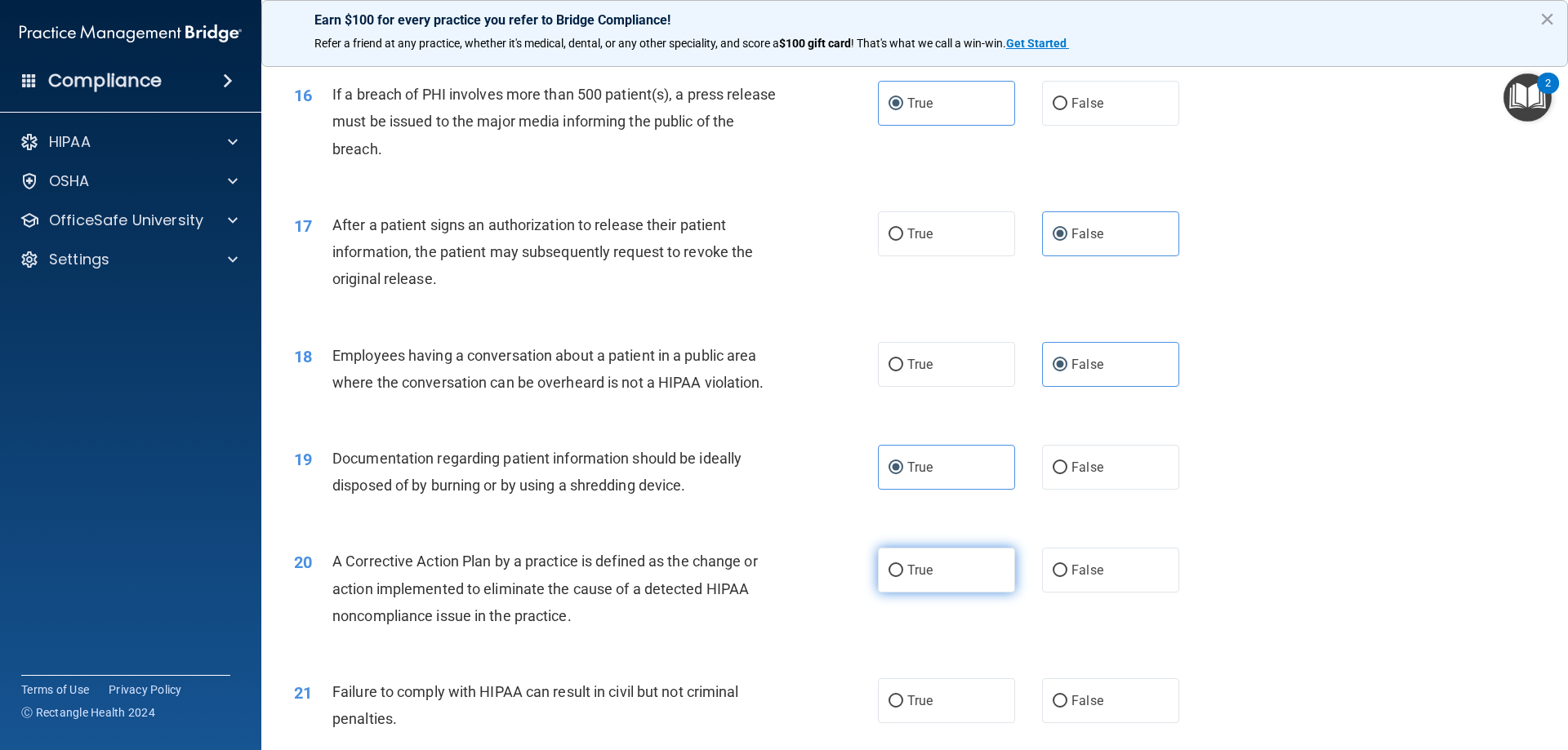
click at [923, 578] on span "True" at bounding box center [920, 570] width 26 height 15
click at [903, 577] on input "True" at bounding box center [896, 572] width 15 height 12
radio input "true"
click at [1345, 527] on div "19 Documentation regarding patient information should be ideally disposed of by…" at bounding box center [915, 476] width 1266 height 103
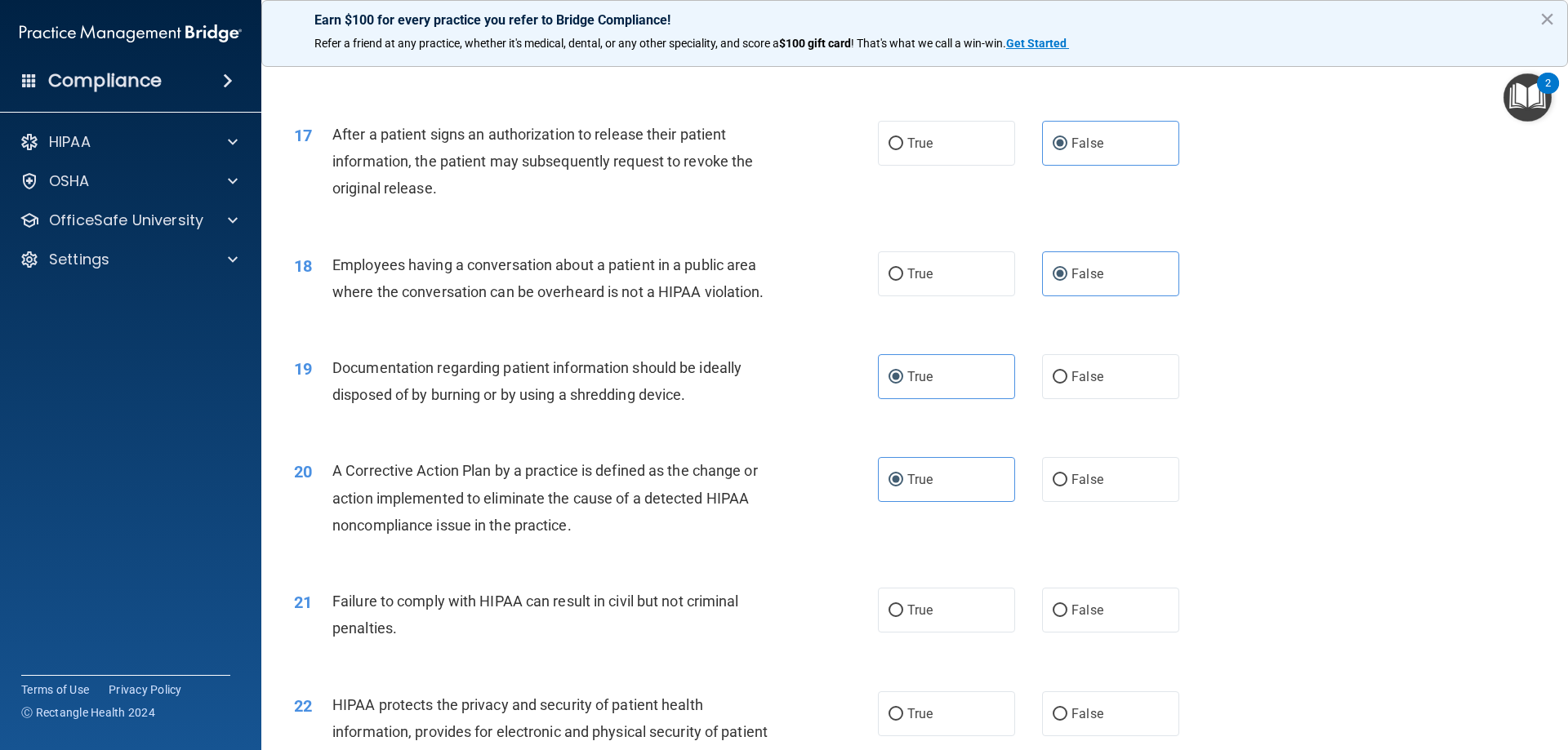
scroll to position [2041, 0]
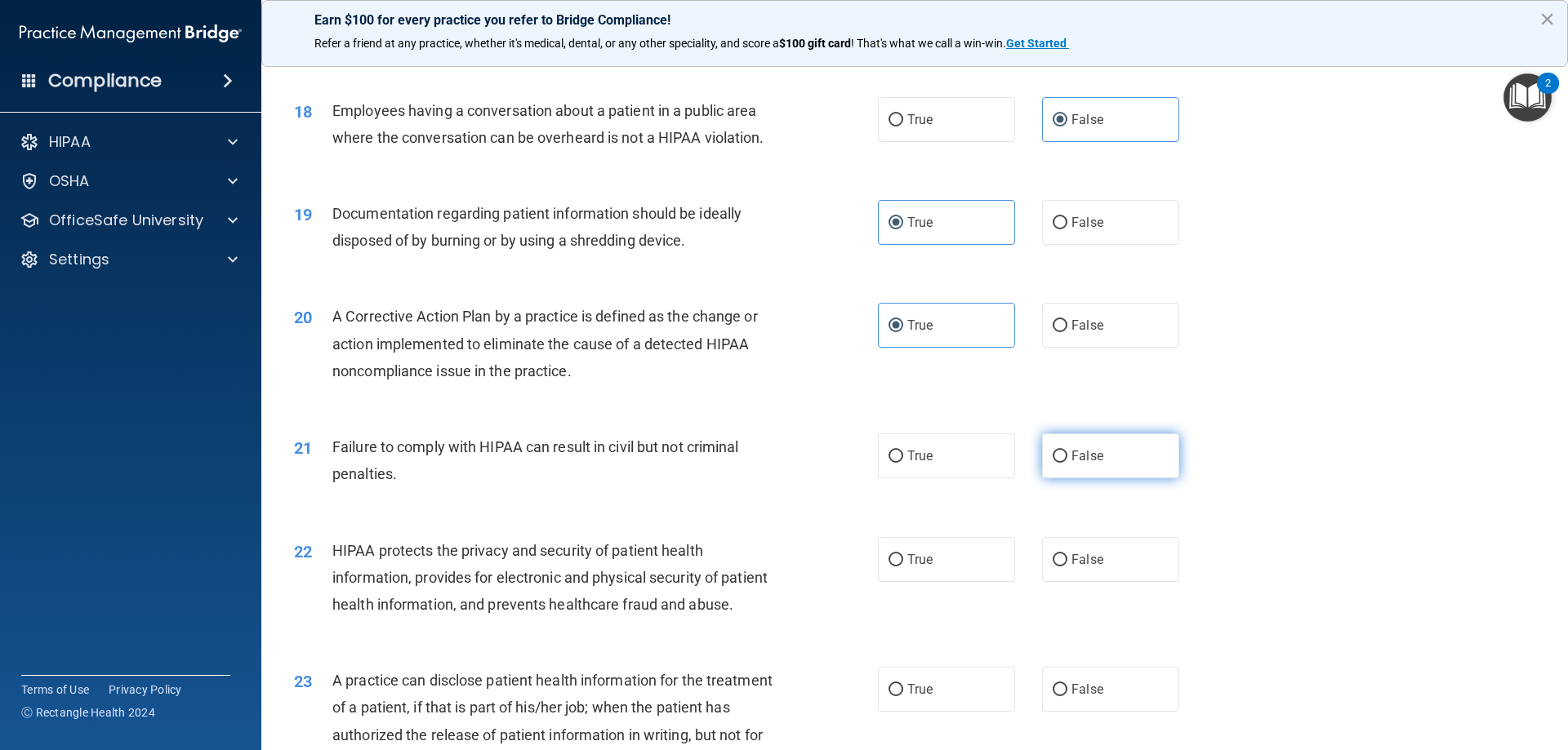
click at [1105, 478] on label "False" at bounding box center [1111, 455] width 138 height 45
click at [1067, 463] on input "False" at bounding box center [1060, 457] width 15 height 12
radio input "true"
click at [878, 478] on label "True" at bounding box center [946, 455] width 138 height 45
click at [889, 463] on input "True" at bounding box center [896, 457] width 15 height 12
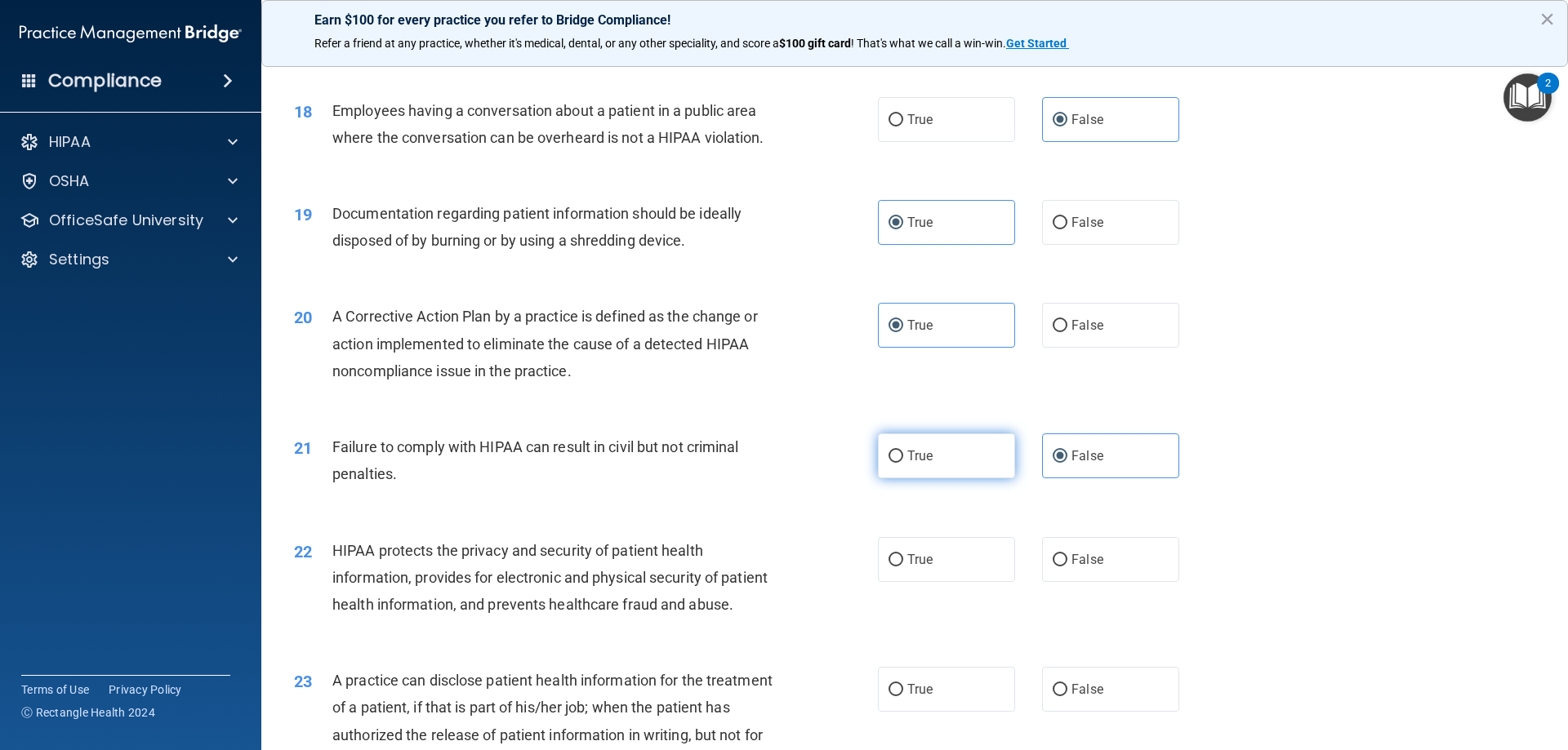
radio input "true"
radio input "false"
click at [908, 567] on span "True" at bounding box center [920, 559] width 26 height 15
click at [903, 566] on input "True" at bounding box center [896, 561] width 15 height 12
radio input "true"
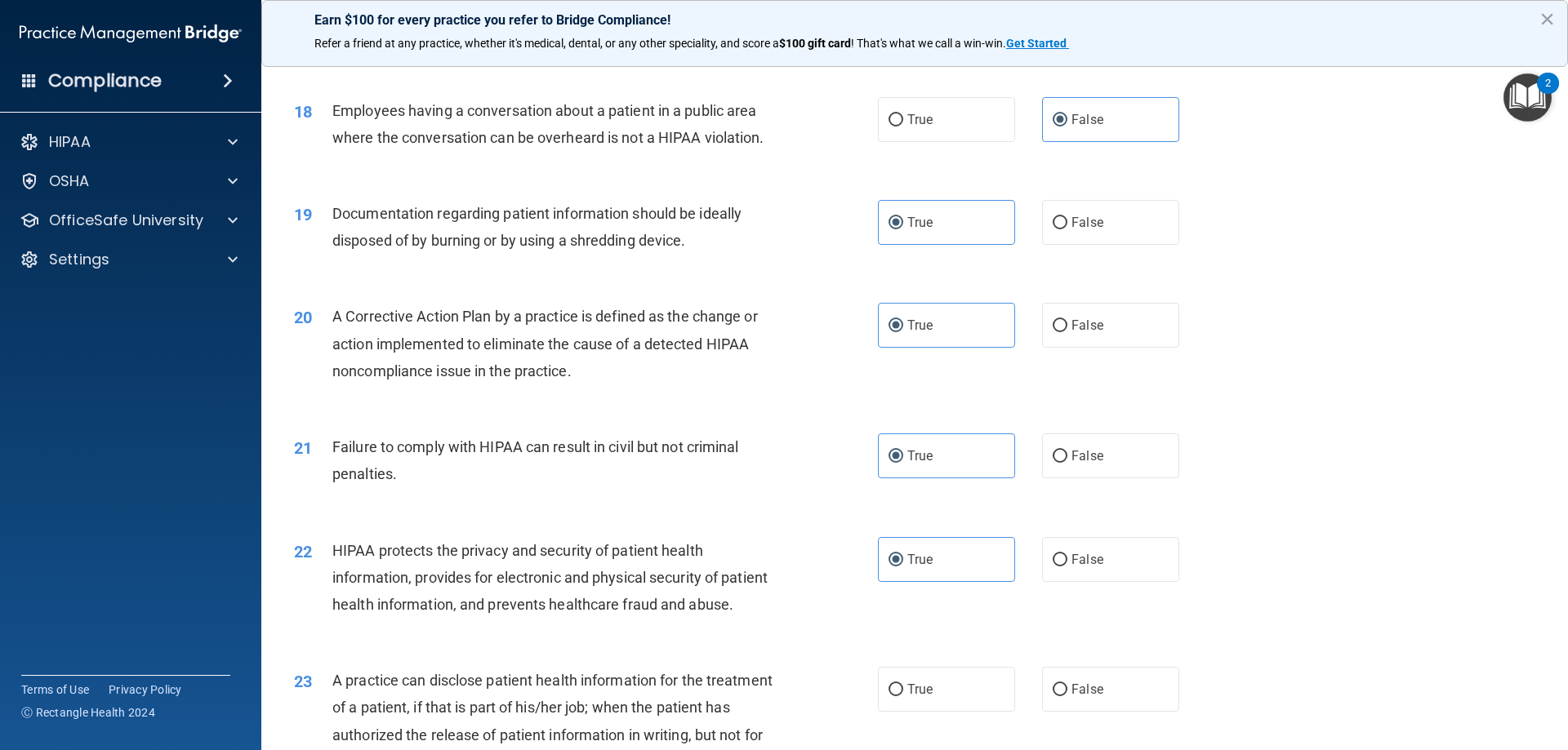
click at [1374, 585] on div "22 HIPAA protects the privacy and security of patient health information, provi…" at bounding box center [915, 581] width 1266 height 130
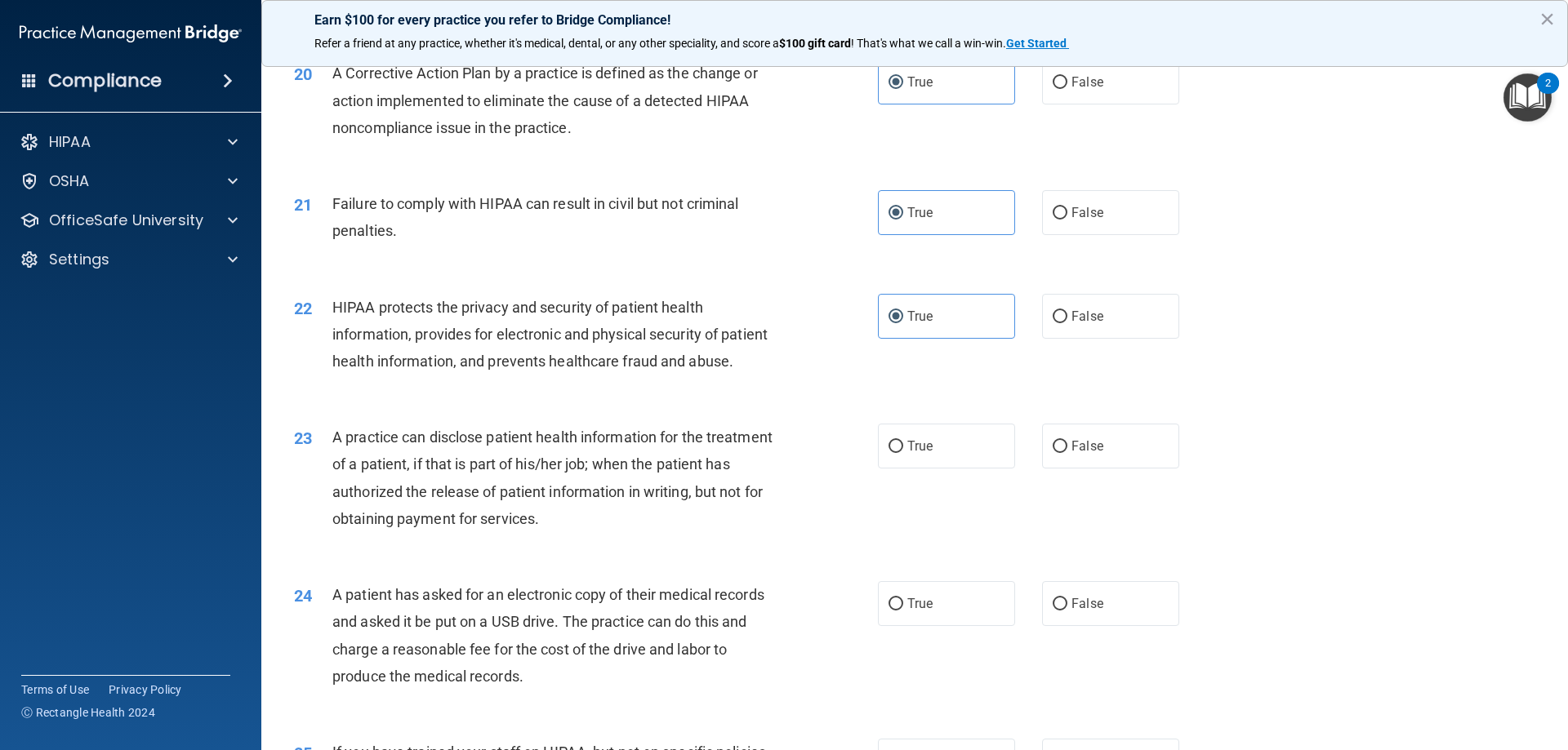
scroll to position [2286, 0]
click at [907, 453] on span "True" at bounding box center [920, 444] width 26 height 15
click at [902, 452] on input "True" at bounding box center [896, 446] width 15 height 12
radio input "true"
click at [1350, 498] on div "23 A practice can disclose patient health information for the treatment of a pa…" at bounding box center [915, 481] width 1266 height 158
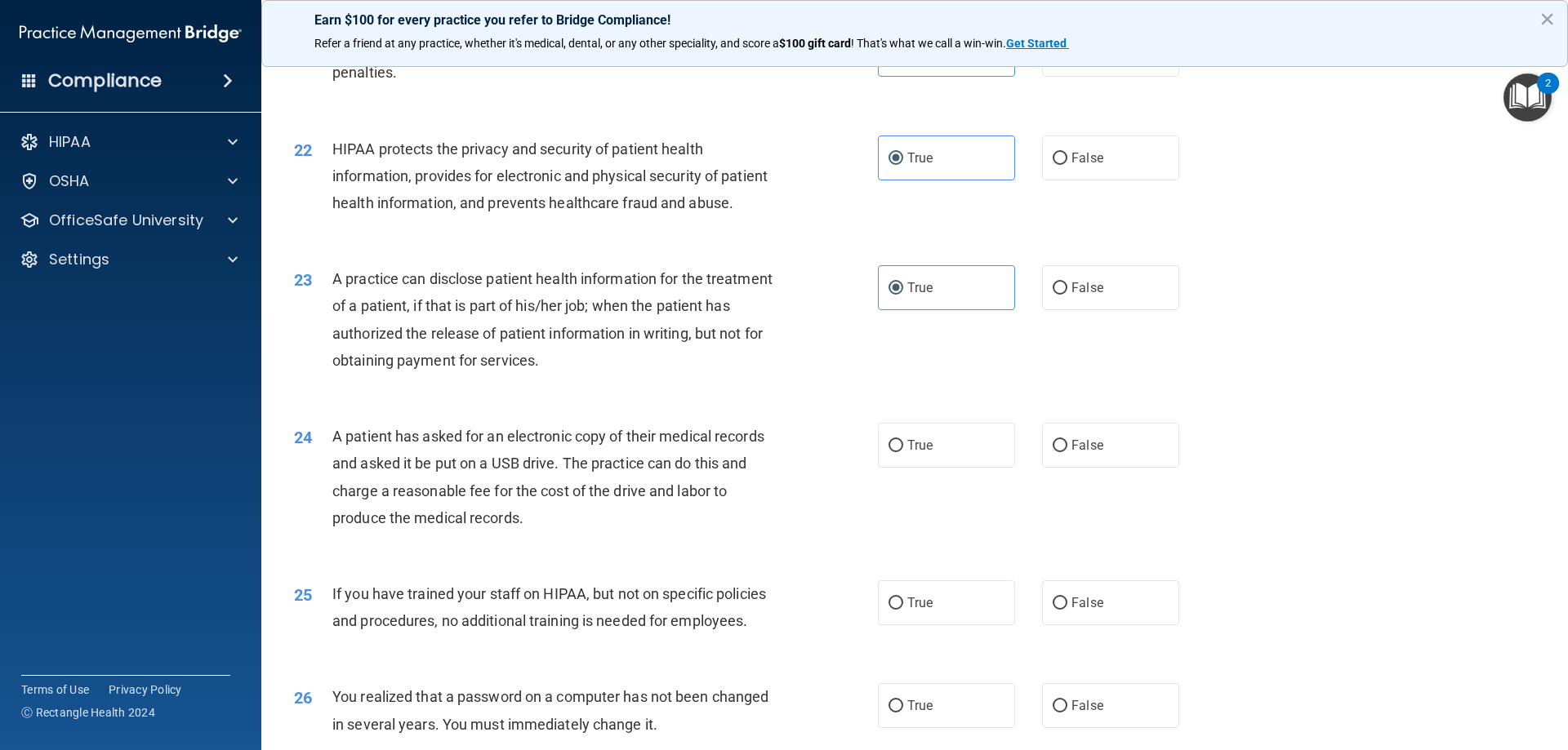
scroll to position [2450, 0]
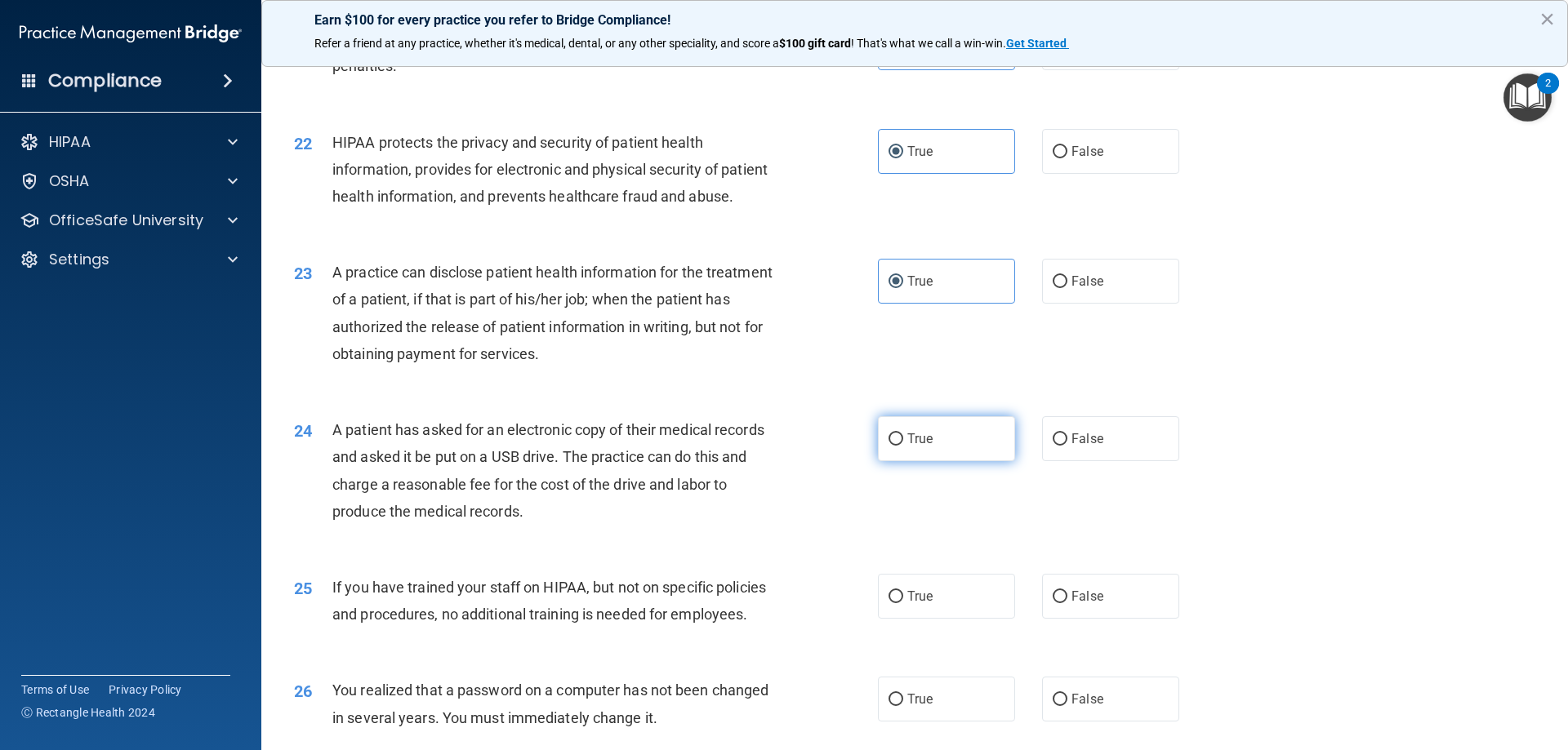
click at [919, 446] on span "True" at bounding box center [920, 438] width 26 height 15
click at [903, 446] on input "True" at bounding box center [896, 439] width 15 height 12
radio input "true"
click at [1454, 396] on div "23 A practice can disclose patient health information for the treatment of a pa…" at bounding box center [915, 318] width 1266 height 158
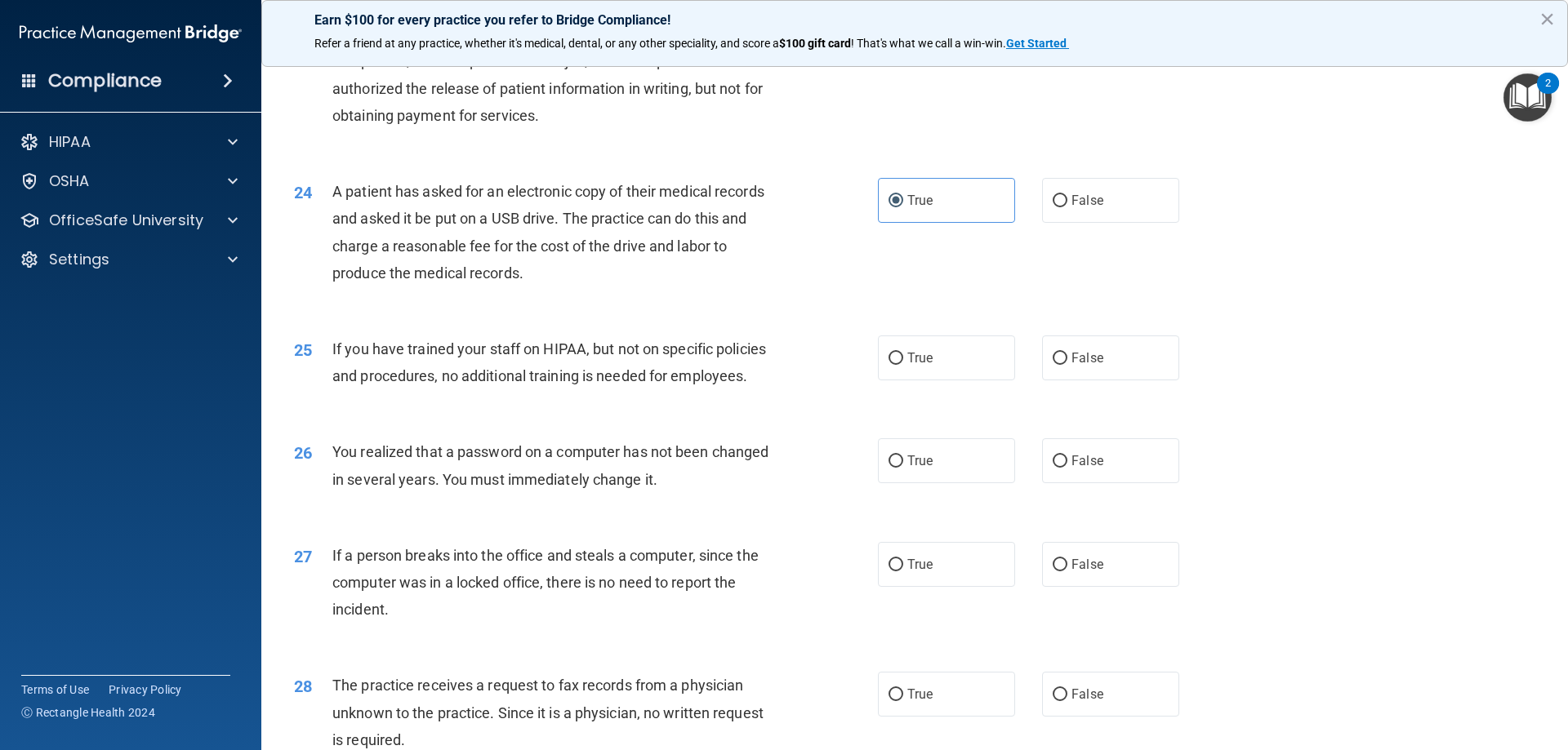
scroll to position [2695, 0]
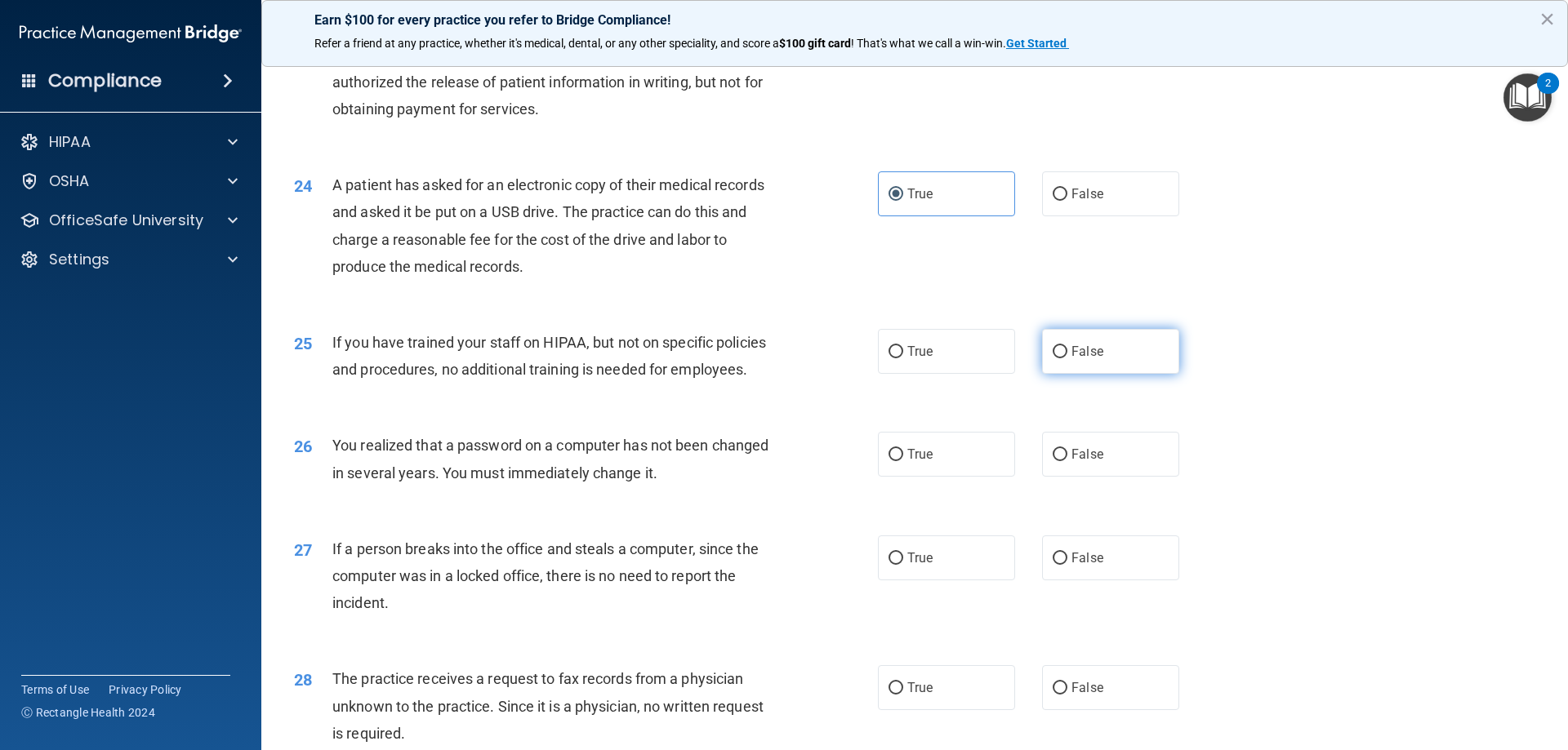
click at [1072, 359] on span "False" at bounding box center [1088, 351] width 32 height 15
click at [1065, 359] on input "False" at bounding box center [1060, 352] width 15 height 12
radio input "true"
click at [1445, 412] on div "25 If you have trained your staff on HIPAA, but not on specific policies and pr…" at bounding box center [915, 360] width 1266 height 103
click at [913, 462] on span "True" at bounding box center [920, 454] width 26 height 15
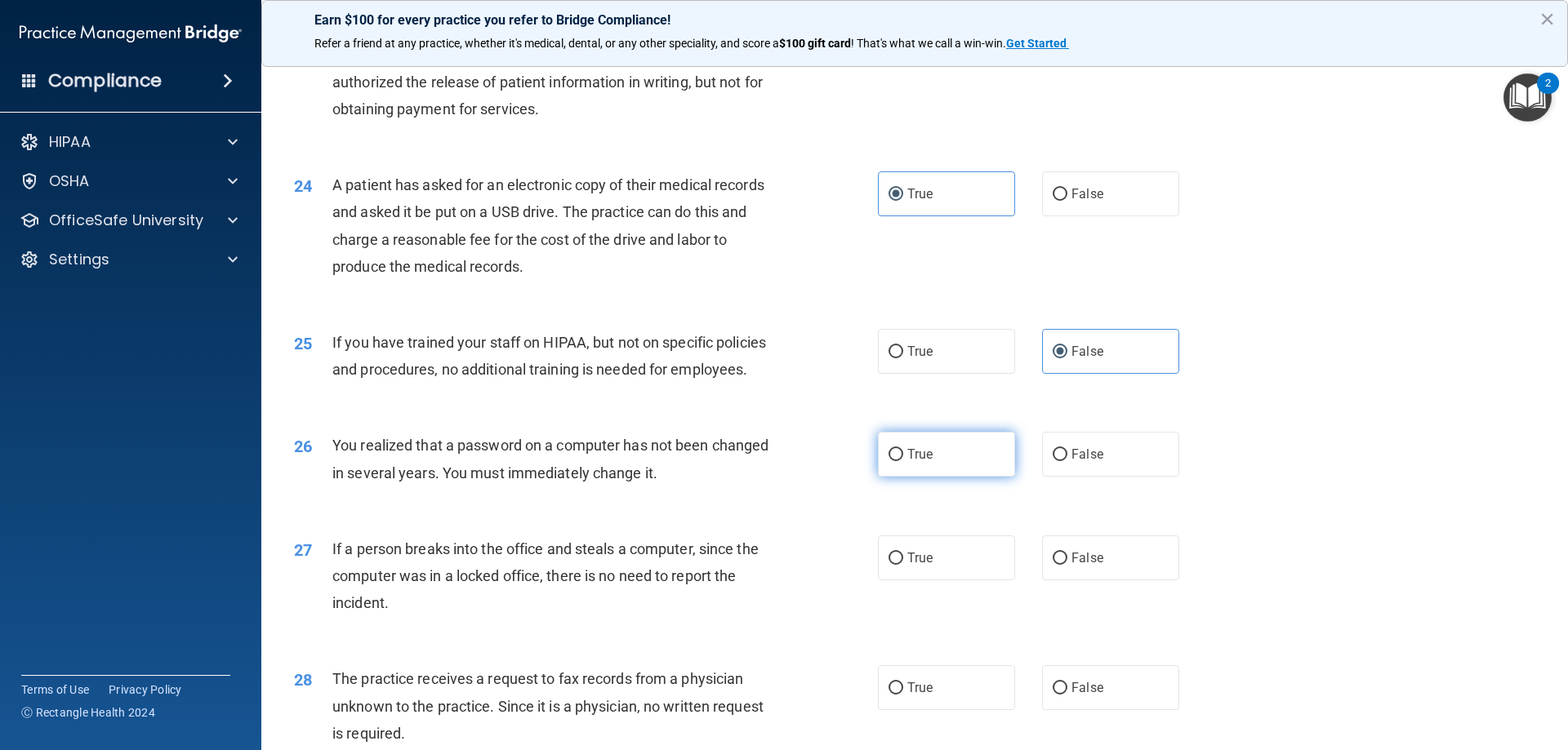
click at [903, 462] on input "True" at bounding box center [896, 455] width 15 height 12
radio input "true"
click at [1420, 515] on div "26 You realized that a password on a computer has not been changed in several y…" at bounding box center [915, 463] width 1266 height 103
click at [1072, 566] on span "False" at bounding box center [1088, 557] width 32 height 15
click at [1067, 565] on input "False" at bounding box center [1060, 559] width 15 height 12
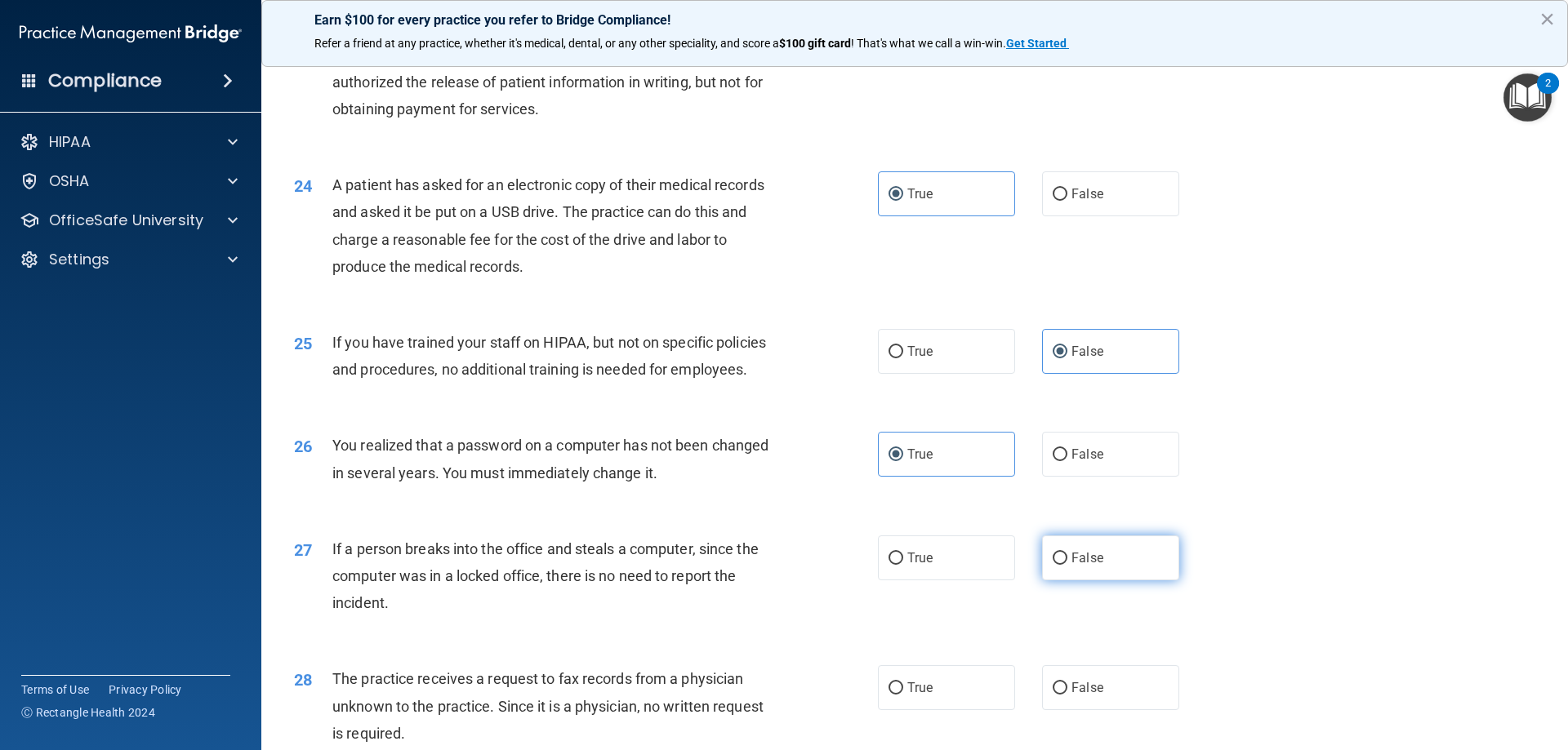
radio input "true"
drag, startPoint x: 1325, startPoint y: 579, endPoint x: 1342, endPoint y: 589, distance: 19.7
click at [1326, 578] on div "27 If a person breaks into the office and steals a computer, since the computer…" at bounding box center [915, 580] width 1266 height 130
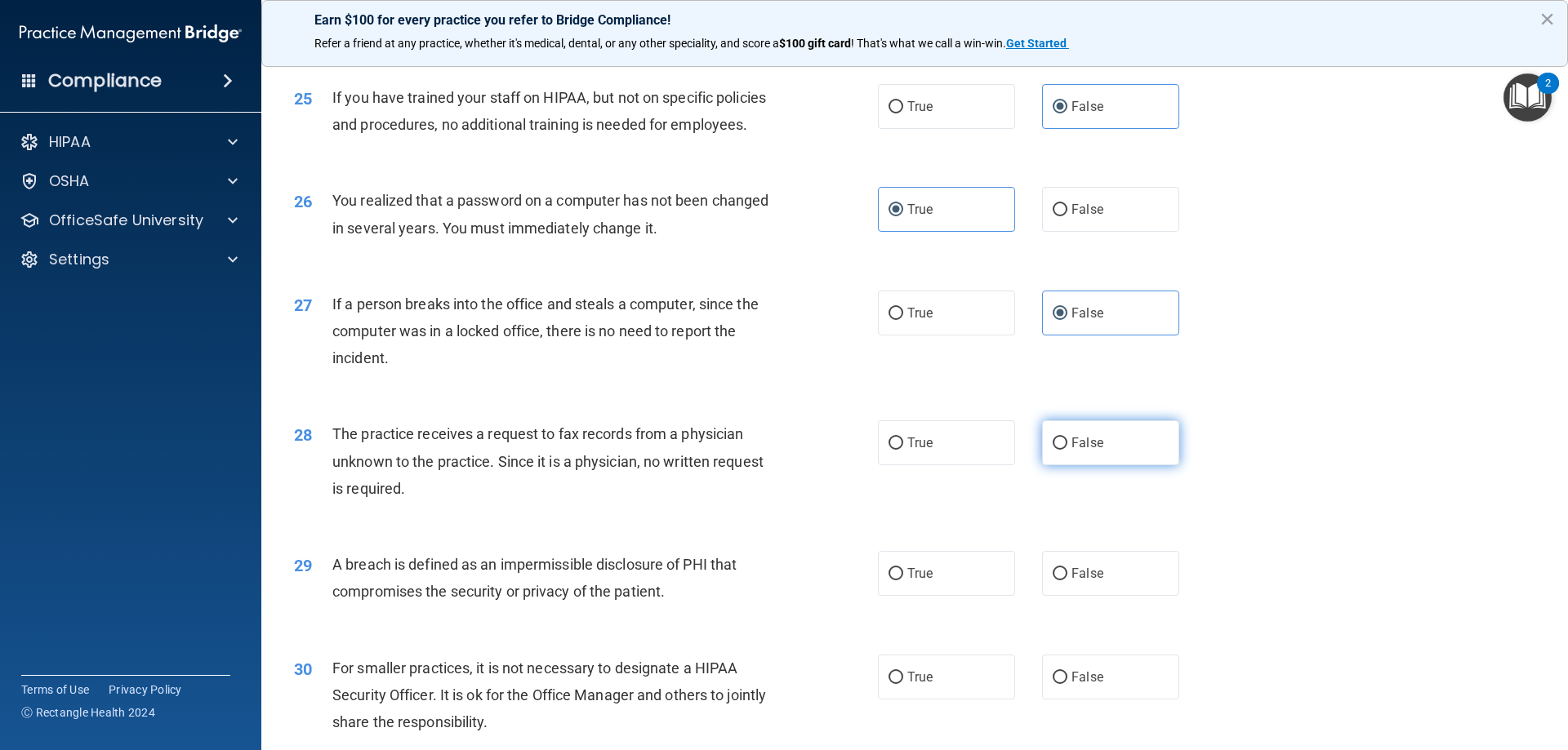
click at [1086, 465] on label "False" at bounding box center [1111, 443] width 138 height 45
click at [1067, 450] on input "False" at bounding box center [1060, 444] width 15 height 12
radio input "true"
click at [1326, 531] on div "28 The practice receives a request to fax records from a physician unknown to t…" at bounding box center [915, 465] width 1266 height 130
click at [349, 600] on span "A breach is defined as an impermissible disclosure of PHI that compromises the …" at bounding box center [534, 578] width 404 height 44
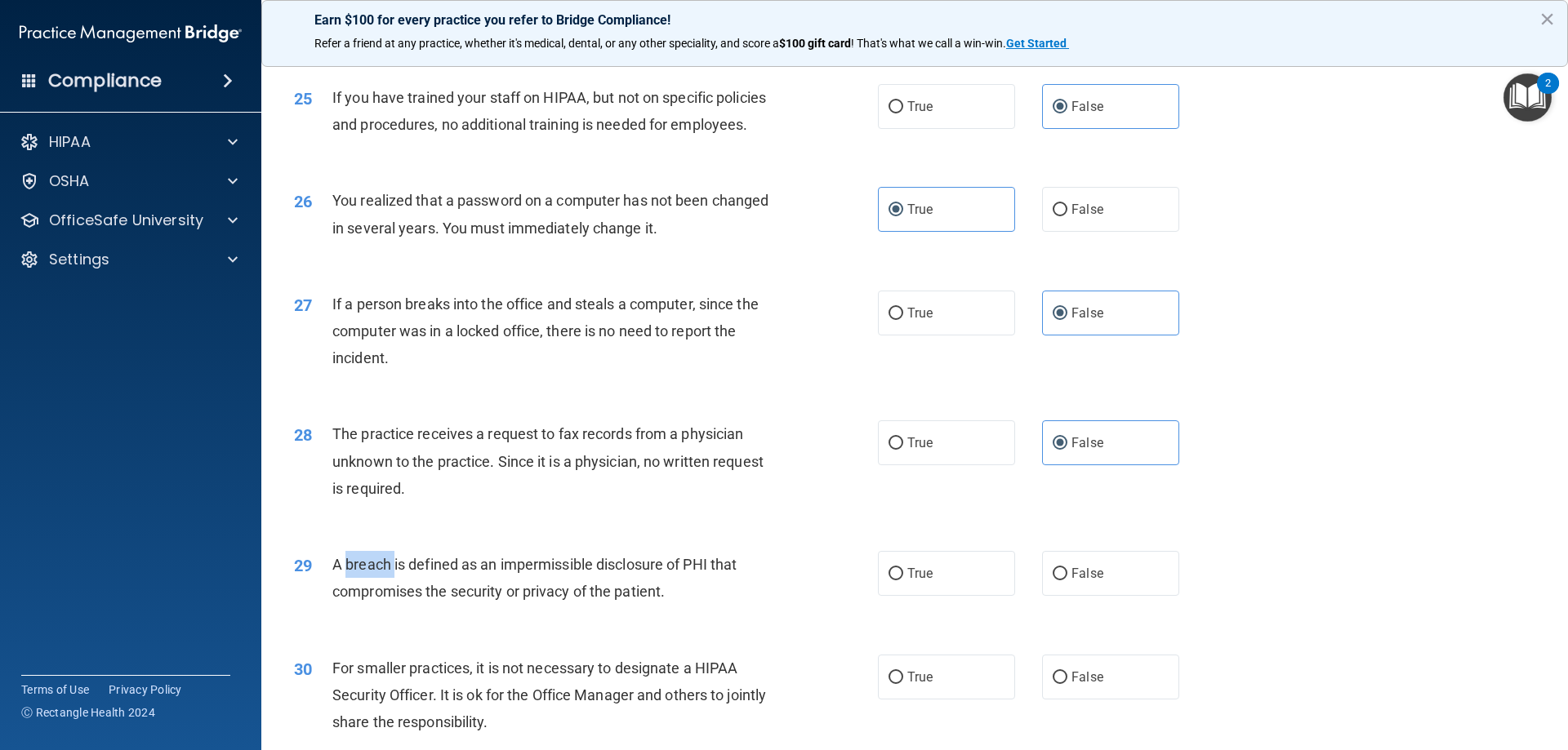
click at [349, 600] on span "A breach is defined as an impermissible disclosure of PHI that compromises the …" at bounding box center [534, 578] width 404 height 44
click at [445, 600] on span "A breach is defined as an impermissible disclosure of PHI that compromises the …" at bounding box center [534, 578] width 404 height 44
click at [369, 600] on span "A breach is defined as an impermissible disclosure of PHI that compromises the …" at bounding box center [534, 578] width 404 height 44
click at [439, 600] on span "A breach is defined as an impermissible disclosure of PHI that compromises the …" at bounding box center [534, 578] width 404 height 44
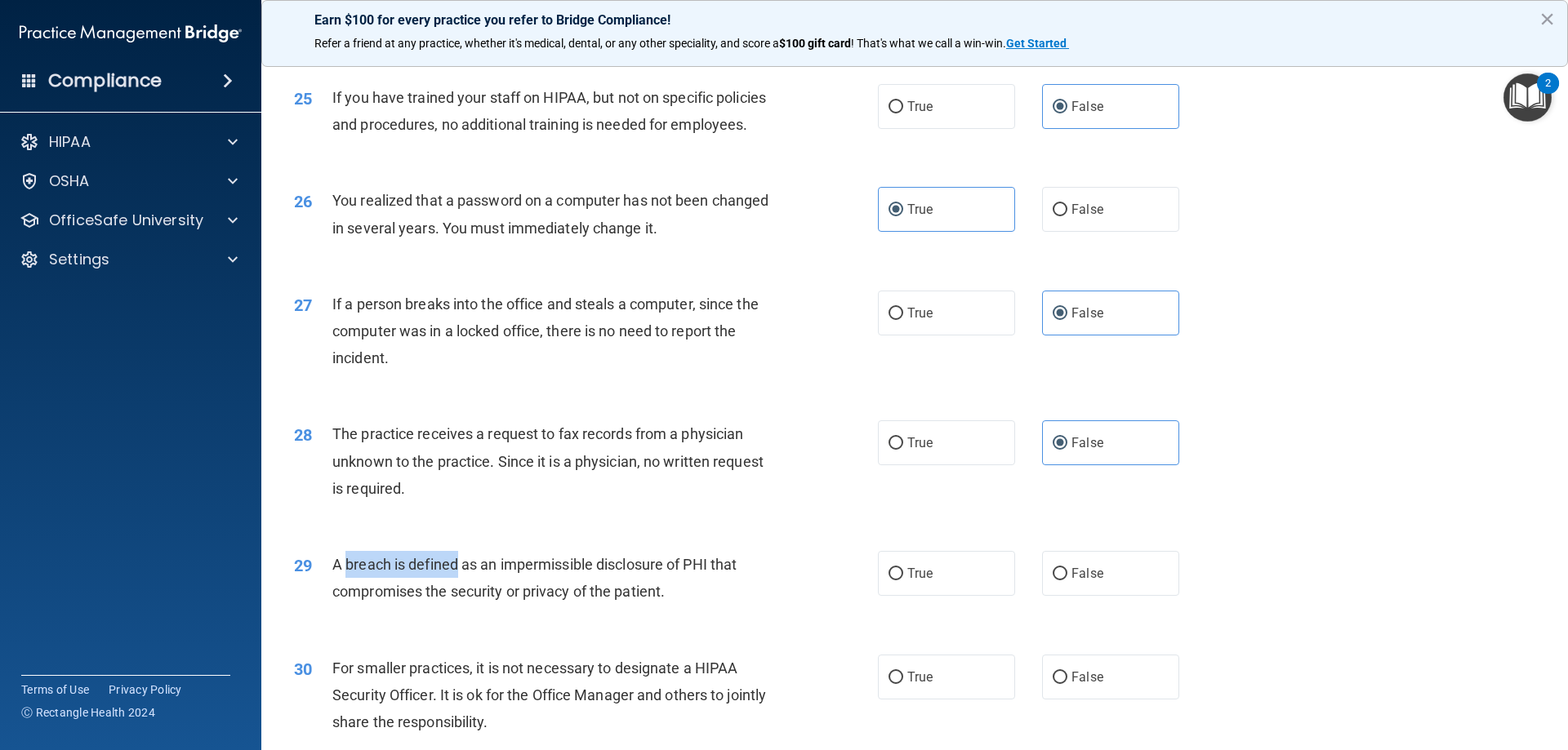
copy span "breach is defined"
click at [907, 581] on span "True" at bounding box center [920, 573] width 26 height 15
click at [903, 580] on input "True" at bounding box center [896, 574] width 15 height 12
radio input "true"
click at [1280, 531] on div "28 The practice receives a request to fax records from a physician unknown to t…" at bounding box center [915, 465] width 1266 height 130
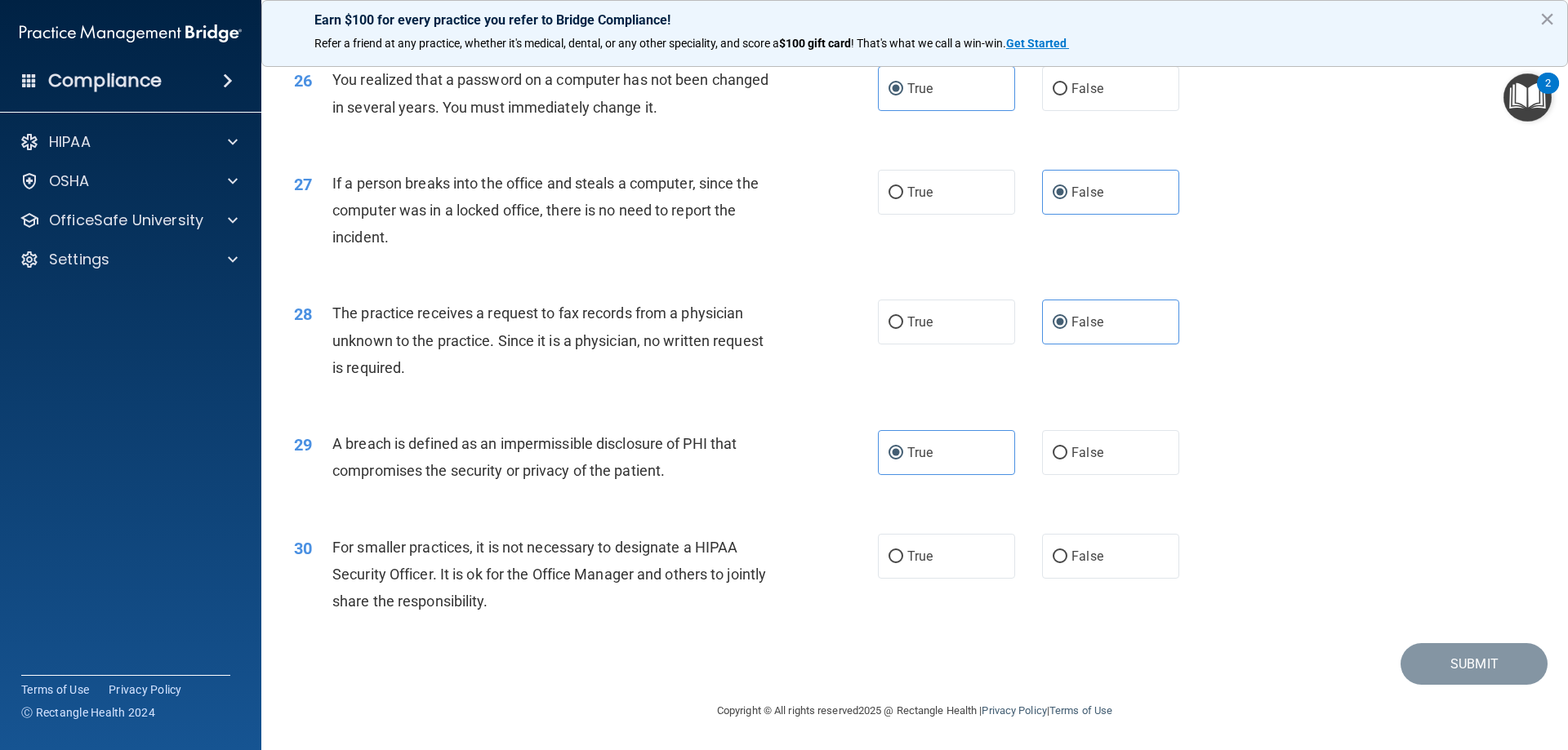
scroll to position [3114, 0]
click at [1056, 573] on label "False" at bounding box center [1111, 557] width 138 height 45
click at [1056, 564] on input "False" at bounding box center [1060, 557] width 15 height 12
radio input "true"
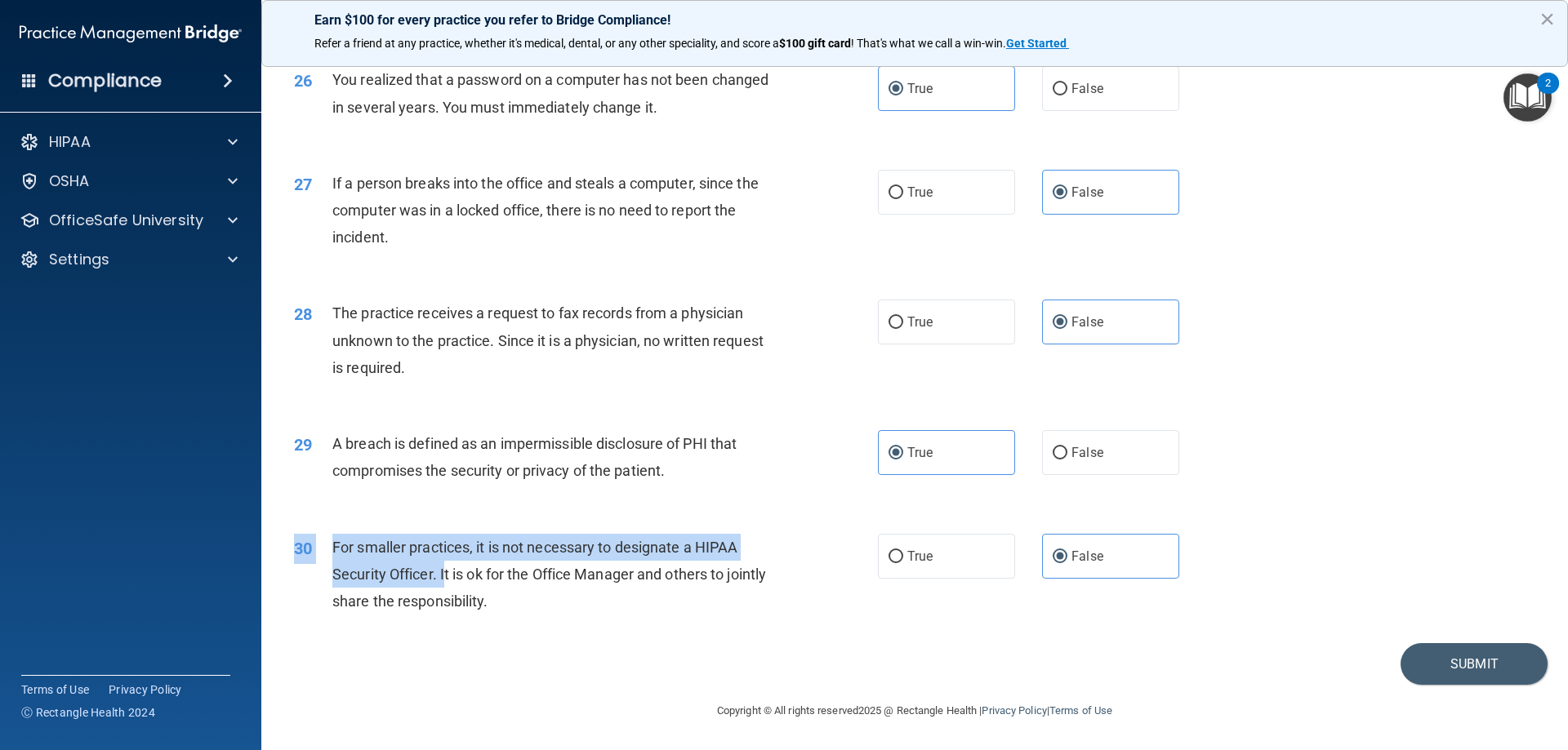
drag, startPoint x: 558, startPoint y: 628, endPoint x: 447, endPoint y: 571, distance: 124.8
click at [447, 571] on div "30 For smaller practices, it is not necessary to designate a HIPAA Security Off…" at bounding box center [915, 579] width 1266 height 130
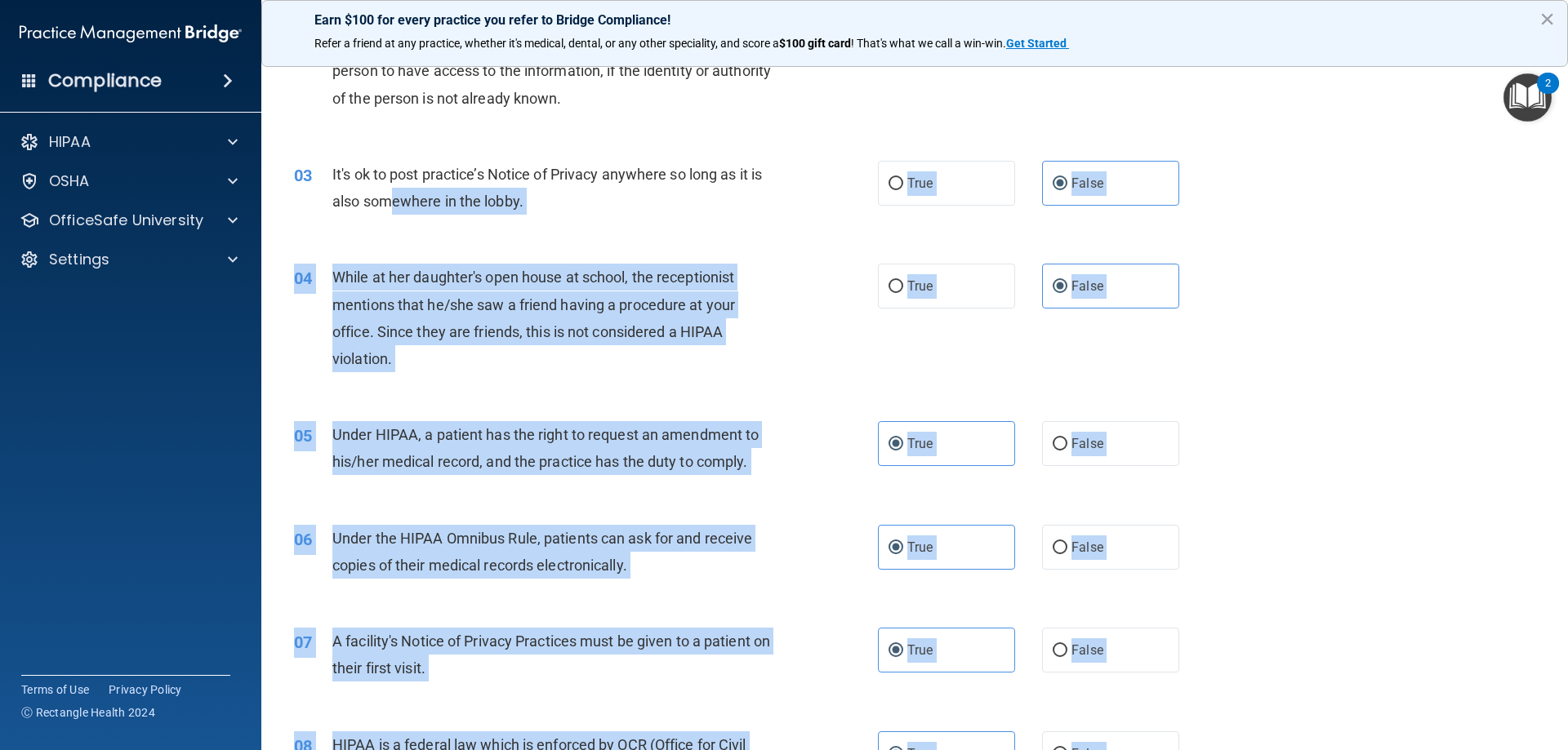
scroll to position [0, 0]
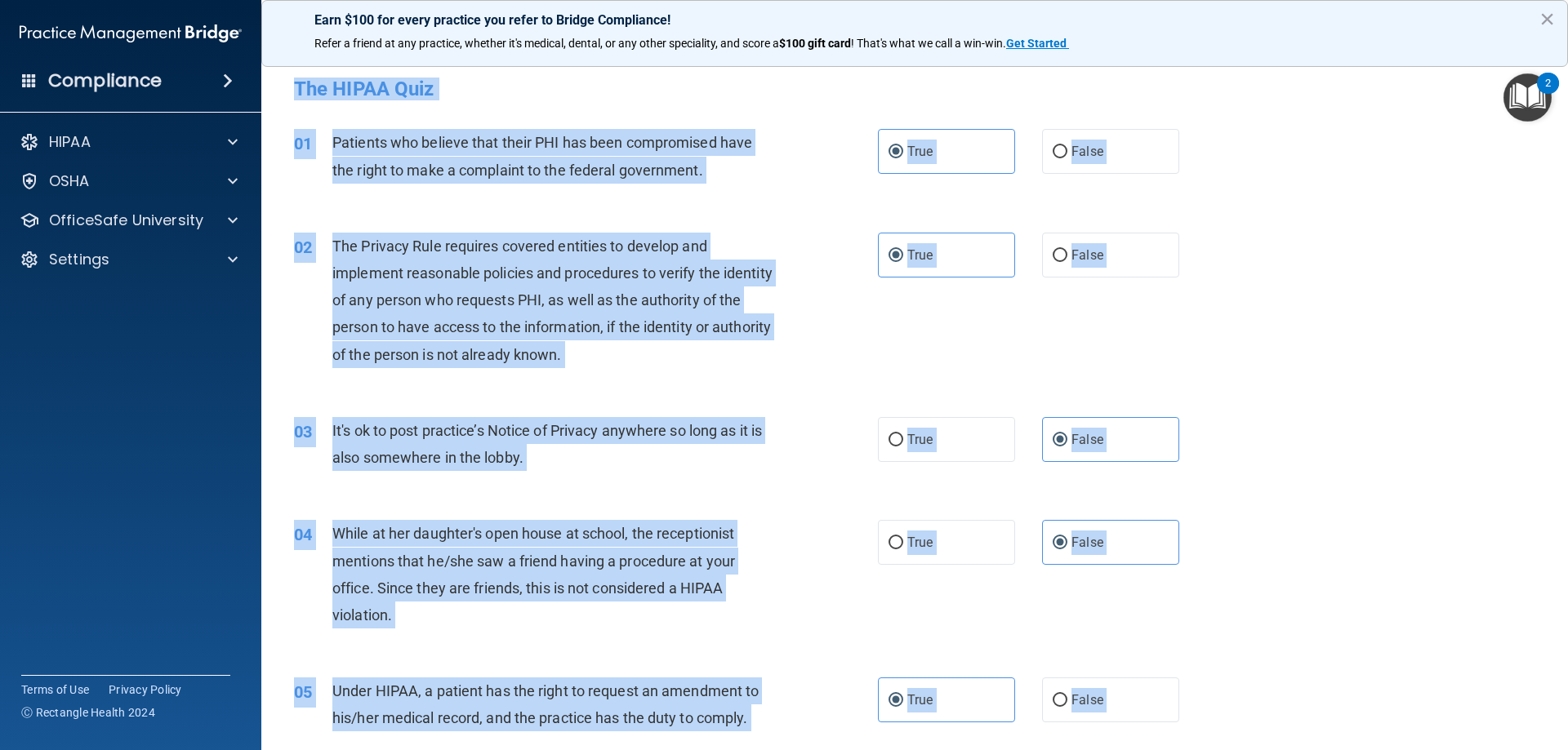
drag, startPoint x: 1193, startPoint y: 678, endPoint x: 290, endPoint y: 94, distance: 1075.4
copy main "The HIPAA Quiz This quiz doesn’t expire until . Are you sure you want to take t…"
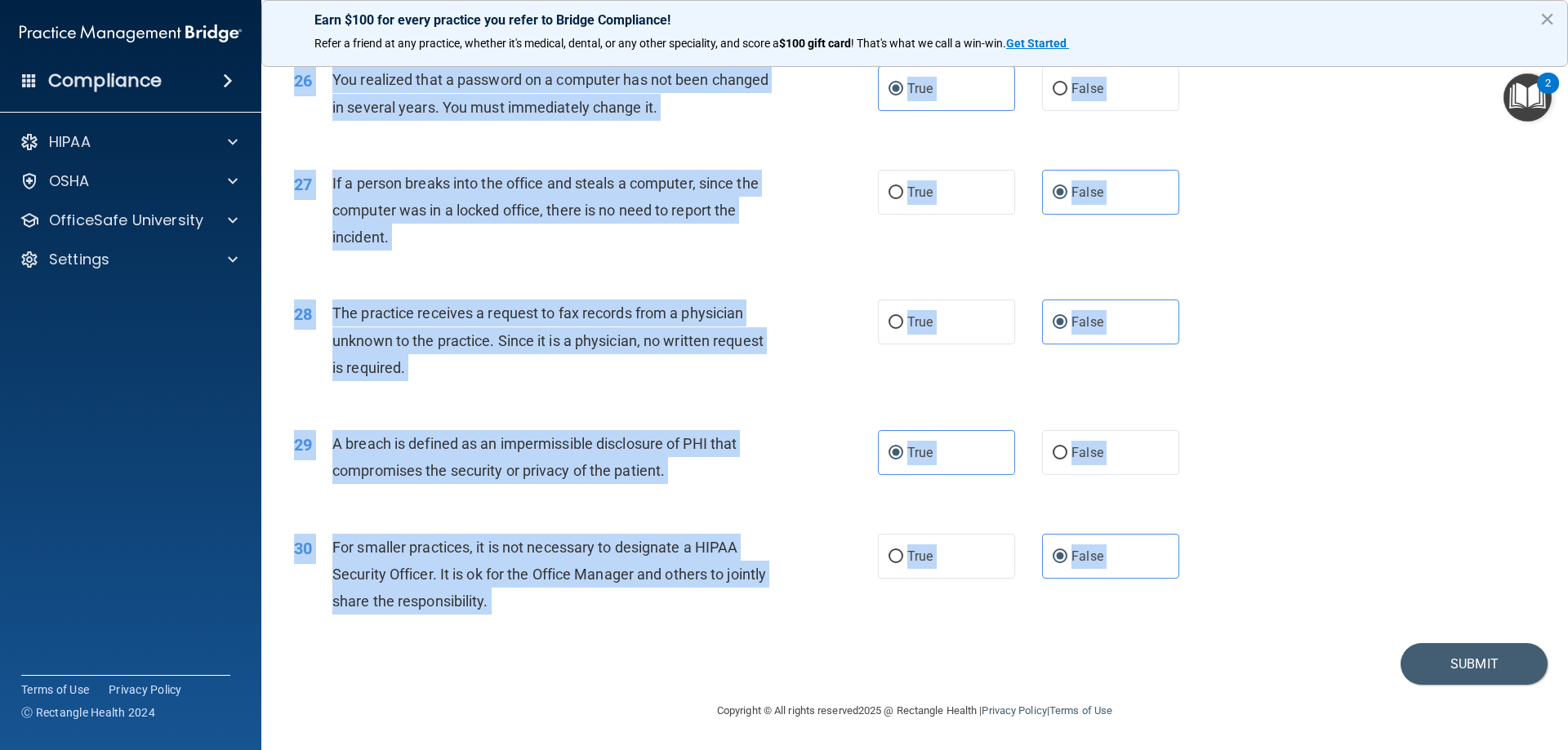
scroll to position [3114, 0]
click at [1429, 430] on div "29 A breach is defined as an impermissible disclosure of PHI that compromises t…" at bounding box center [915, 462] width 1266 height 103
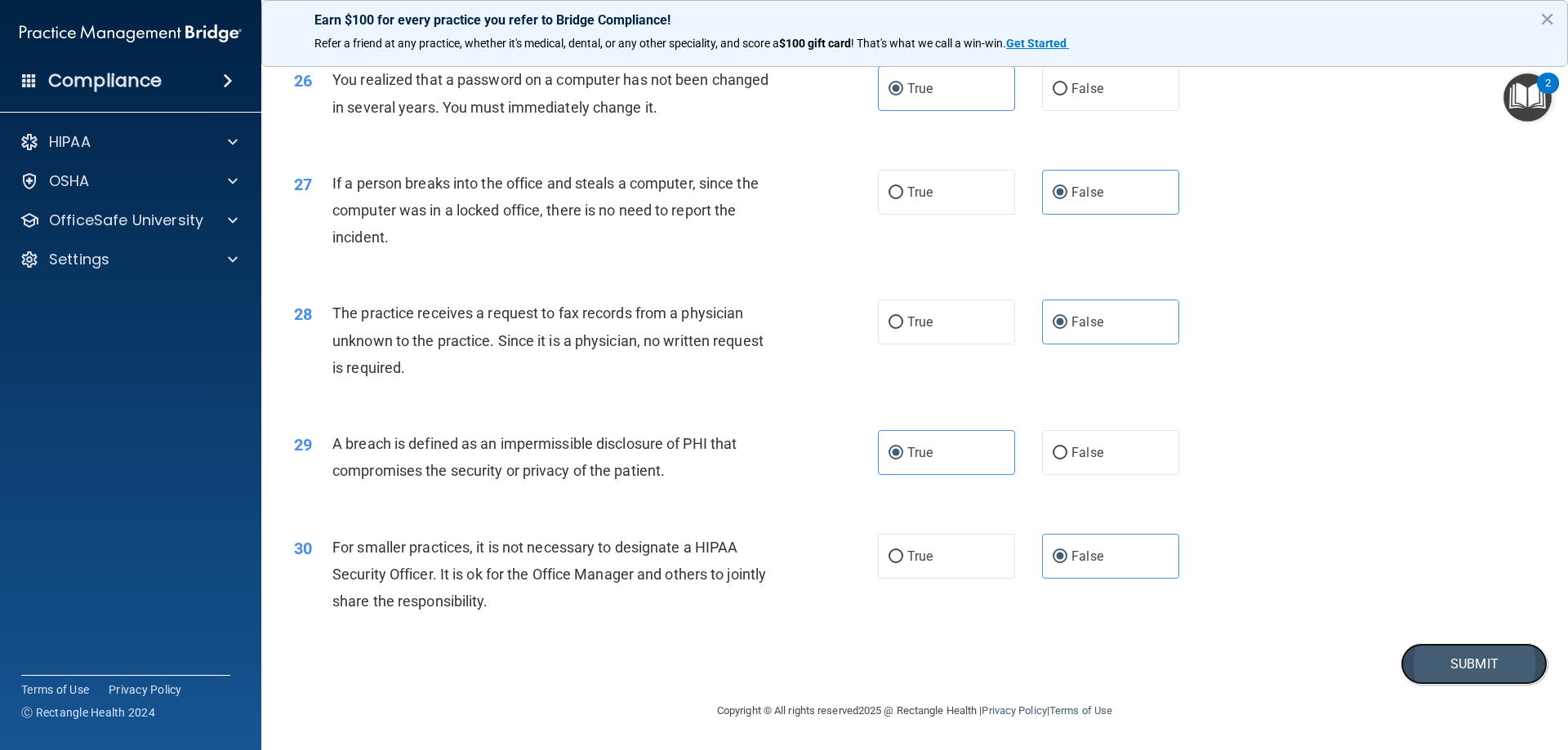
click at [1484, 660] on button "Submit" at bounding box center [1475, 664] width 147 height 42
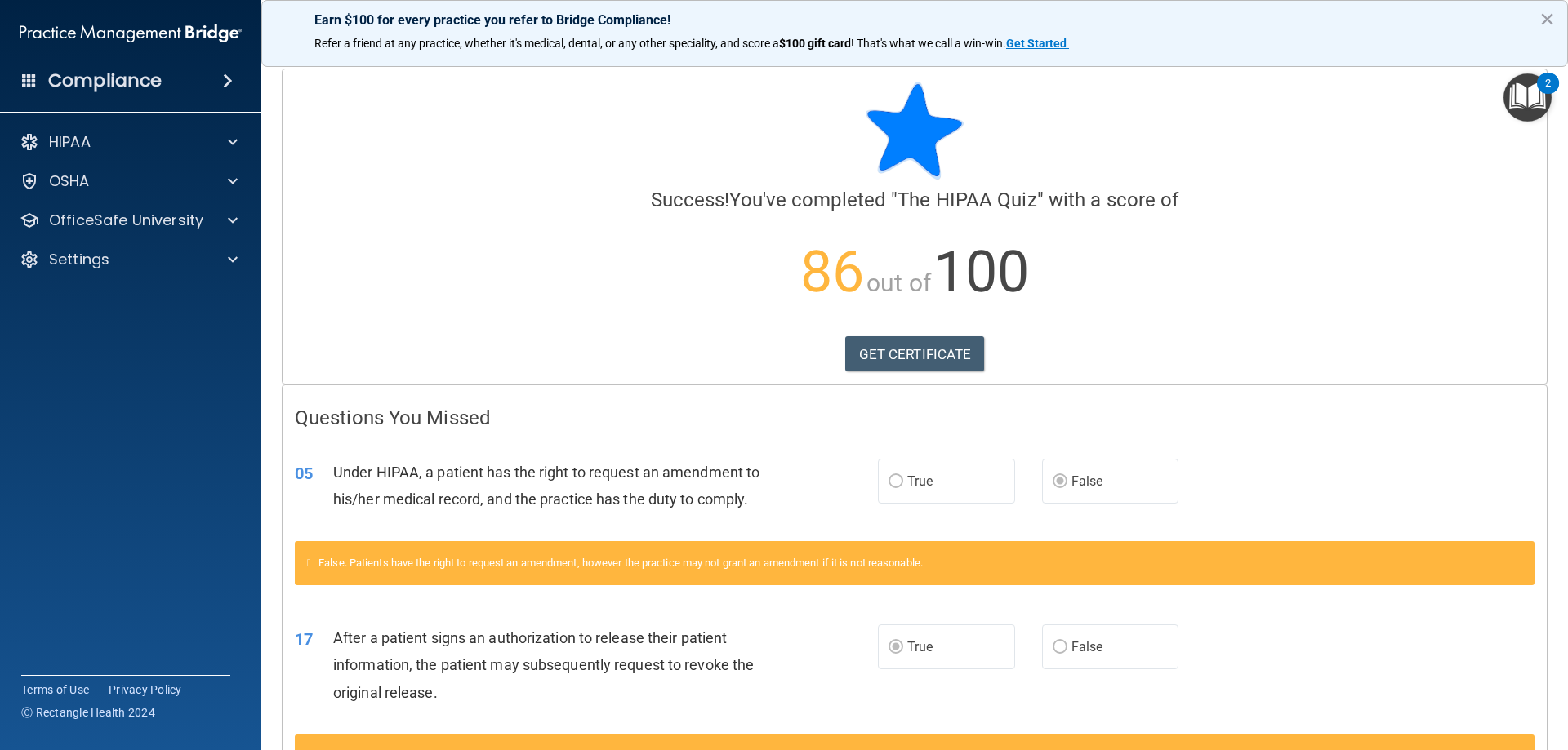
click at [311, 564] on icon at bounding box center [309, 563] width 4 height 11
click at [913, 351] on link "GET CERTIFICATE" at bounding box center [915, 354] width 139 height 36
click at [942, 359] on link "GET CERTIFICATE" at bounding box center [915, 354] width 139 height 36
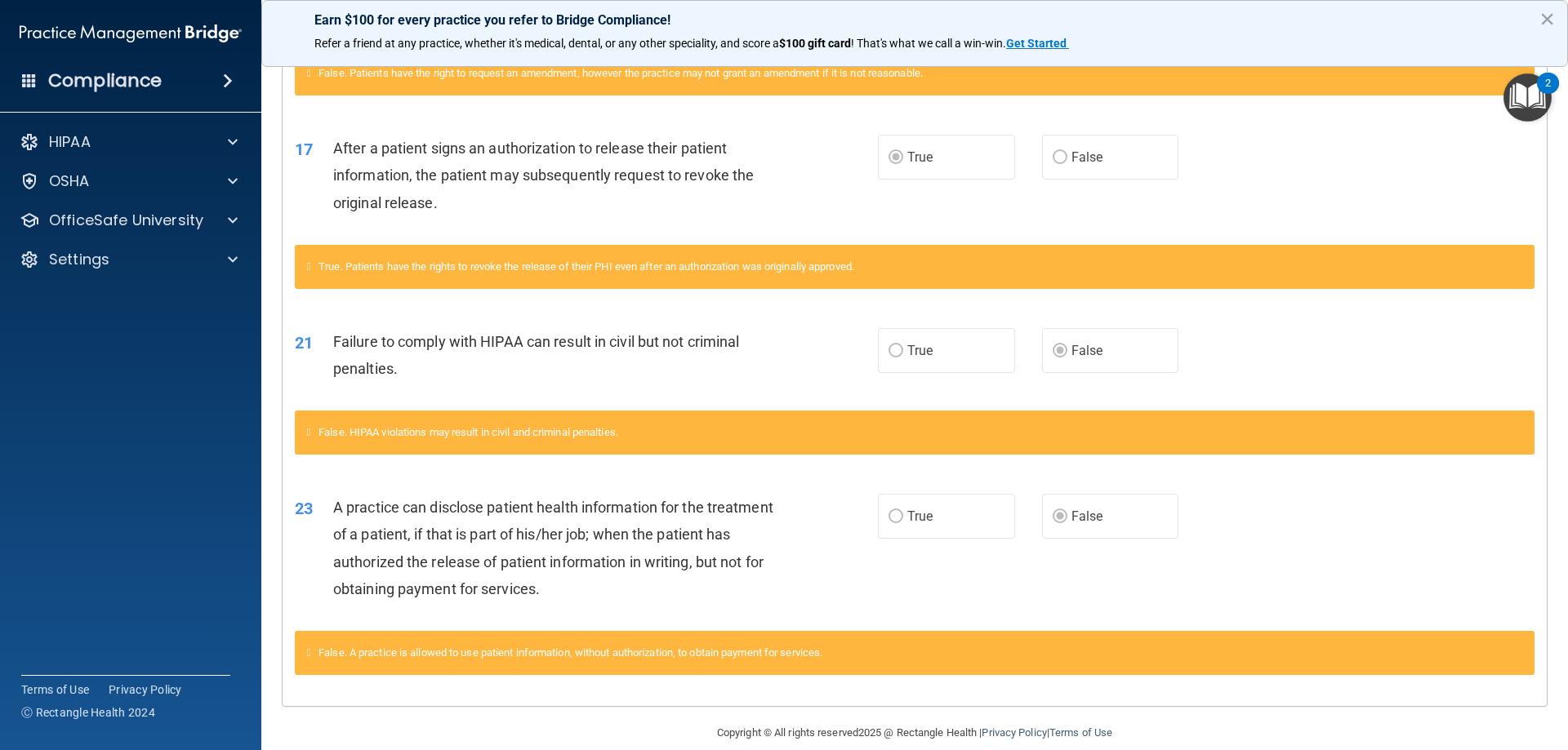
scroll to position [512, 0]
